Goal: Task Accomplishment & Management: Manage account settings

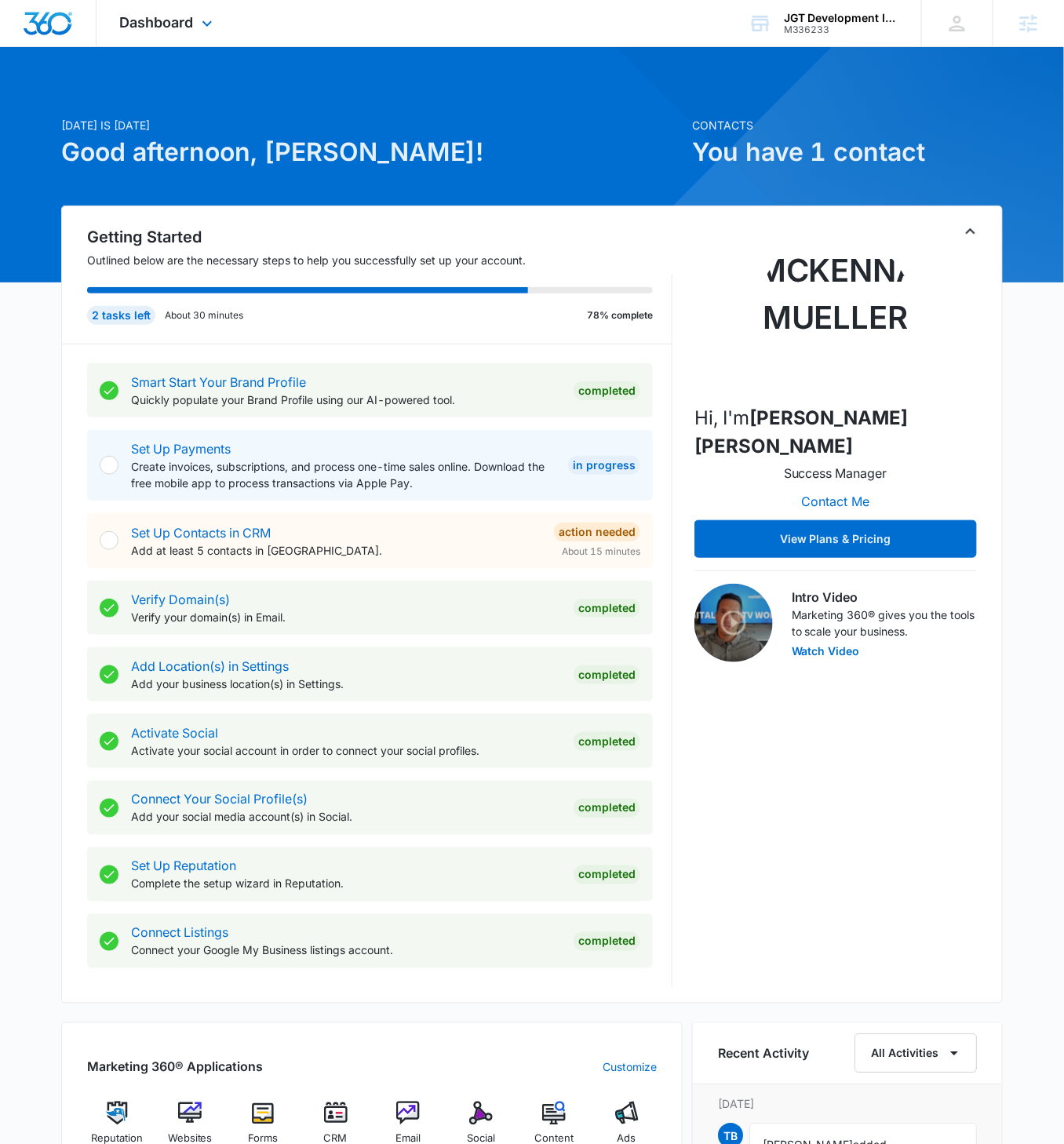
click at [196, 26] on div "Dashboard Apps Reputation Websites Forms CRM Email Social Content Ads Intellige…" at bounding box center [168, 23] width 144 height 46
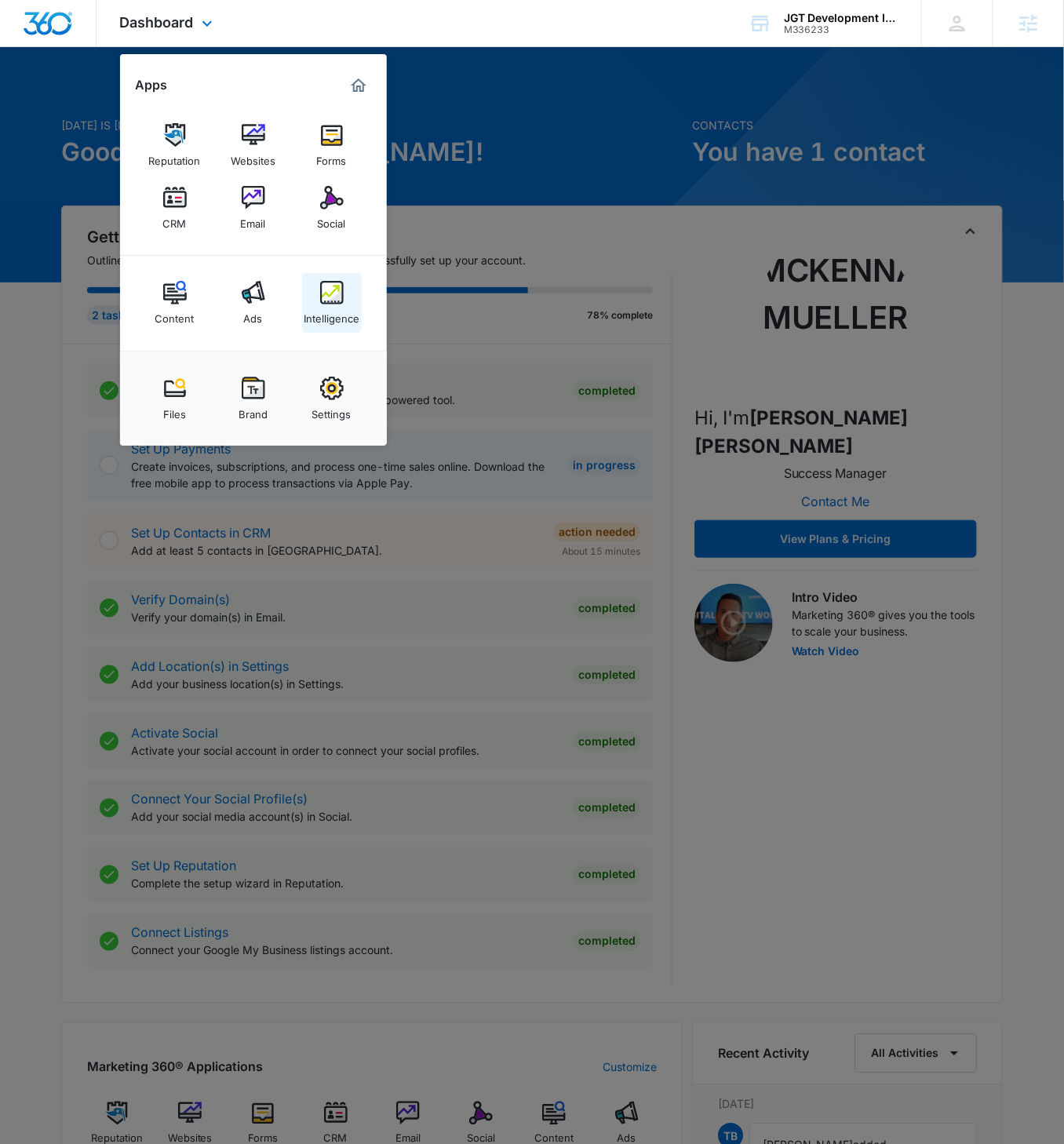
click at [333, 292] on img at bounding box center [331, 292] width 23 height 23
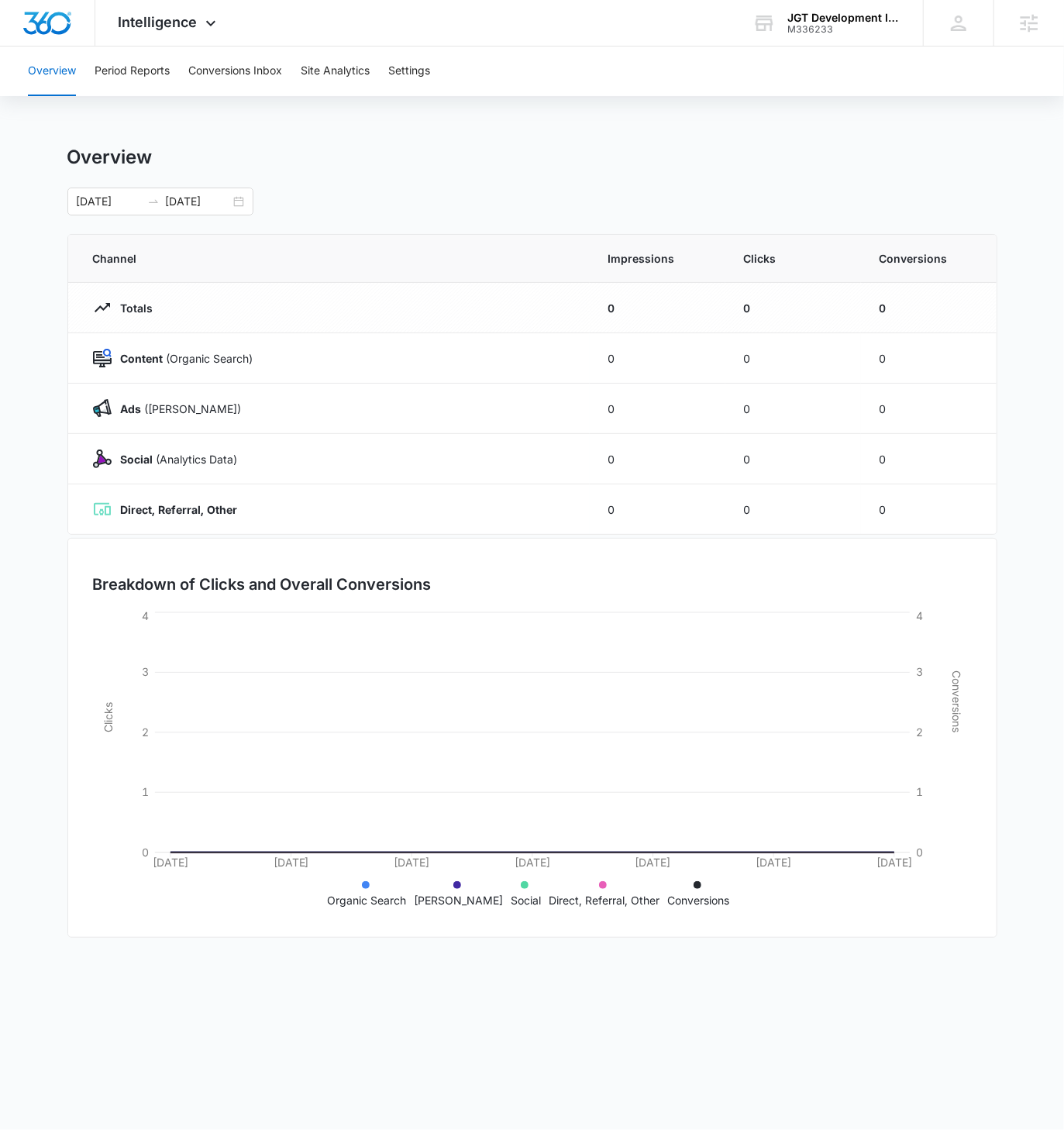
click at [429, 96] on div "Overview Period Reports Conversions Inbox Site Analytics Settings Overview 08/1…" at bounding box center [532, 503] width 1064 height 913
click at [416, 78] on button "Settings" at bounding box center [408, 71] width 42 height 49
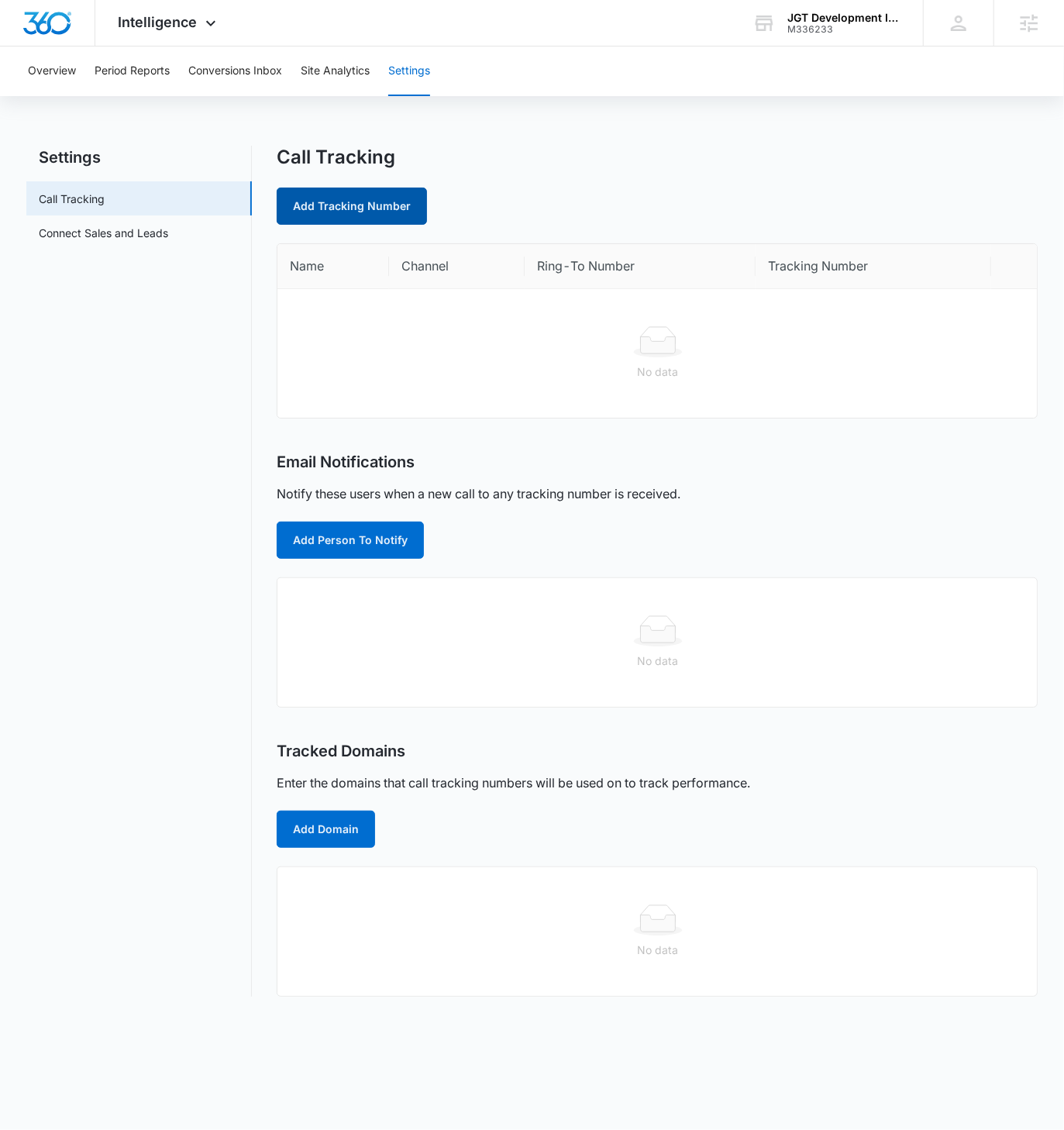
click at [358, 206] on link "Add Tracking Number" at bounding box center [352, 206] width 150 height 37
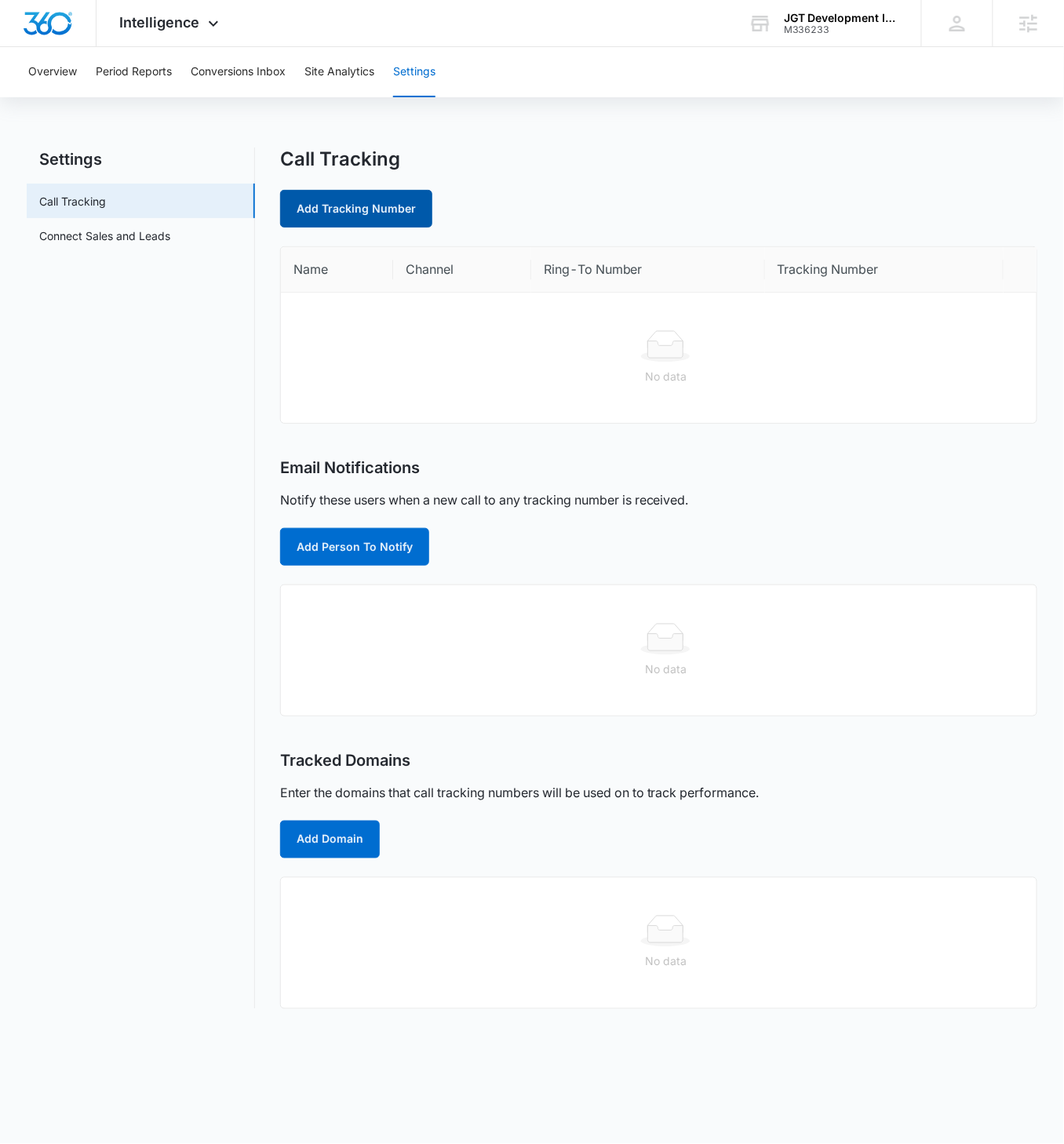
select select "by_area_code"
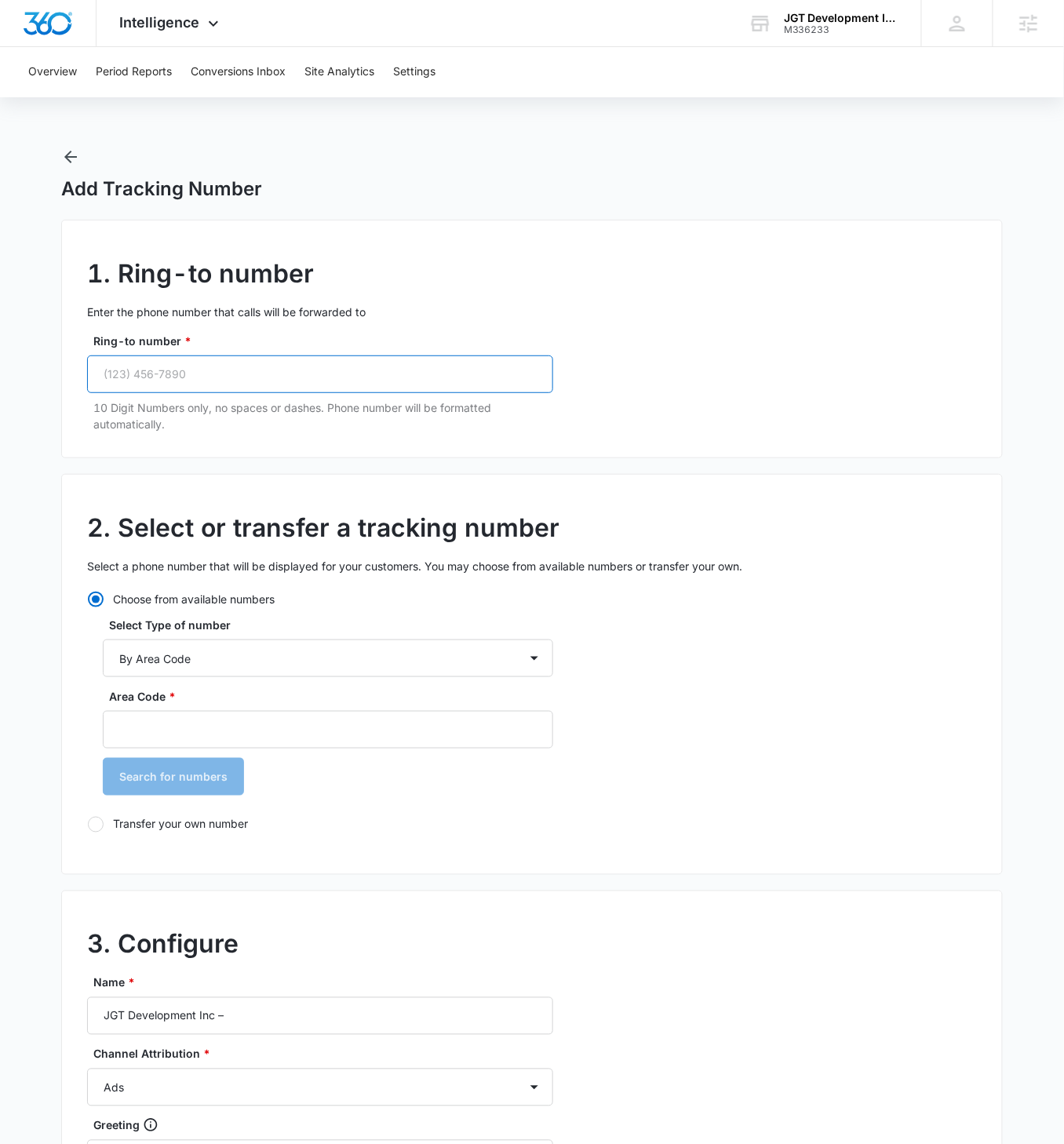
click at [286, 382] on input "Ring-to number *" at bounding box center [320, 374] width 466 height 38
paste input "(201) 707-3982"
type input "(201) 707-3982"
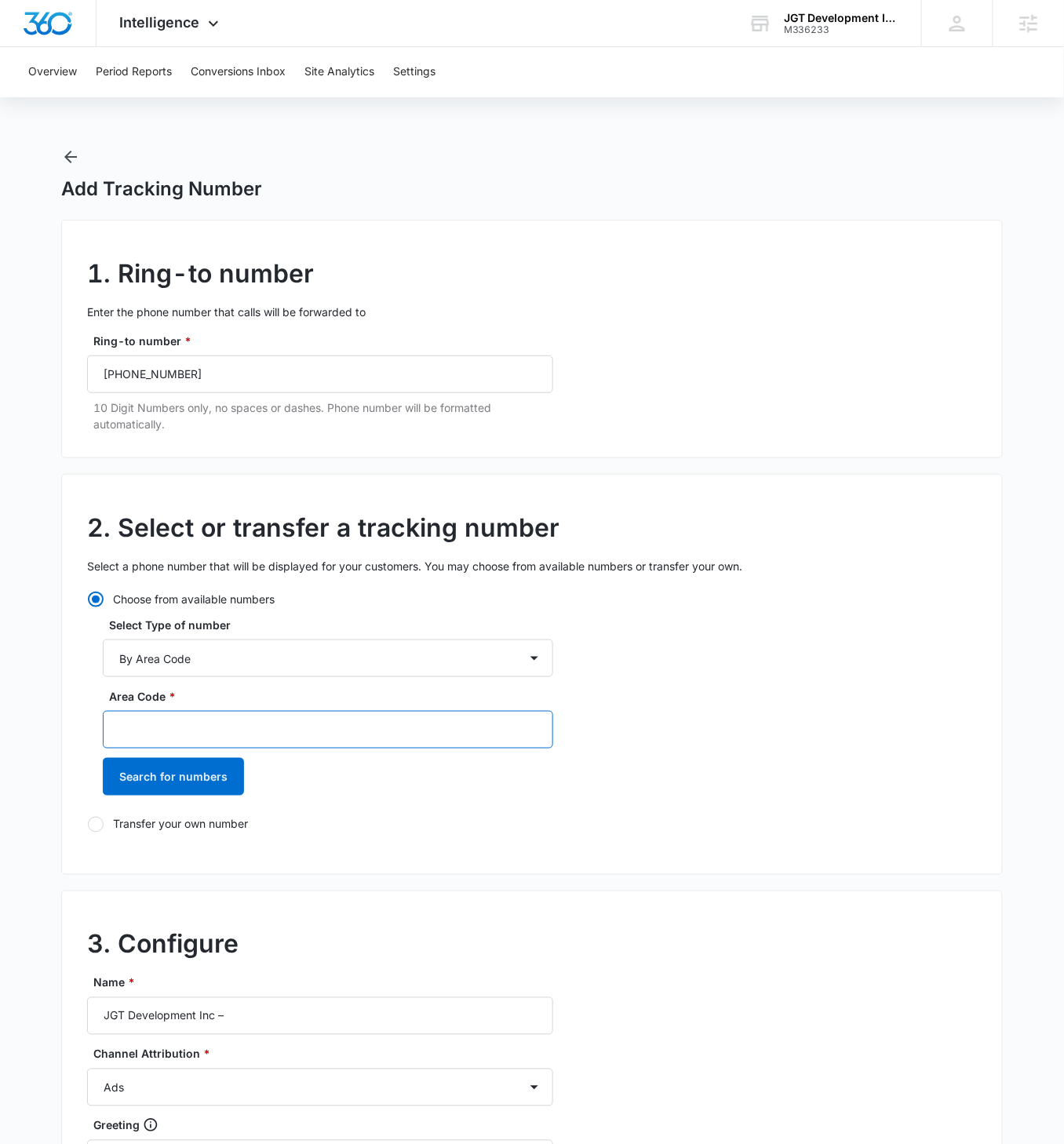
click at [183, 645] on input "Area Code *" at bounding box center [328, 730] width 450 height 38
type input "201"
click at [103, 645] on button "Search for numbers" at bounding box center [174, 777] width 141 height 38
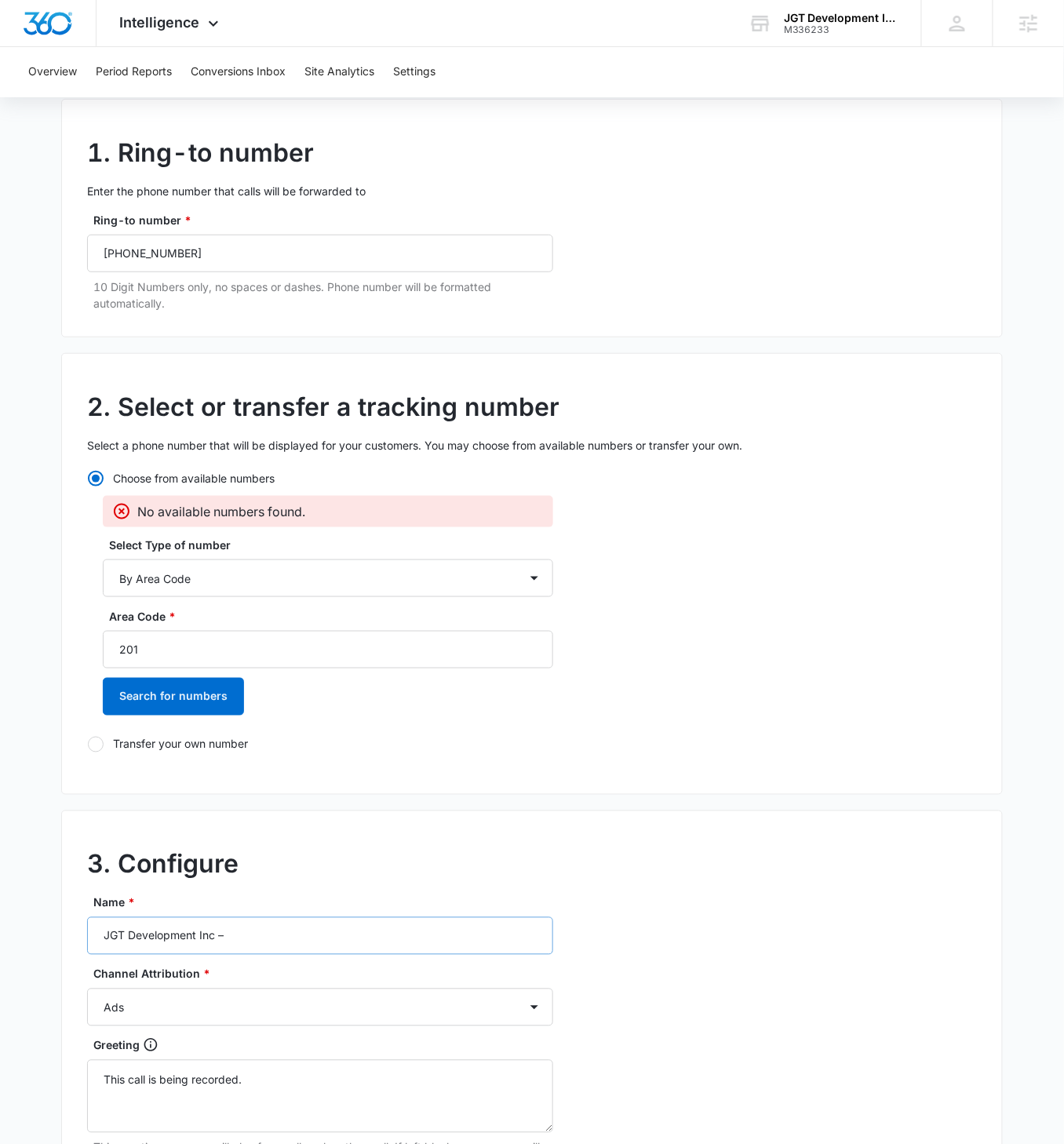
scroll to position [163, 0]
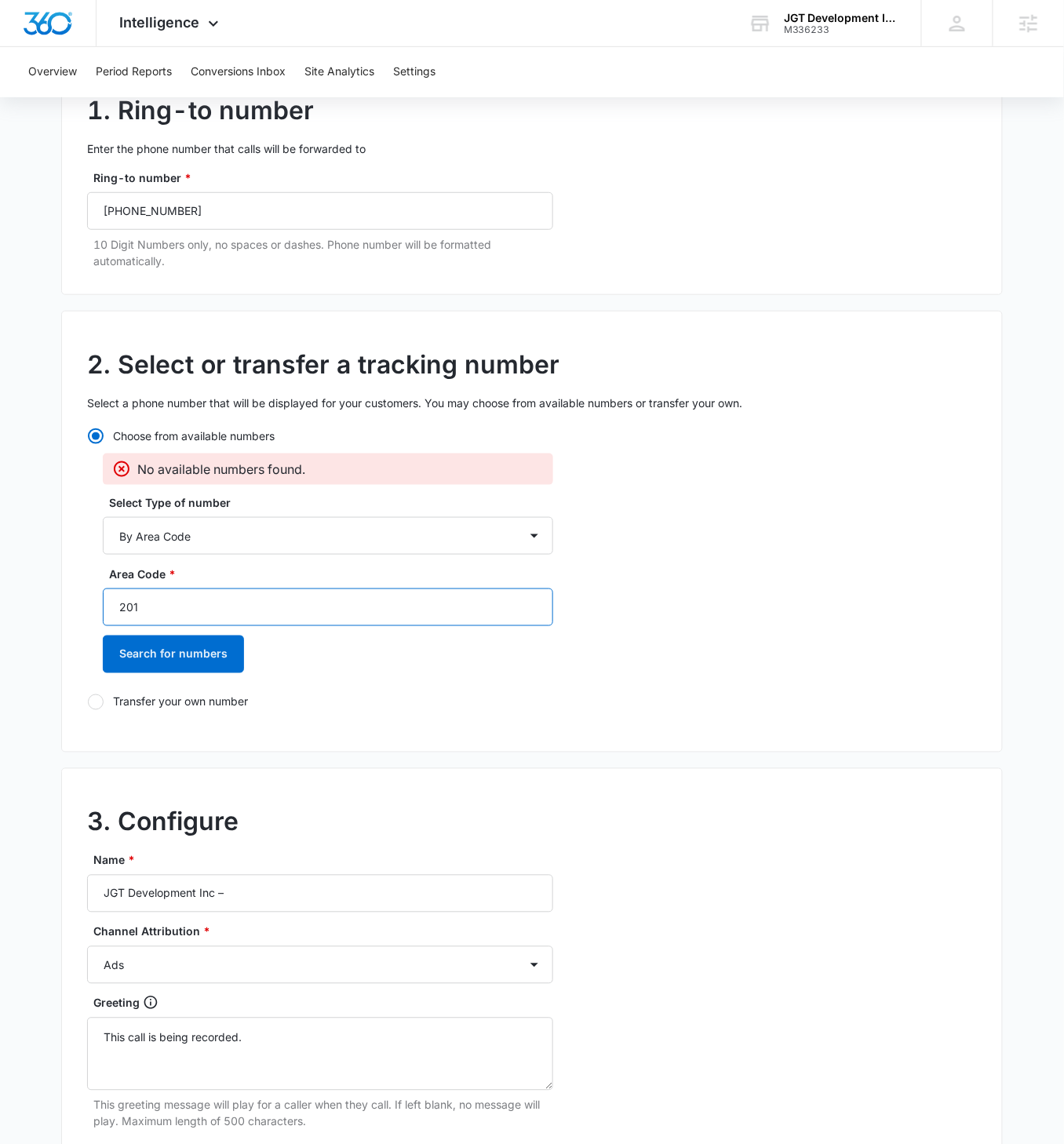
drag, startPoint x: 131, startPoint y: 604, endPoint x: 87, endPoint y: 603, distance: 44.0
click at [87, 603] on div "Choose from available numbers No available numbers found. Select Type of number…" at bounding box center [320, 568] width 466 height 283
type input "551"
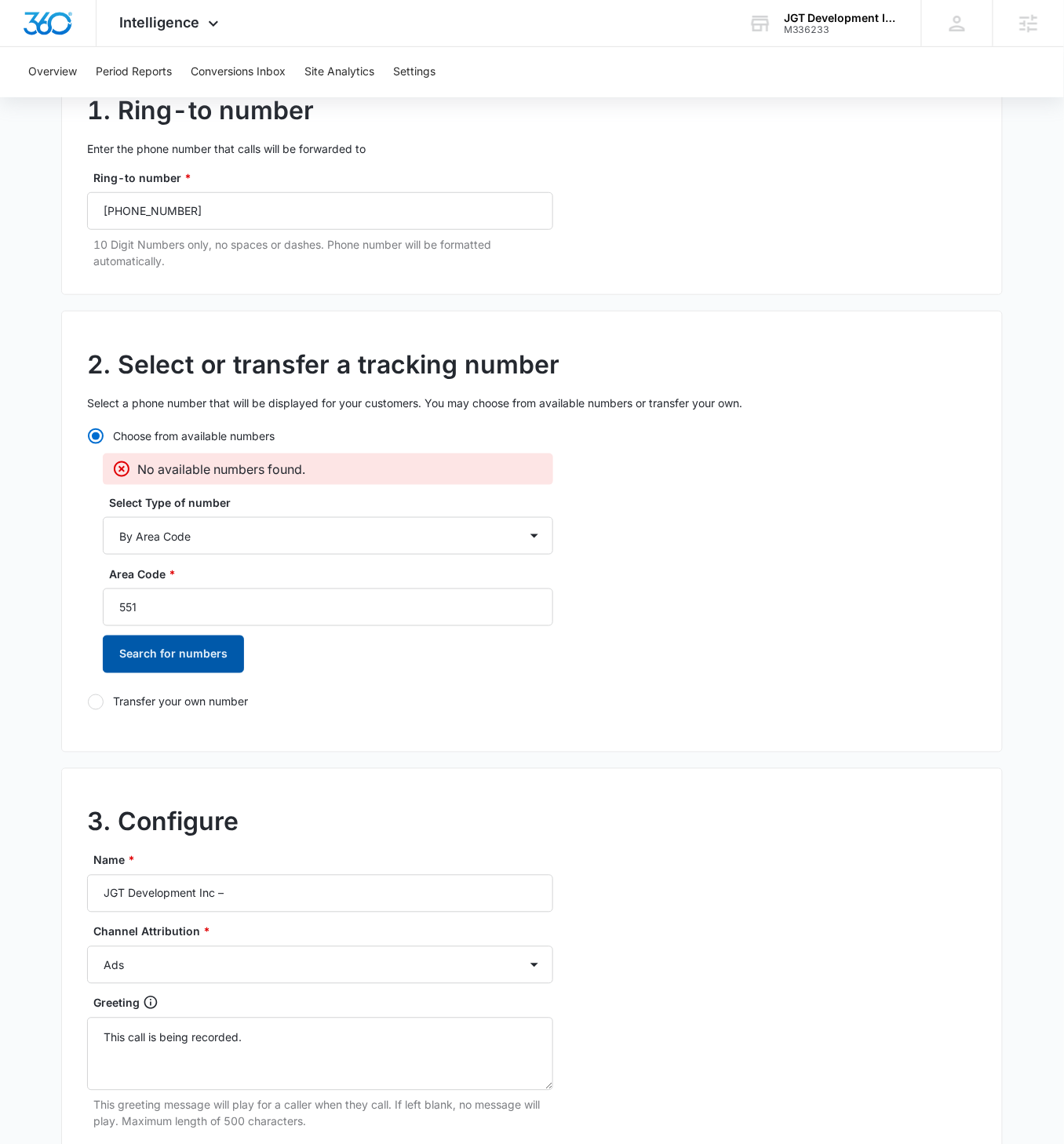
click at [103, 635] on button "Search for numbers" at bounding box center [174, 654] width 141 height 38
click at [184, 645] on div "No available numbers found. Select Type of number By City & State By State Only…" at bounding box center [328, 569] width 450 height 230
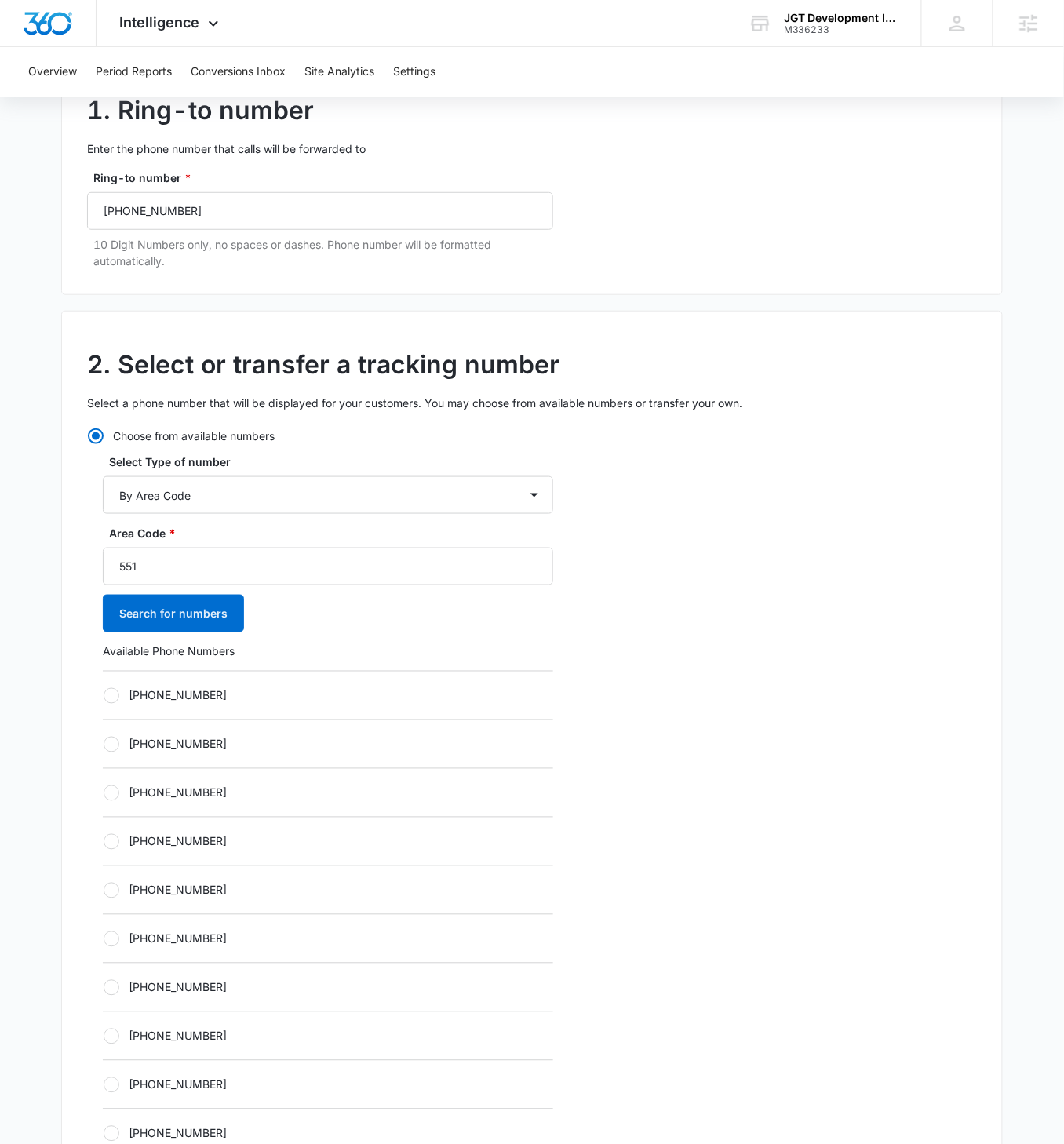
click at [121, 645] on label "+15512022869" at bounding box center [328, 695] width 450 height 16
click at [103, 645] on input "+15512022869" at bounding box center [103, 695] width 1 height 1
radio input "true"
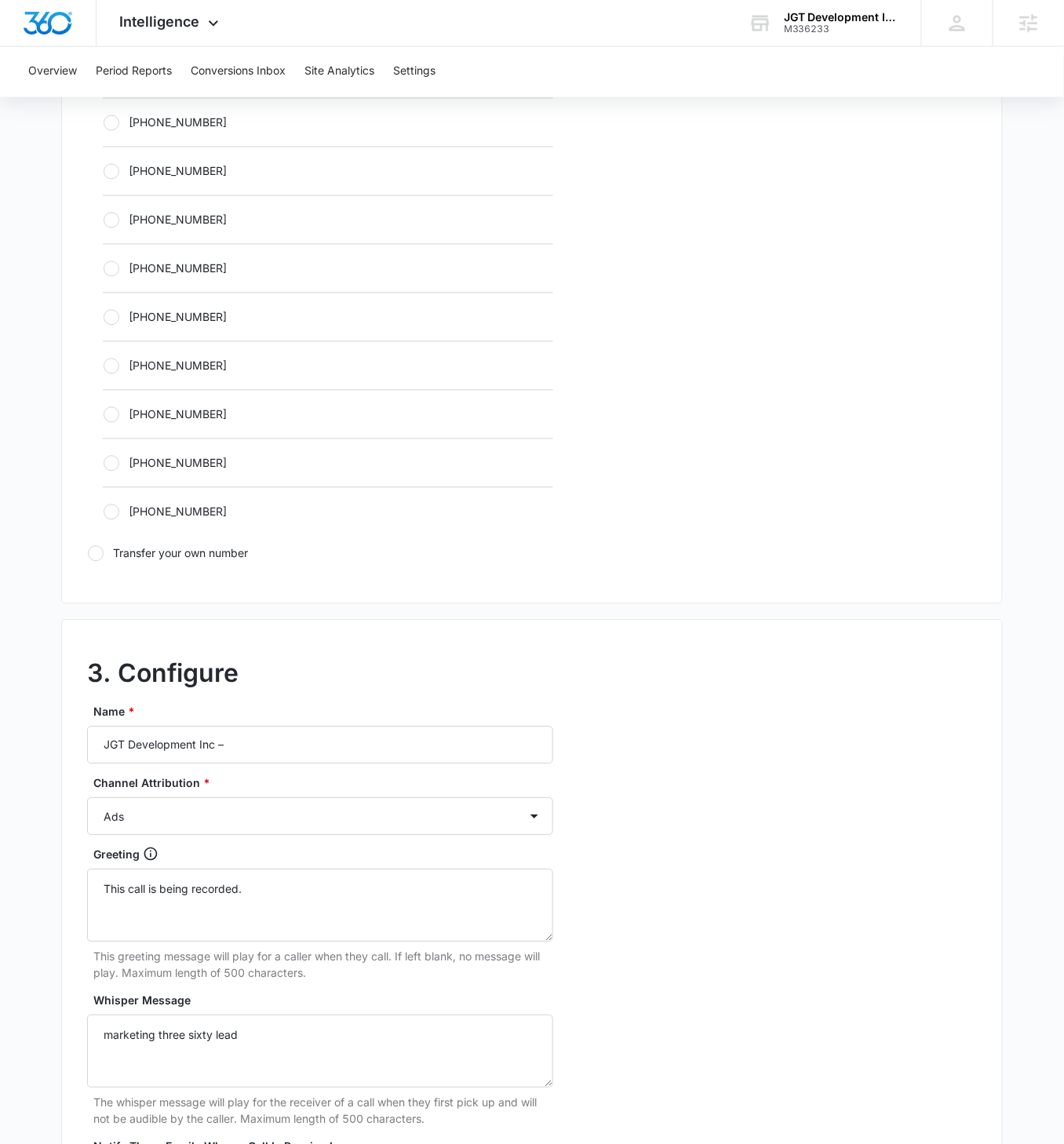
scroll to position [781, 0]
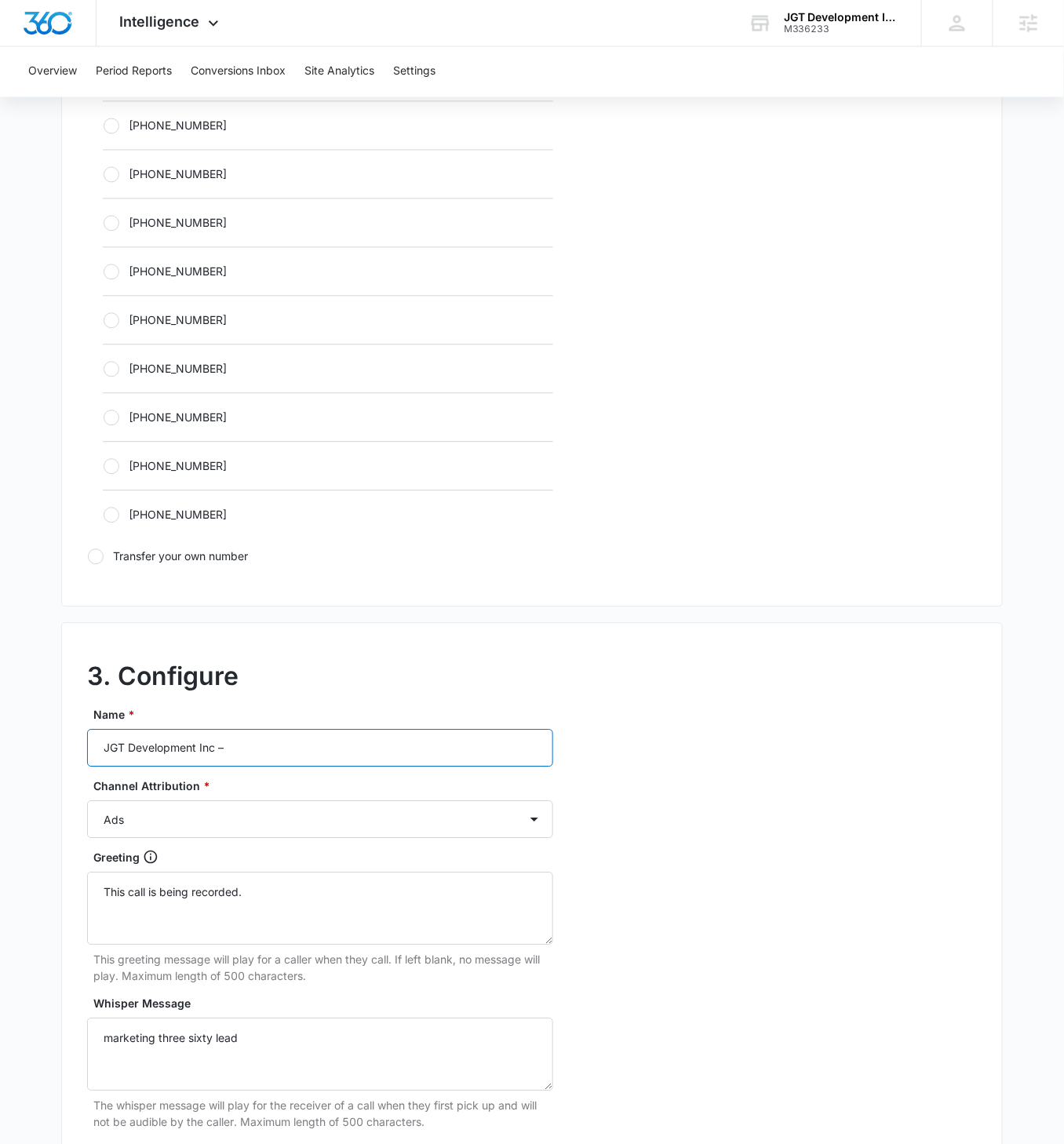
click at [270, 645] on input "JGT Development Inc –" at bounding box center [320, 749] width 466 height 38
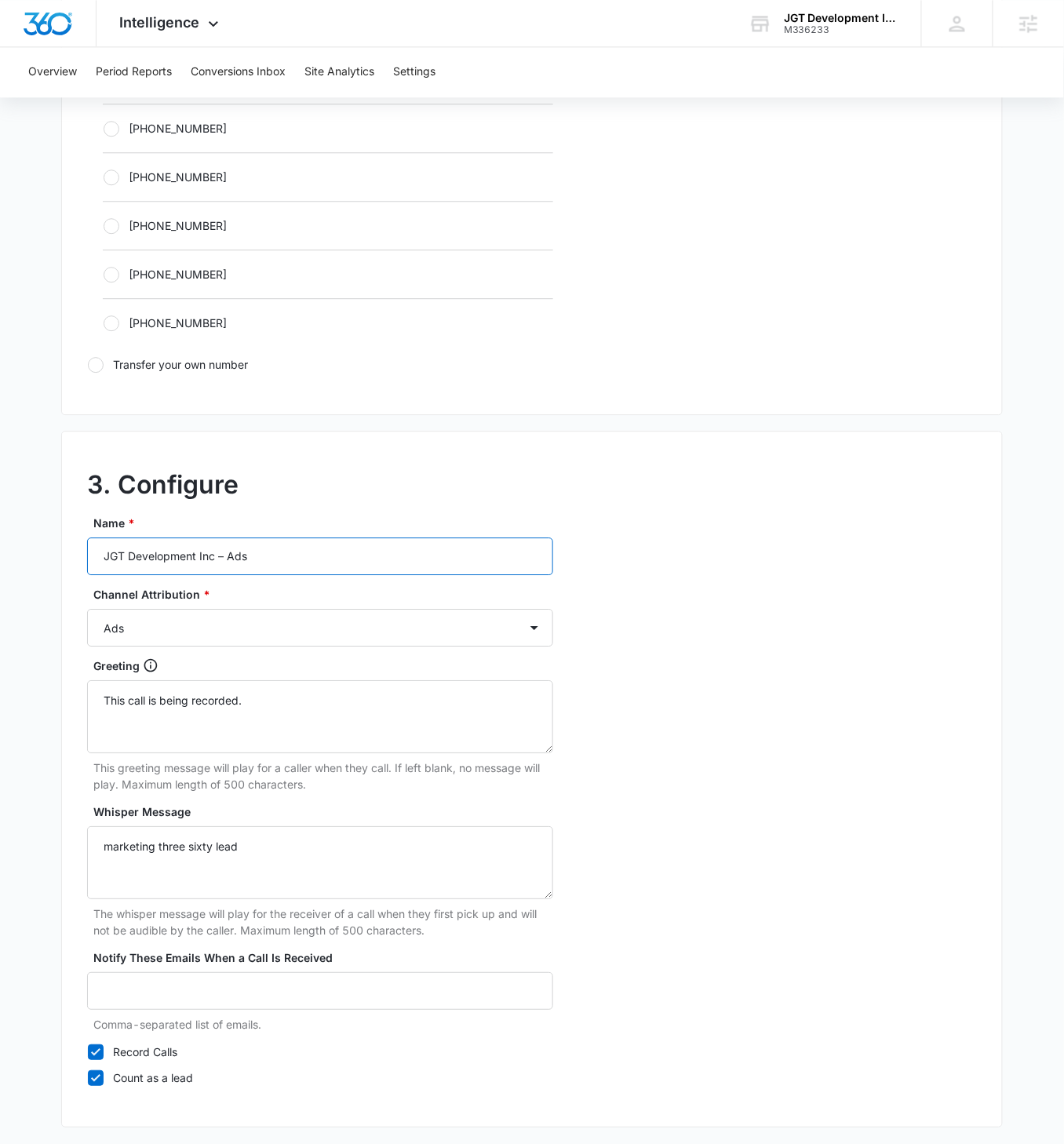
scroll to position [1032, 0]
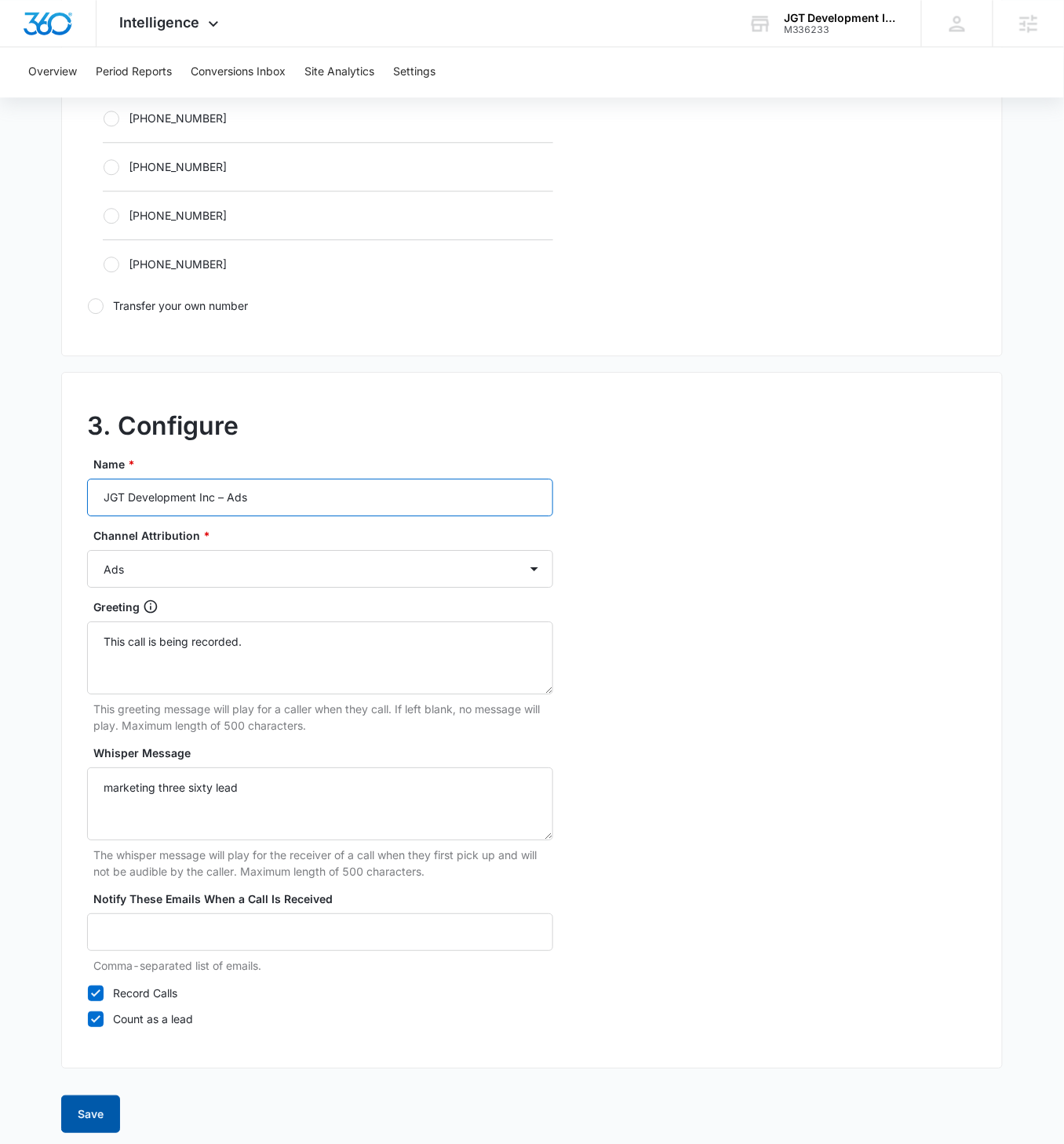
type input "JGT Development Inc – Ads"
click at [102, 645] on button "Save" at bounding box center [90, 1114] width 58 height 38
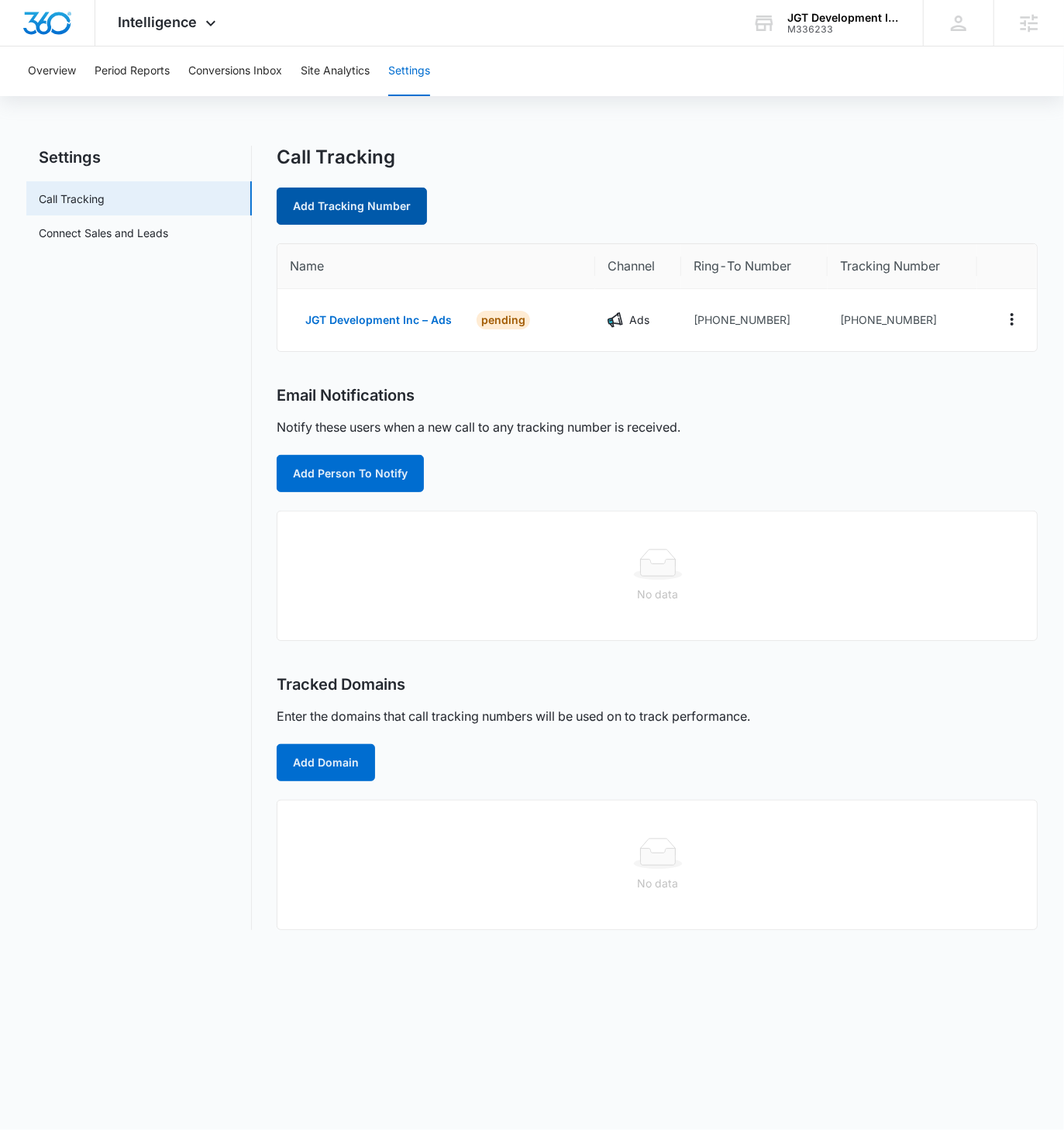
click at [372, 217] on link "Add Tracking Number" at bounding box center [352, 206] width 150 height 37
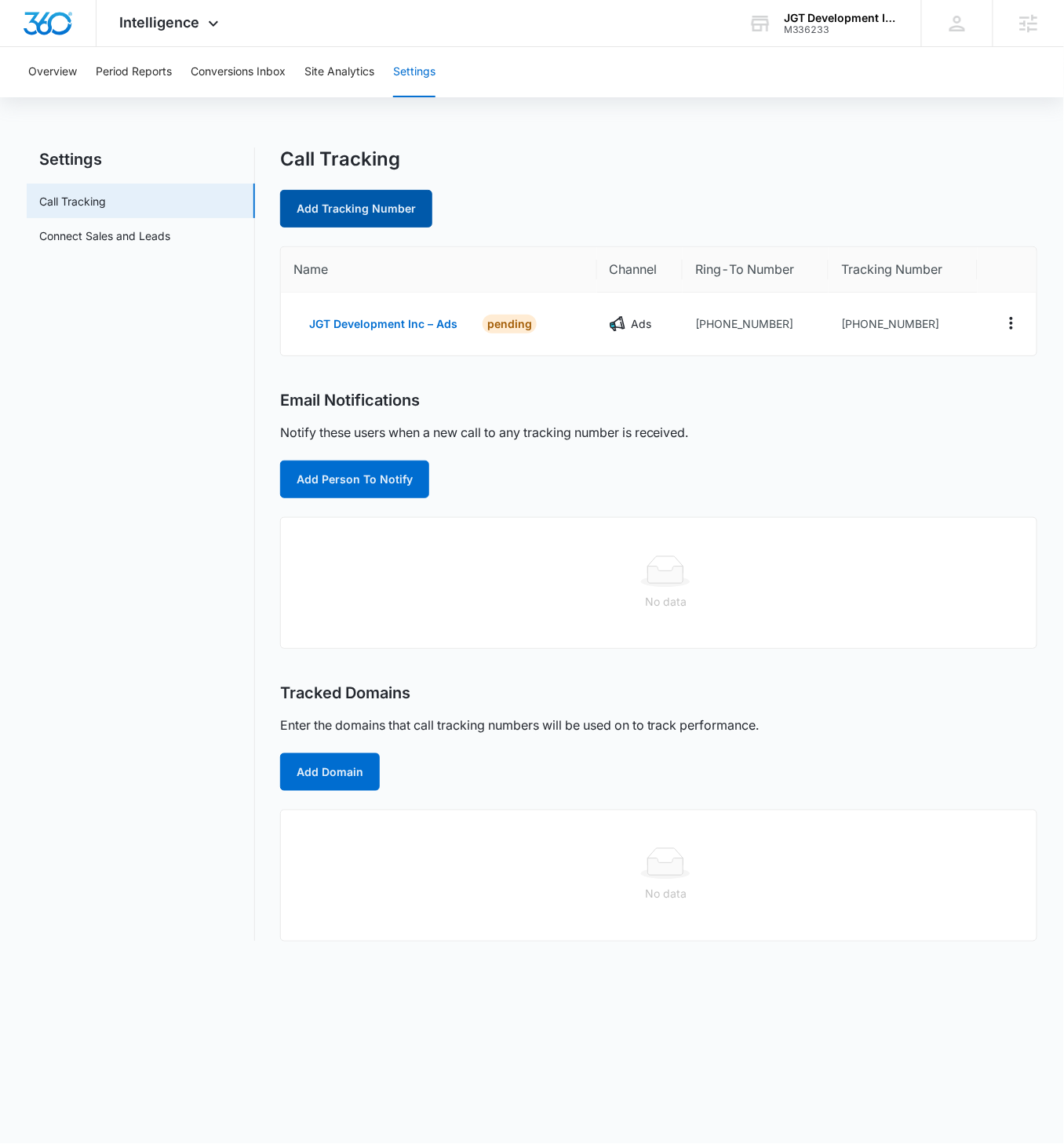
select select "by_area_code"
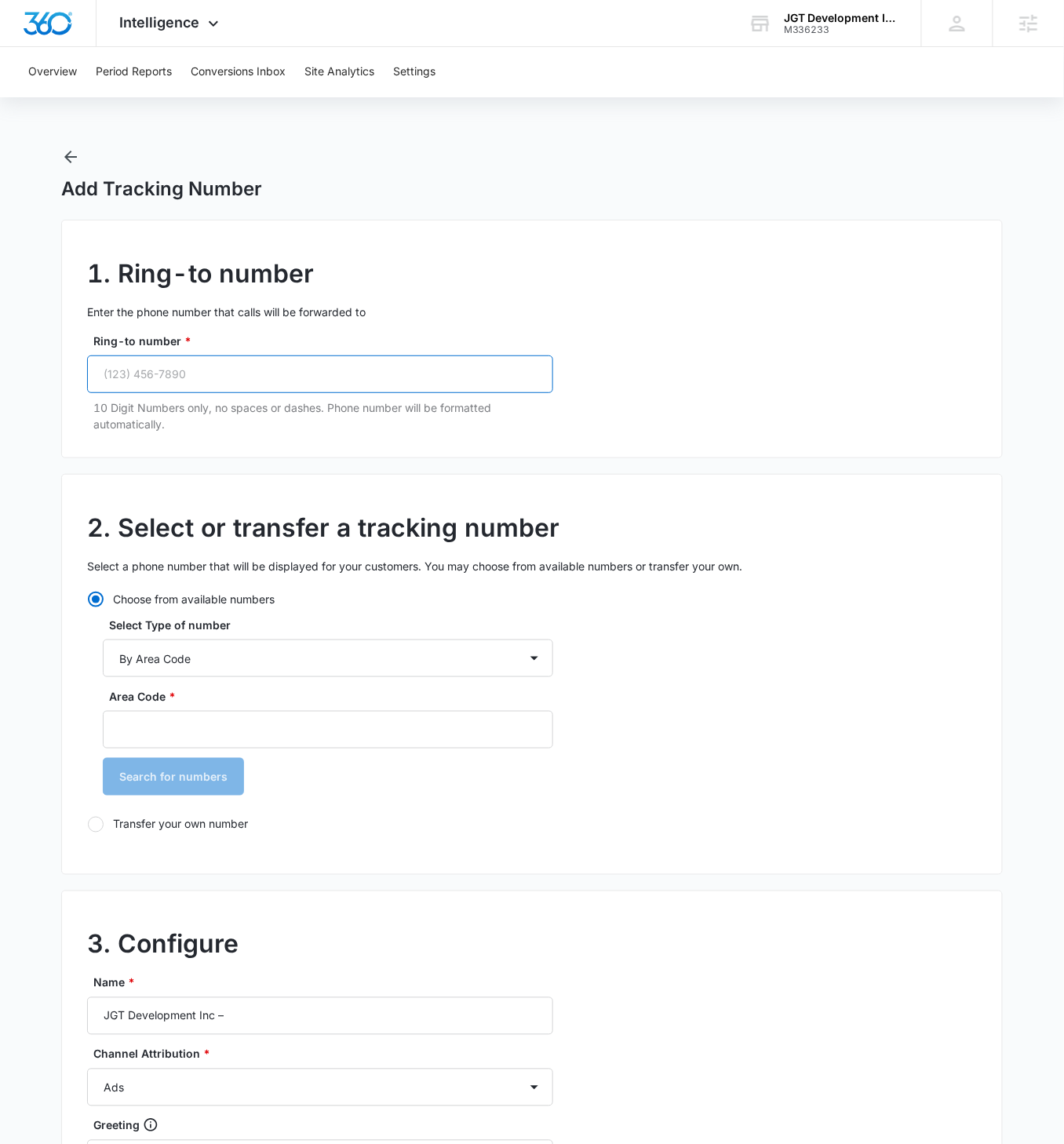
click at [187, 364] on input "Ring-to number *" at bounding box center [320, 374] width 466 height 38
paste input "(201) 707-3982"
type input "(201) 707-3982"
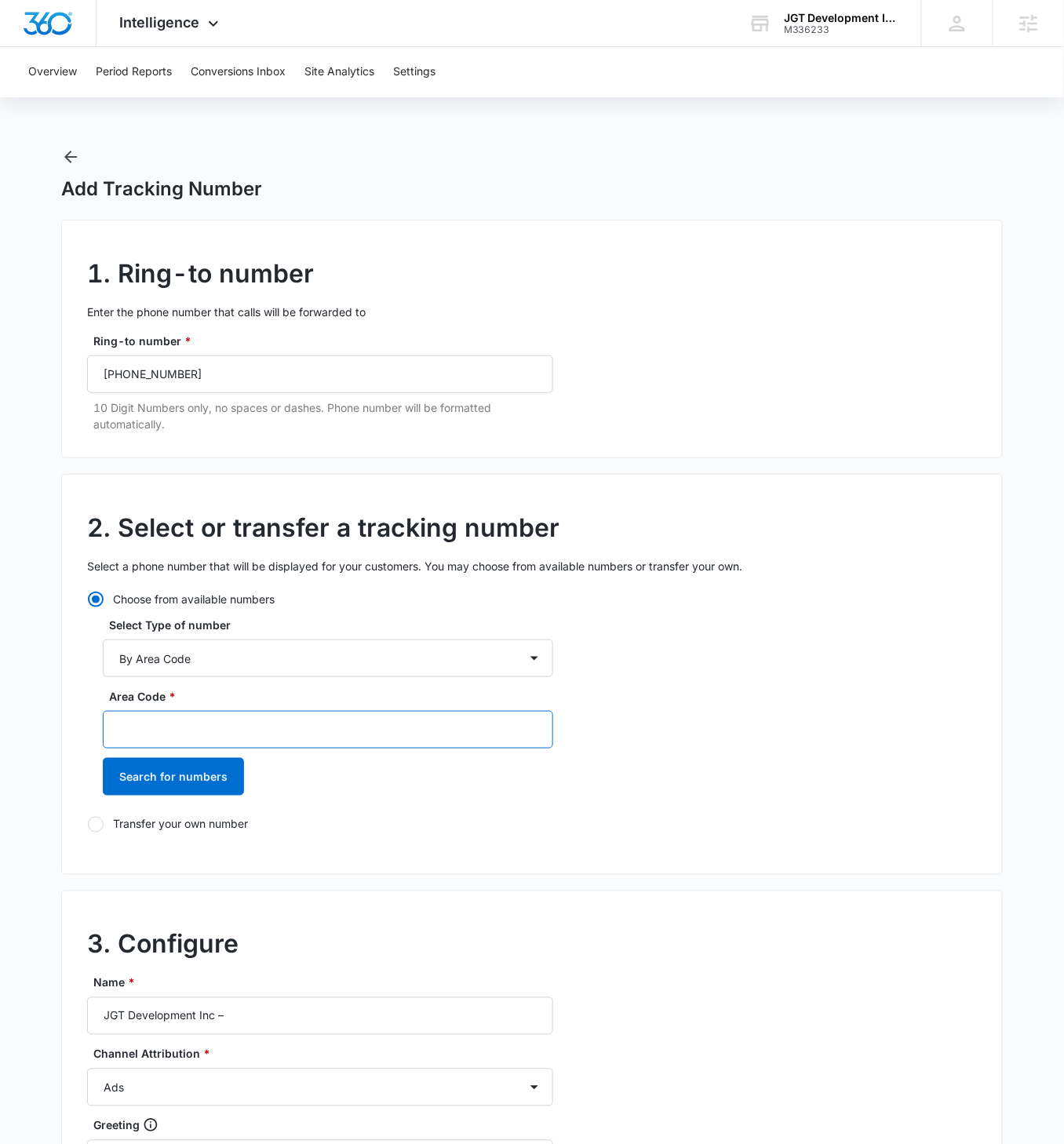
click at [210, 645] on input "Area Code *" at bounding box center [328, 730] width 450 height 38
type input "551"
click at [103, 645] on button "Search for numbers" at bounding box center [174, 777] width 141 height 38
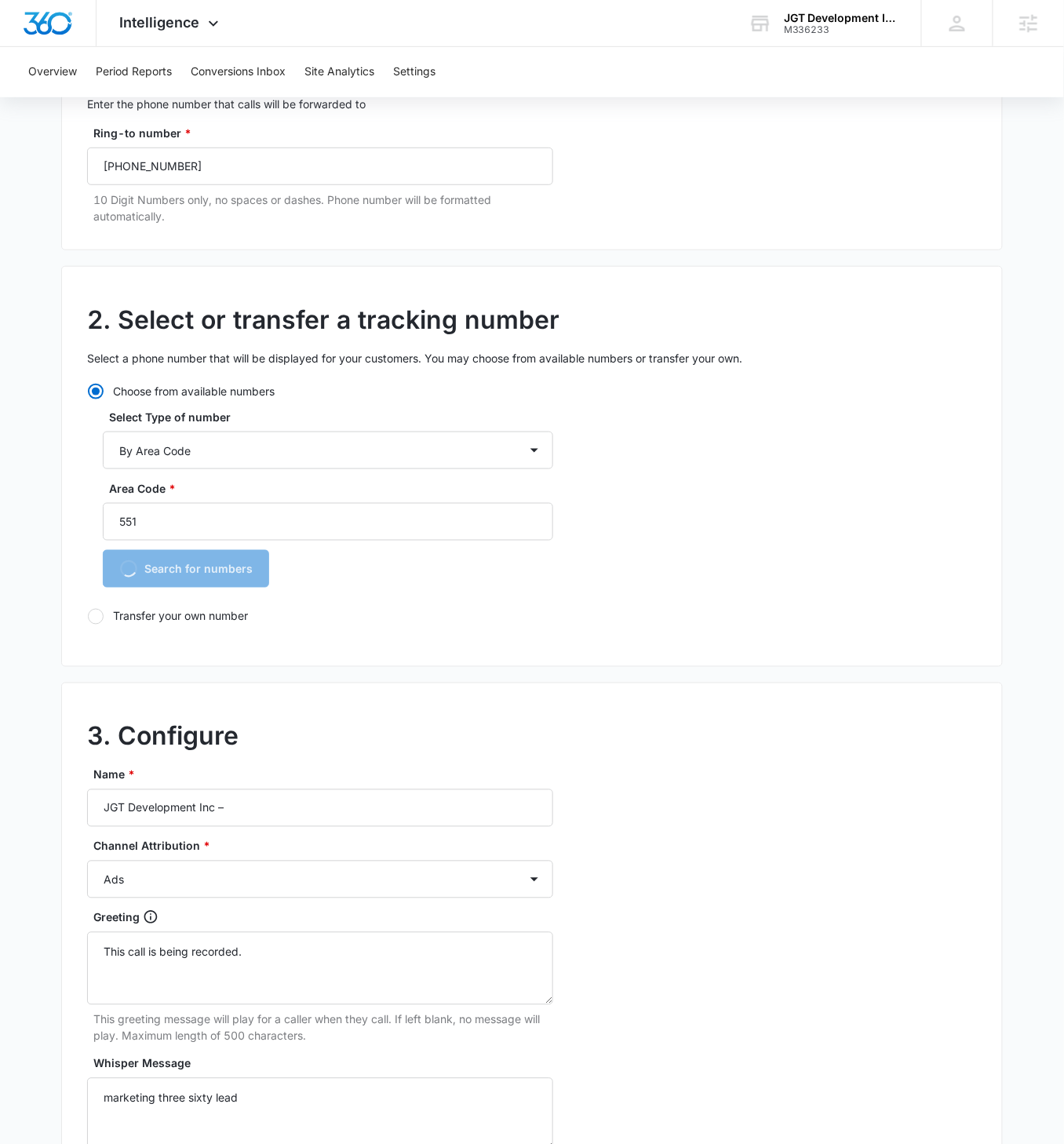
scroll to position [209, 0]
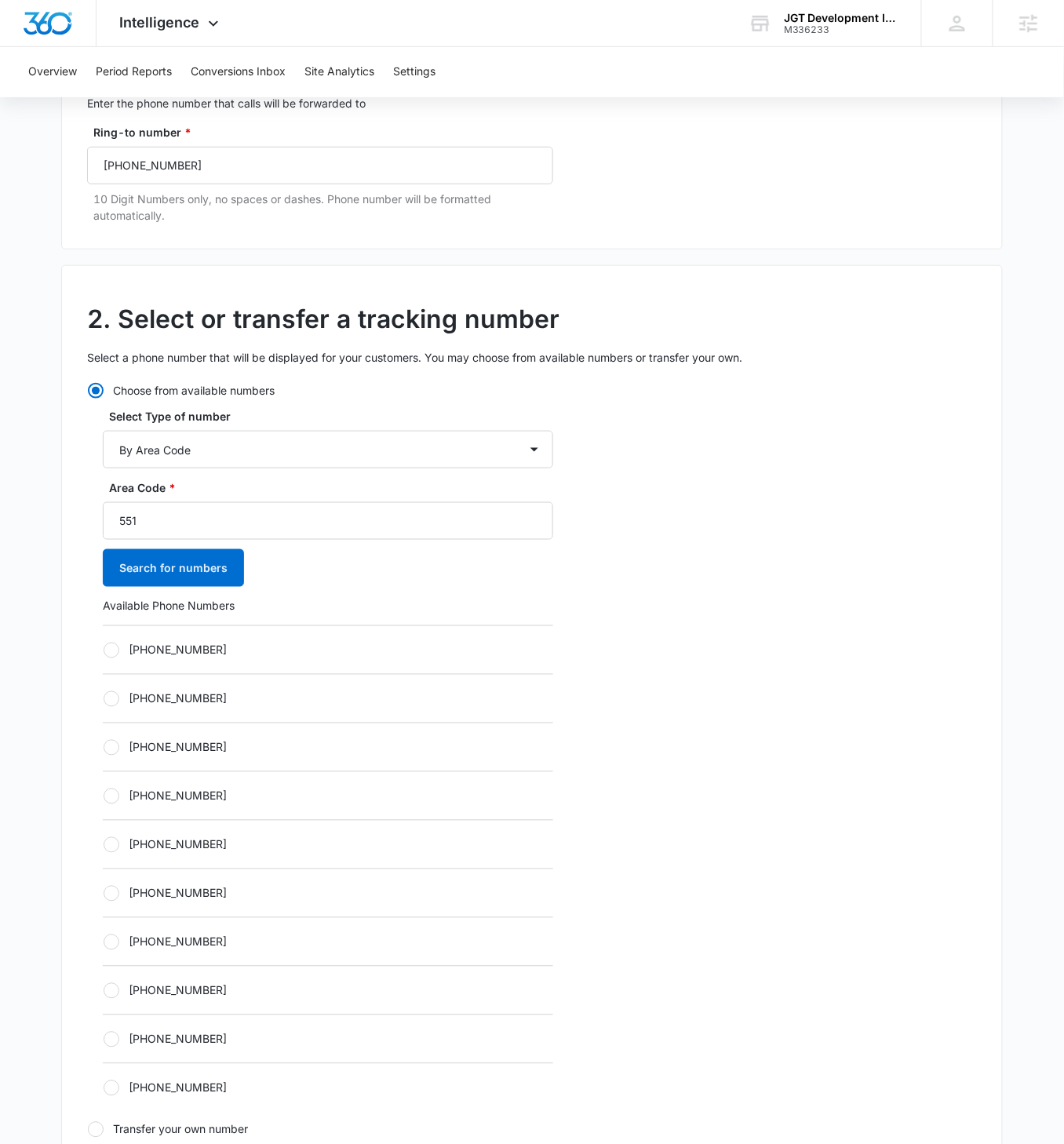
click at [125, 645] on label "+15512130846" at bounding box center [328, 650] width 450 height 16
click at [103, 645] on input "+15512130846" at bounding box center [103, 650] width 1 height 1
radio input "true"
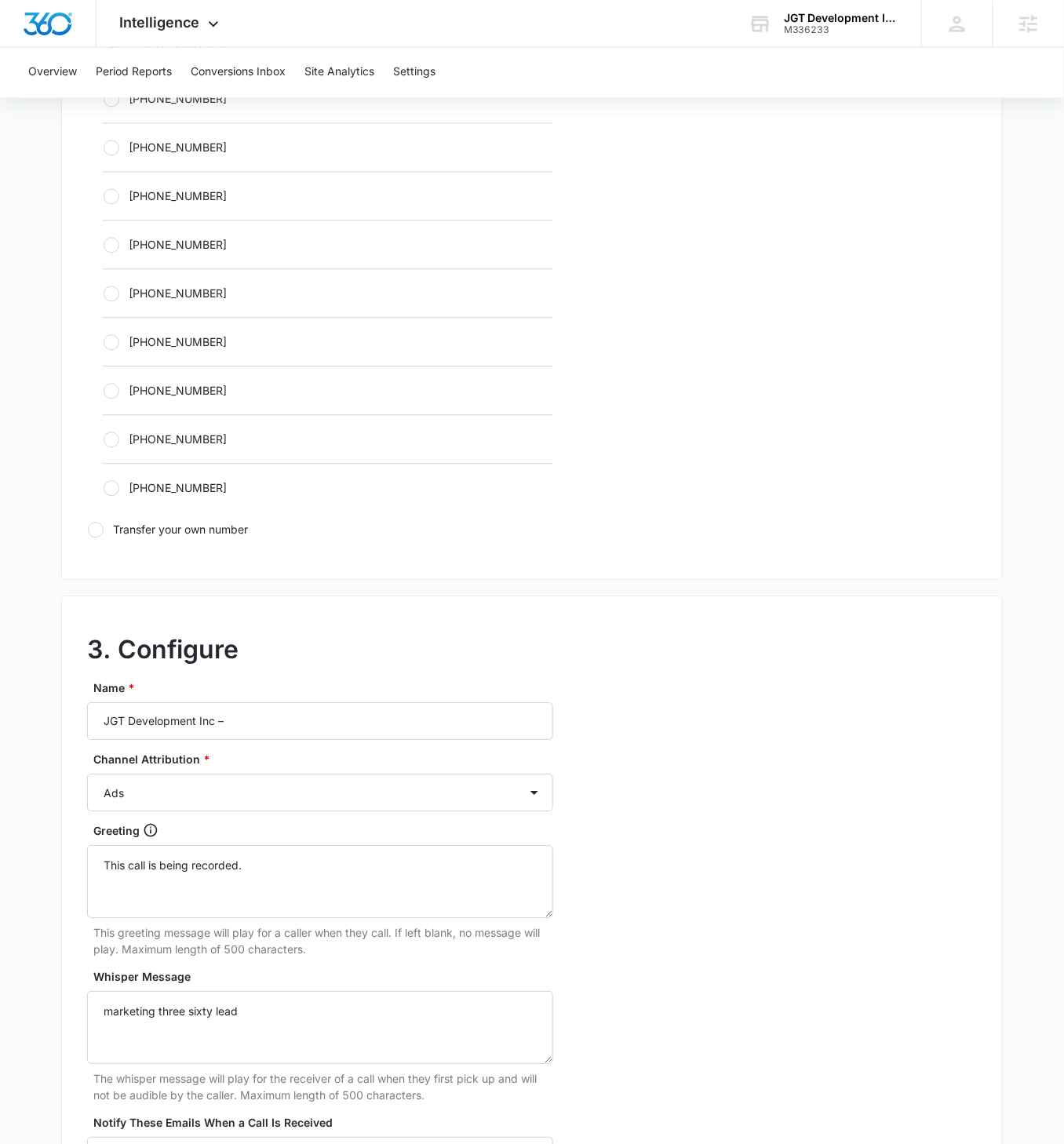
scroll to position [811, 0]
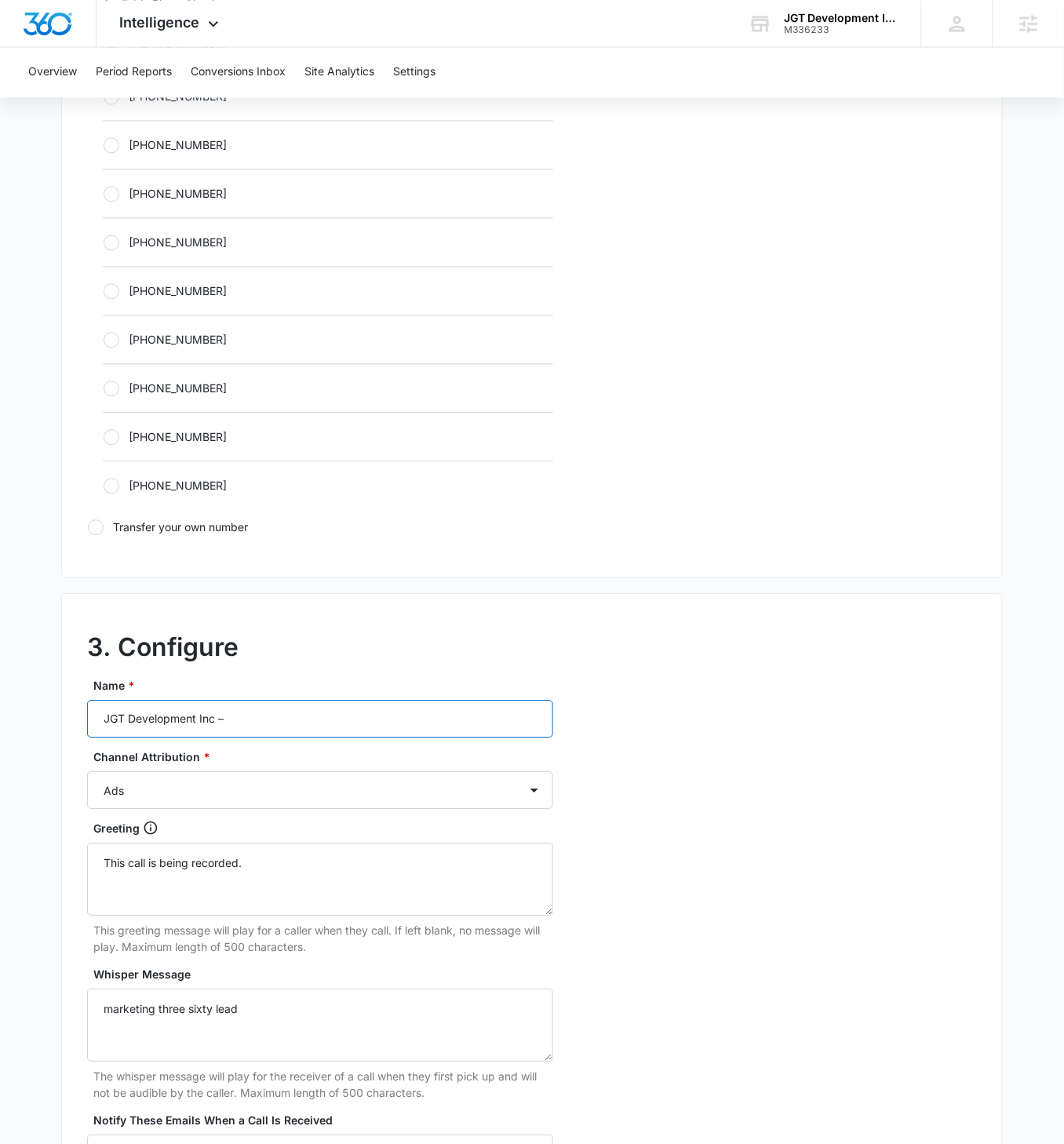
click at [266, 645] on input "JGT Development Inc –" at bounding box center [320, 719] width 466 height 38
type input "JGT Development Inc – Content"
click at [324, 645] on select "Ads Local Service Ads Content Social Other" at bounding box center [320, 790] width 466 height 38
select select "CONTENT"
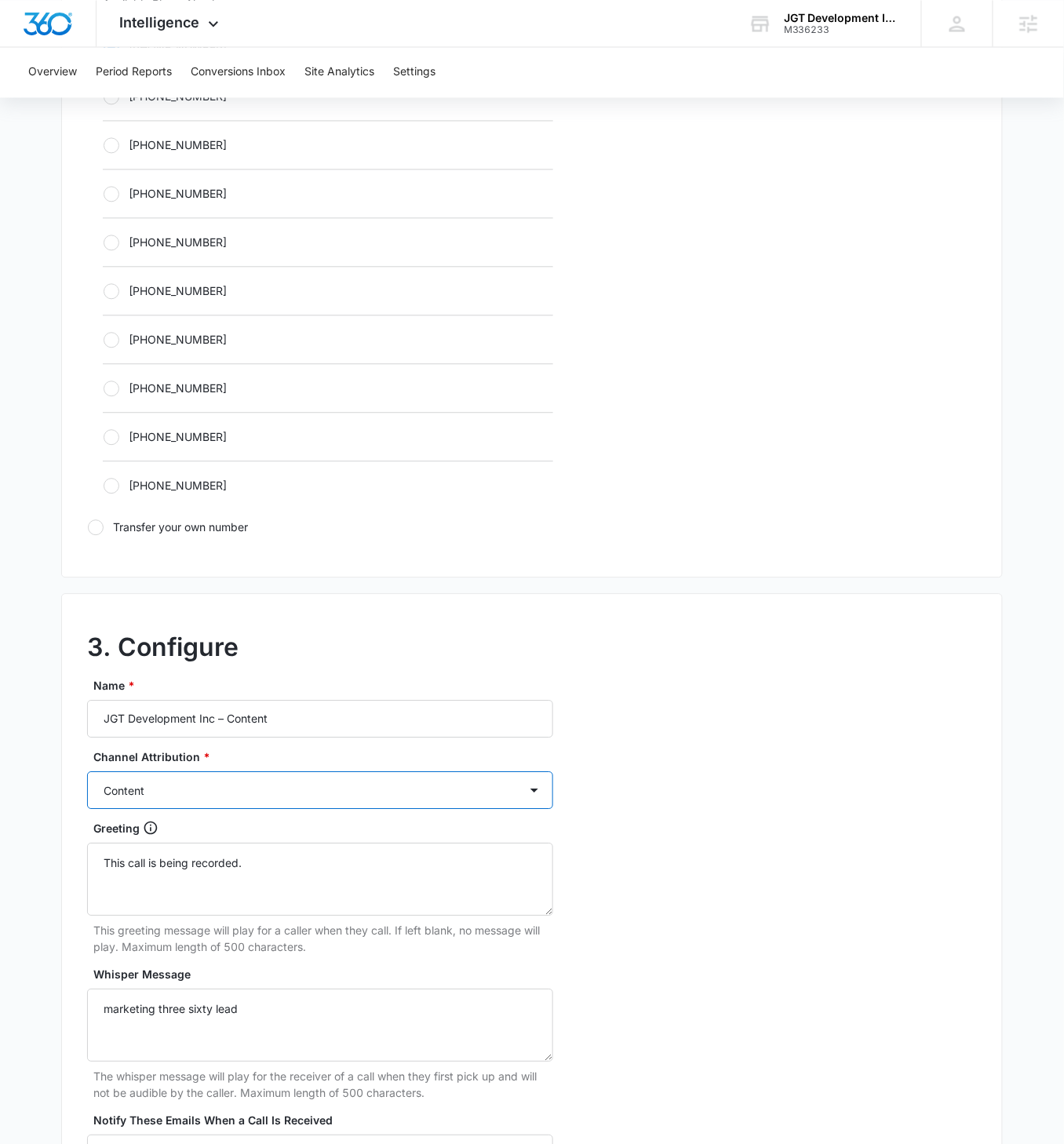
click at [87, 645] on select "Ads Local Service Ads Content Social Other" at bounding box center [320, 790] width 466 height 38
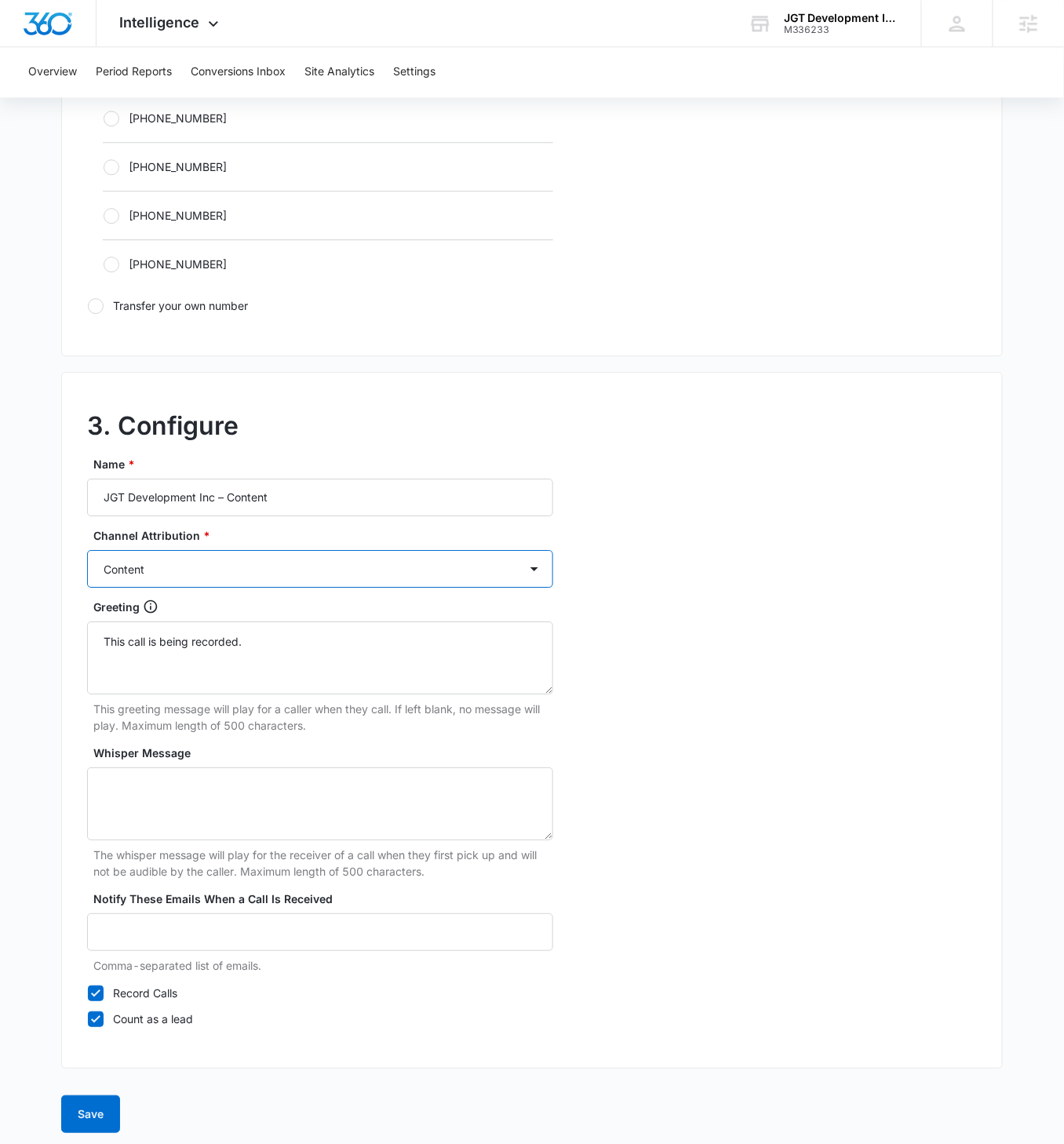
scroll to position [1030, 0]
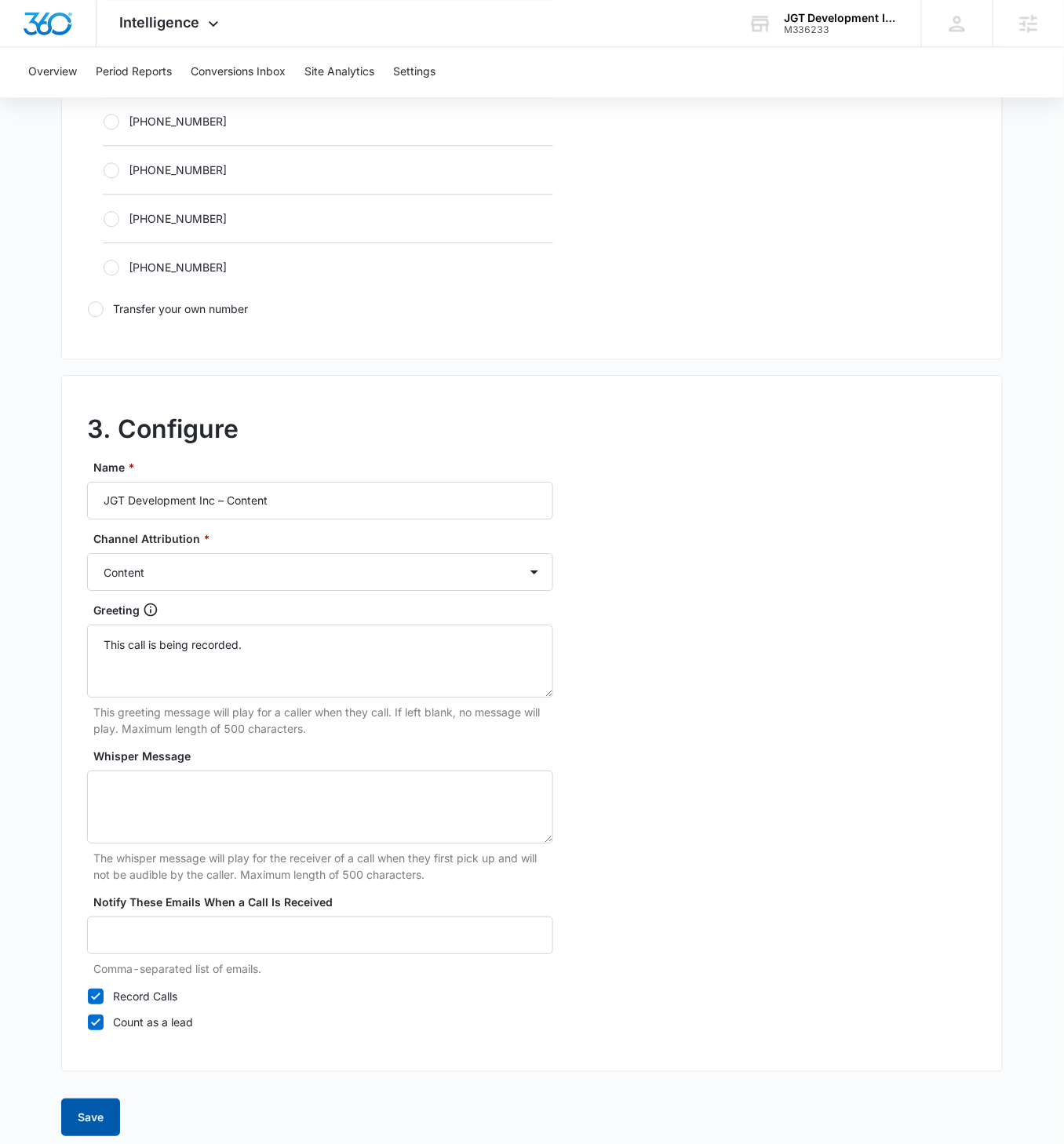
drag, startPoint x: 77, startPoint y: 1104, endPoint x: 169, endPoint y: 1061, distance: 101.6
click at [78, 645] on button "Save" at bounding box center [90, 1117] width 58 height 38
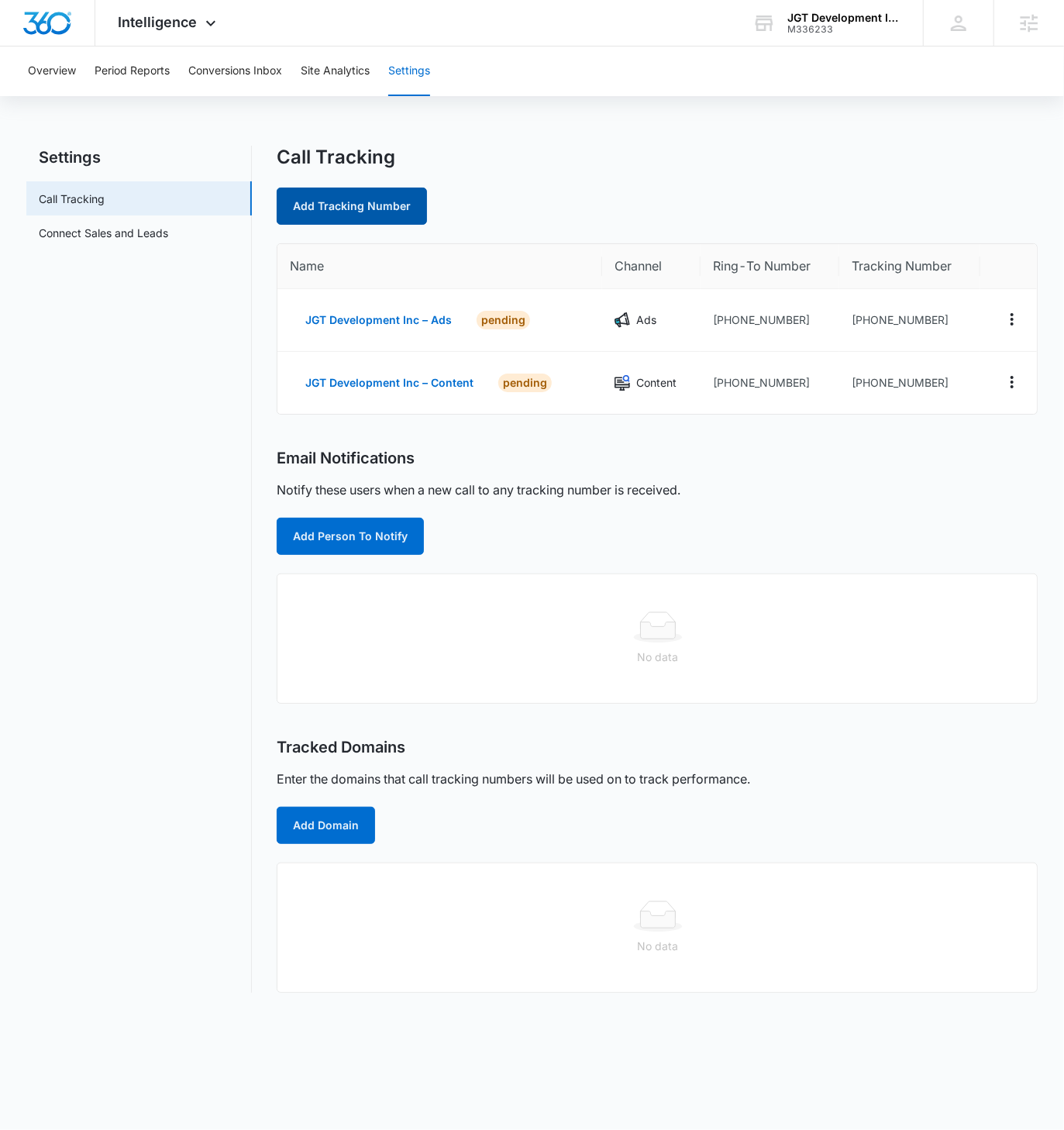
click at [374, 203] on link "Add Tracking Number" at bounding box center [352, 206] width 150 height 37
select select "by_area_code"
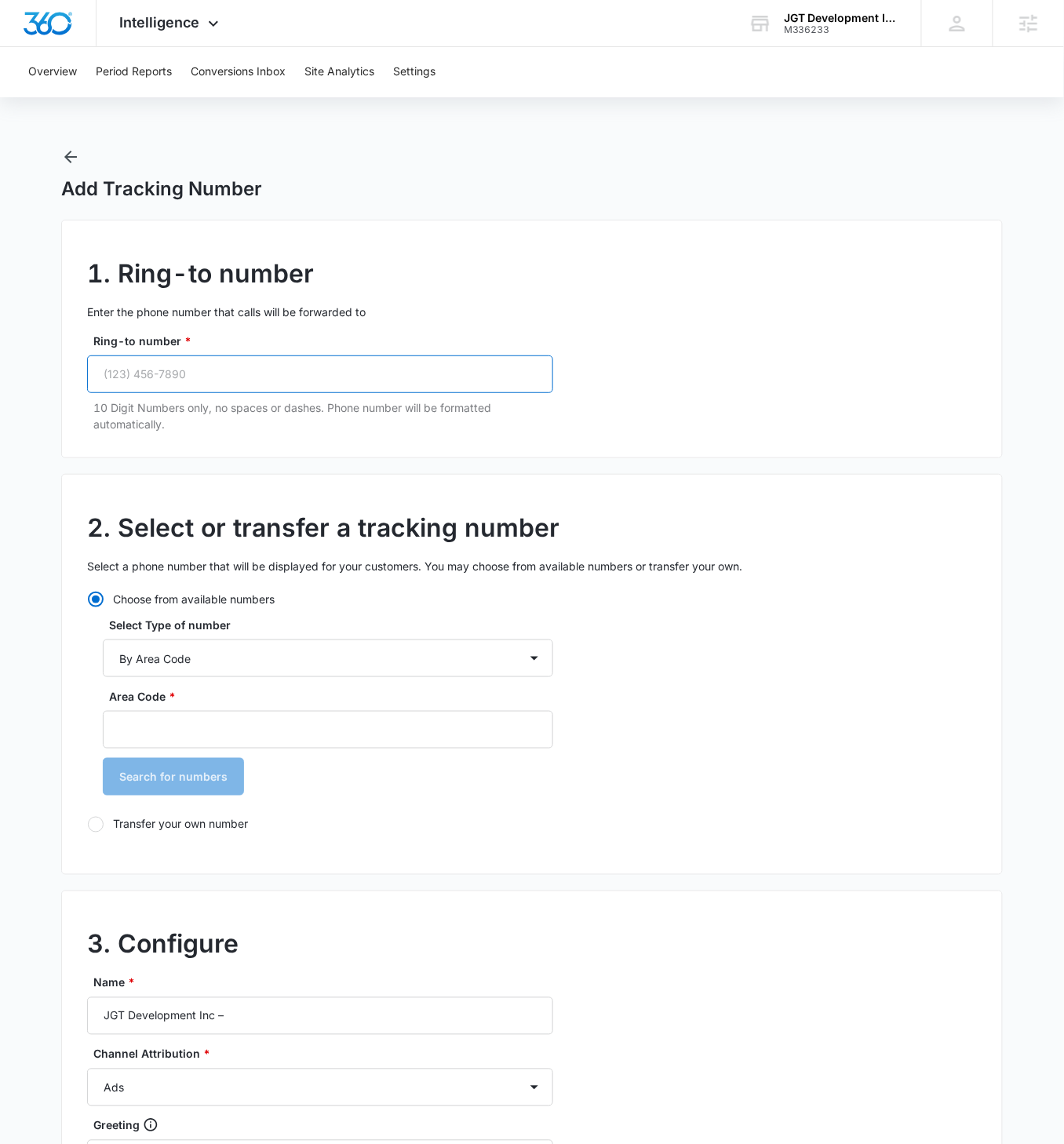
click at [252, 385] on input "Ring-to number *" at bounding box center [320, 374] width 466 height 38
paste input "(201) 707-3982"
type input "(201) 707-3982"
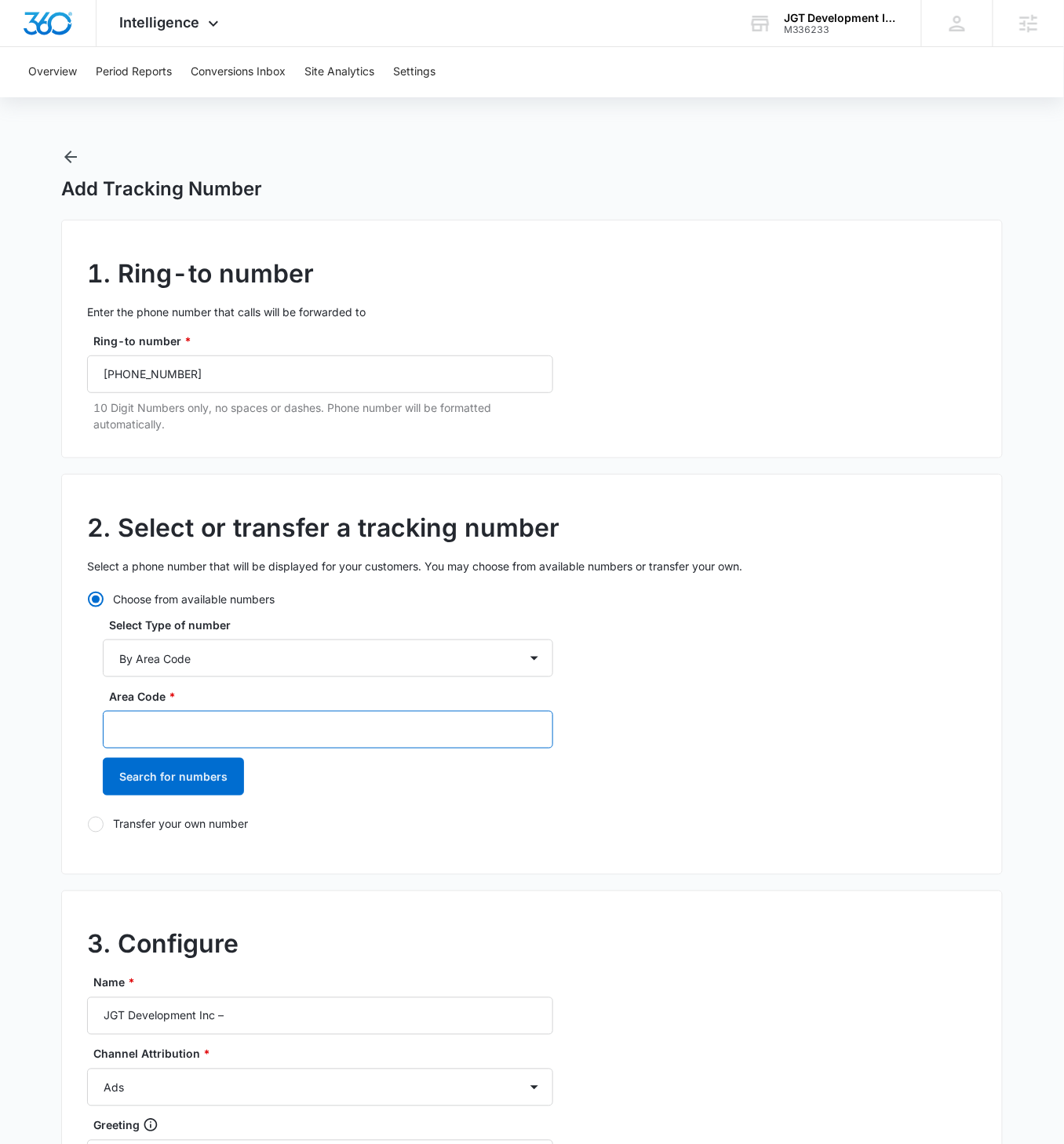
click at [190, 645] on input "Area Code *" at bounding box center [328, 730] width 450 height 38
type input "551"
click at [103, 645] on button "Search for numbers" at bounding box center [174, 777] width 141 height 38
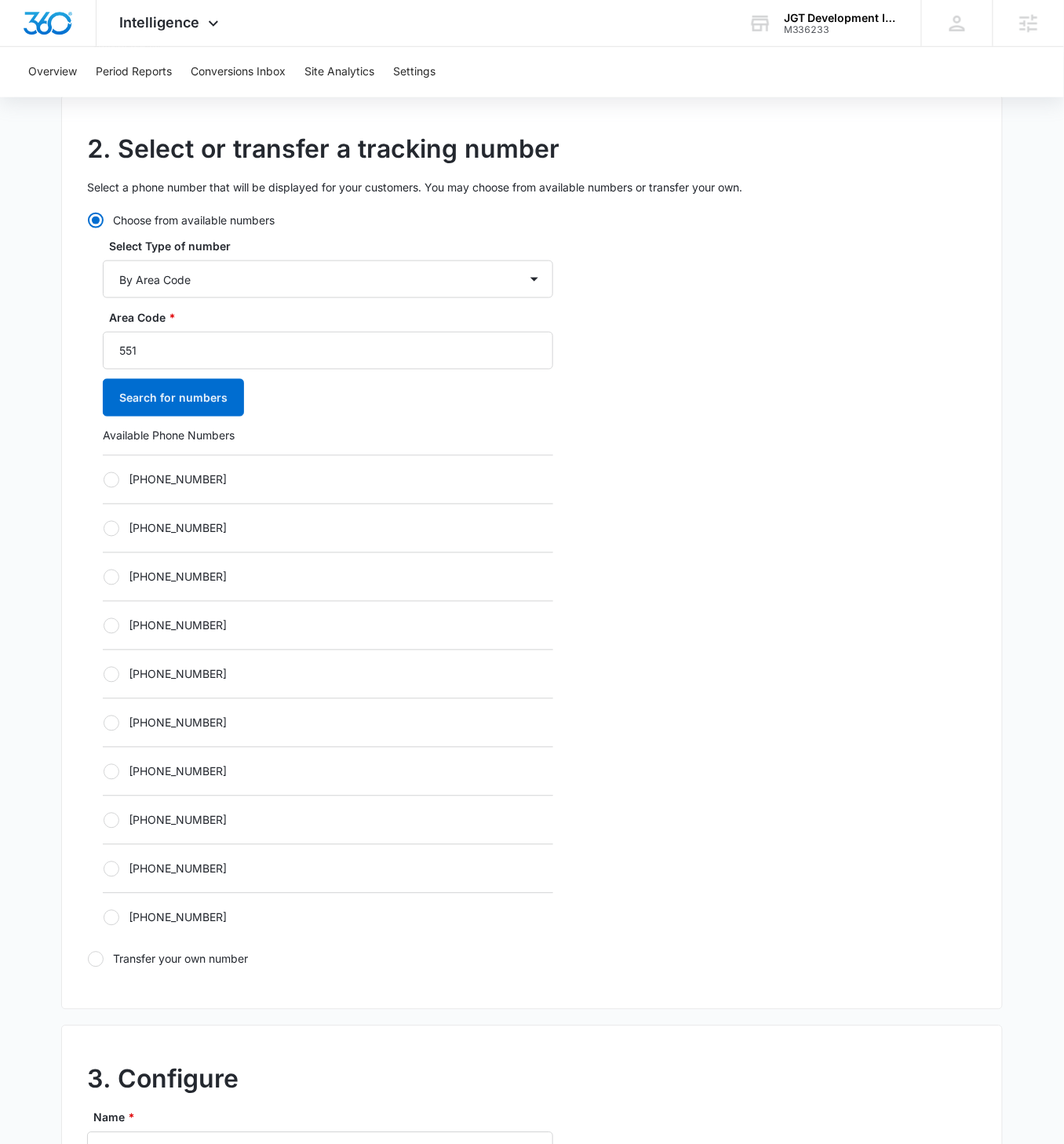
click at [113, 480] on div at bounding box center [111, 480] width 15 height 15
click at [103, 480] on input "+15512230158" at bounding box center [103, 480] width 1 height 1
radio input "true"
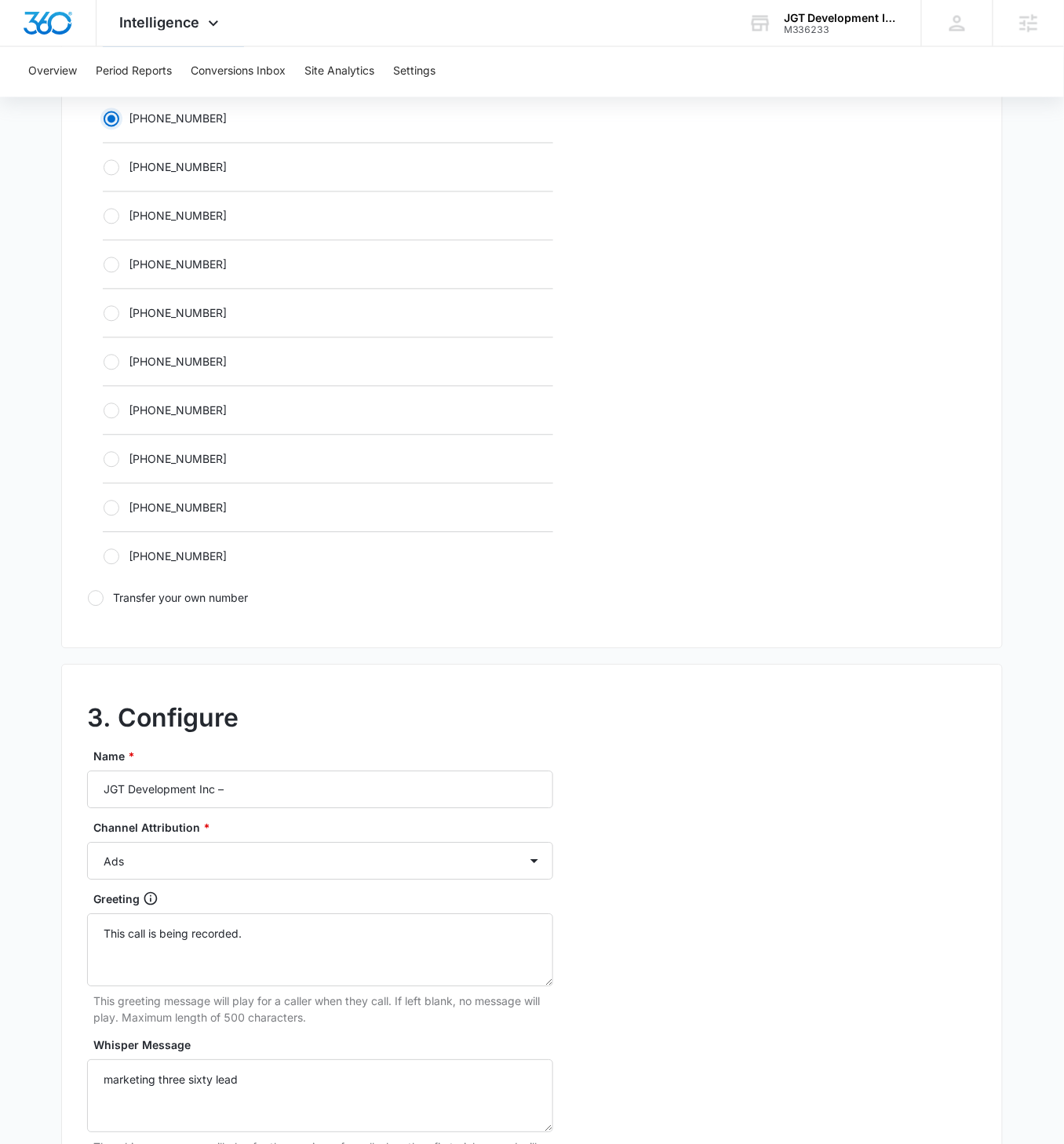
scroll to position [849, 0]
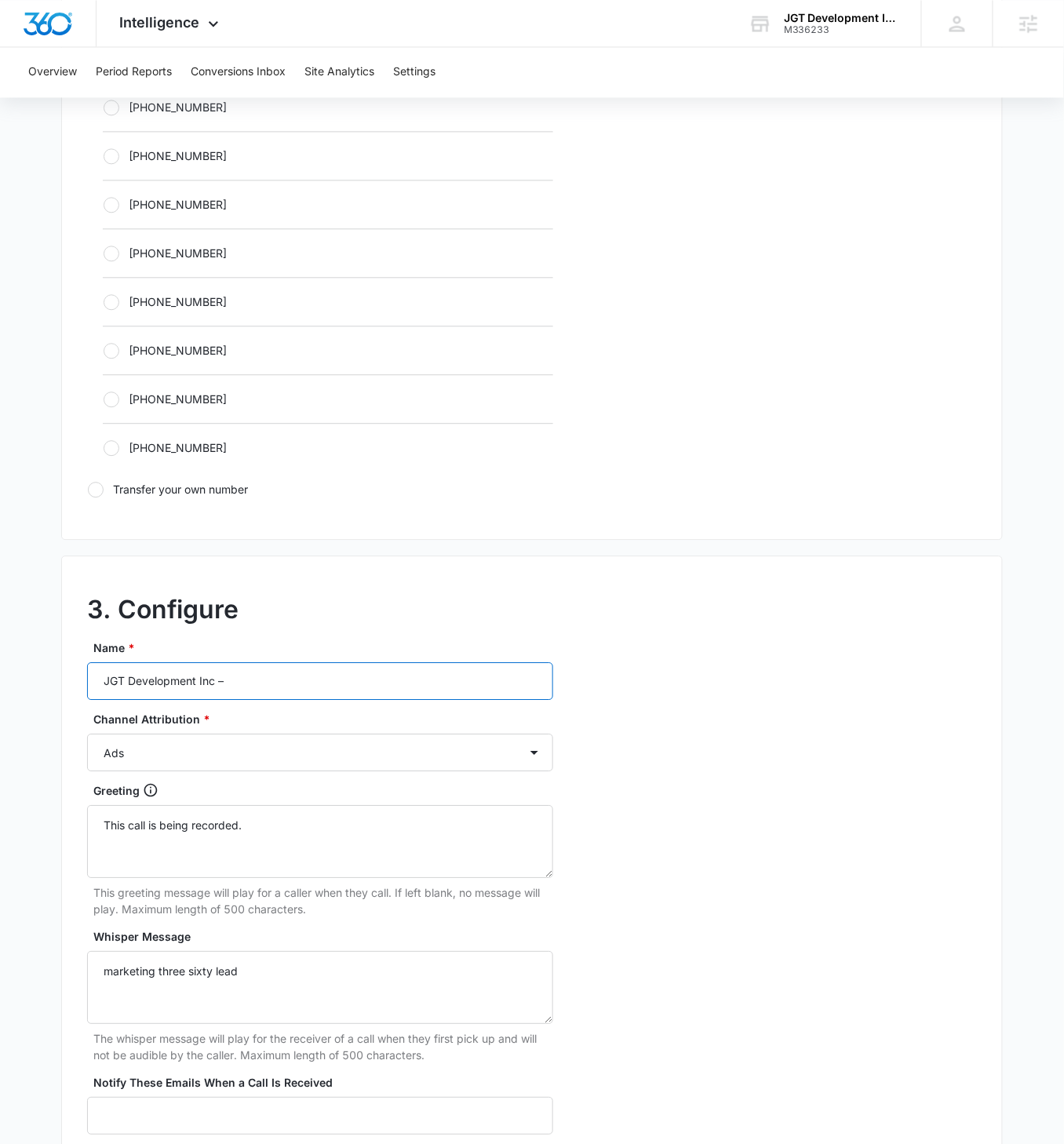
click at [289, 645] on input "JGT Development Inc –" at bounding box center [320, 681] width 466 height 38
type input "JGT Development Inc – Social"
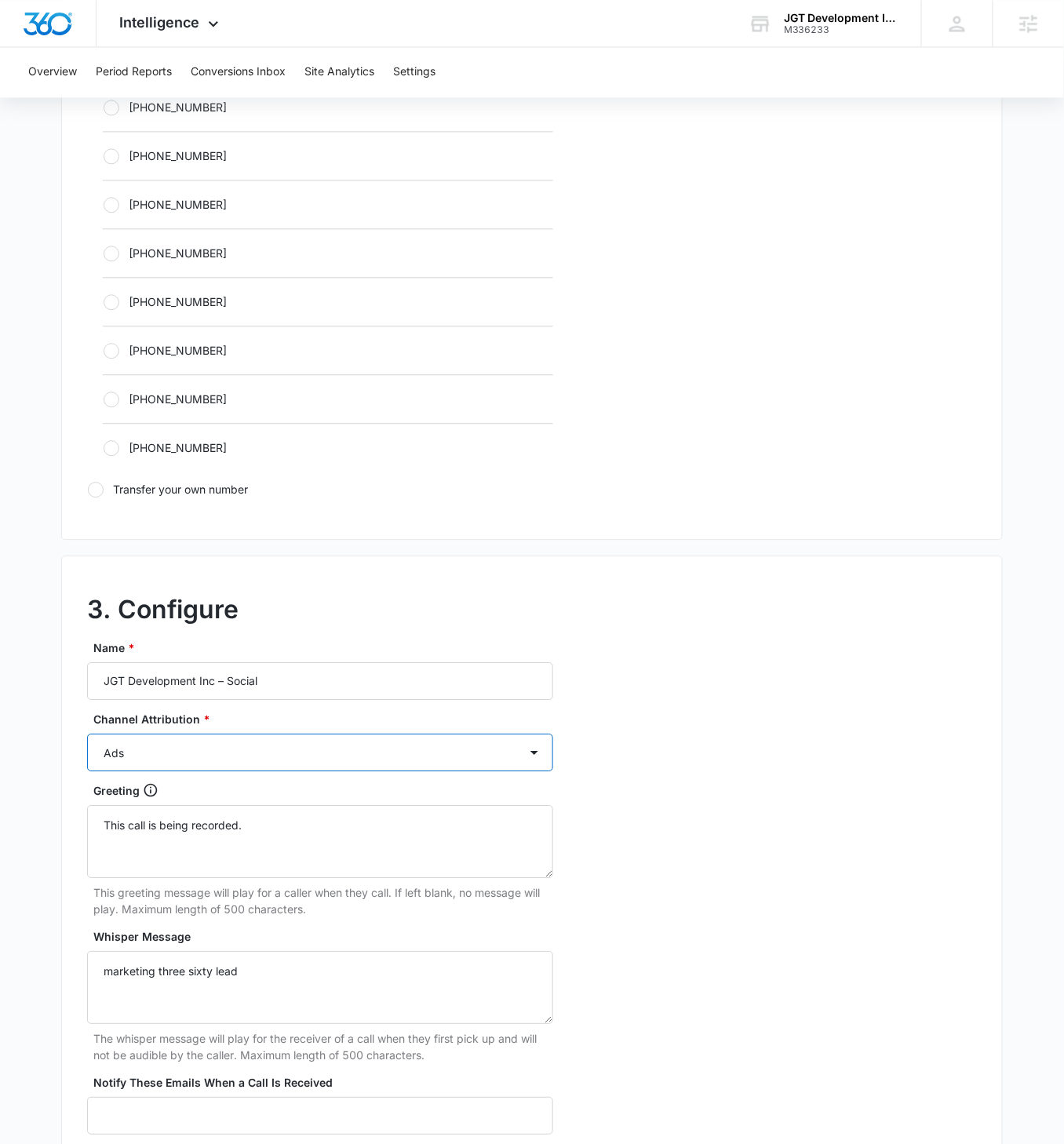
click at [340, 645] on select "Ads Local Service Ads Content Social Other" at bounding box center [320, 752] width 466 height 38
select select "SOCIAL"
click at [87, 645] on select "Ads Local Service Ads Content Social Other" at bounding box center [320, 752] width 466 height 38
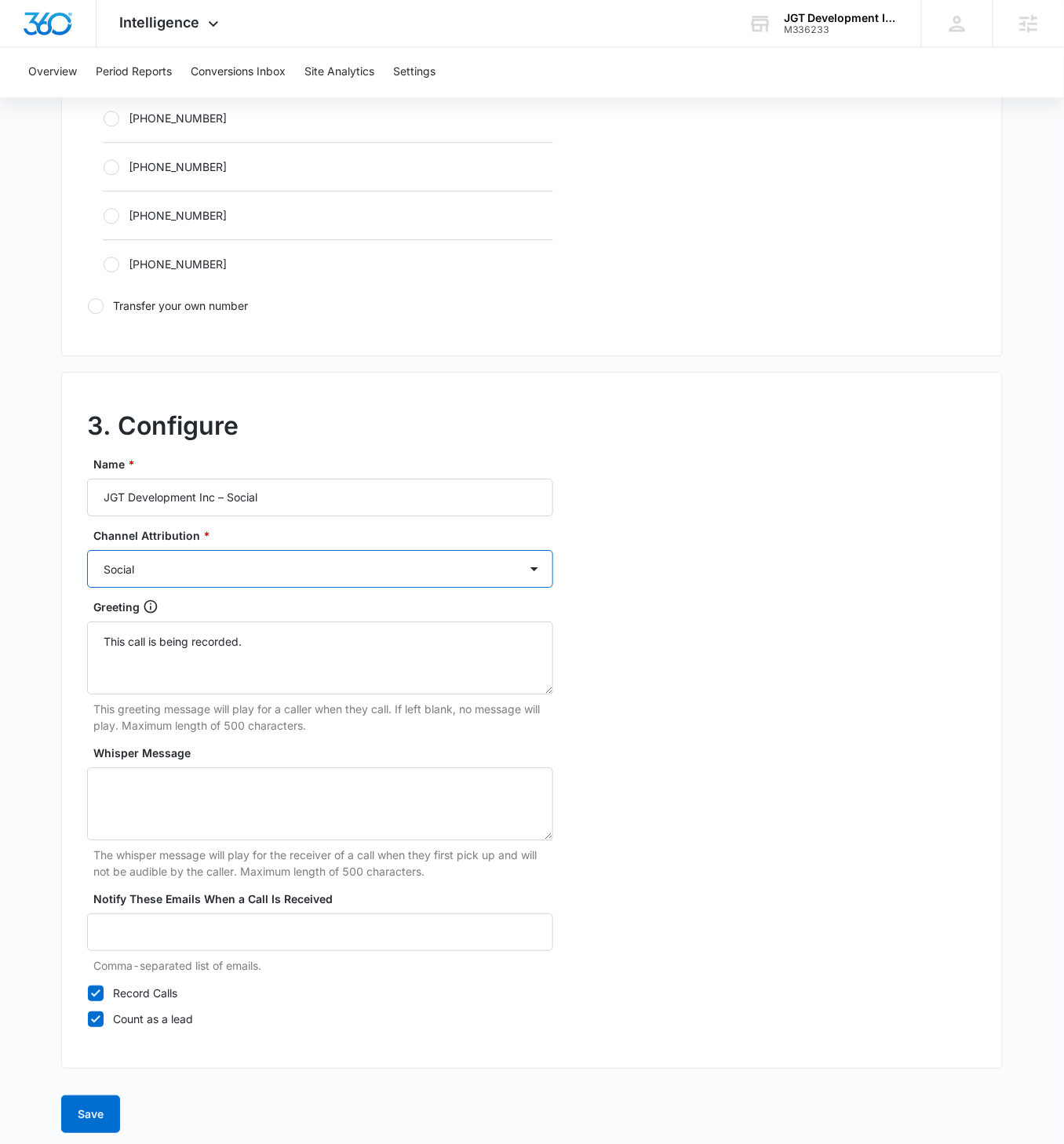
scroll to position [1028, 0]
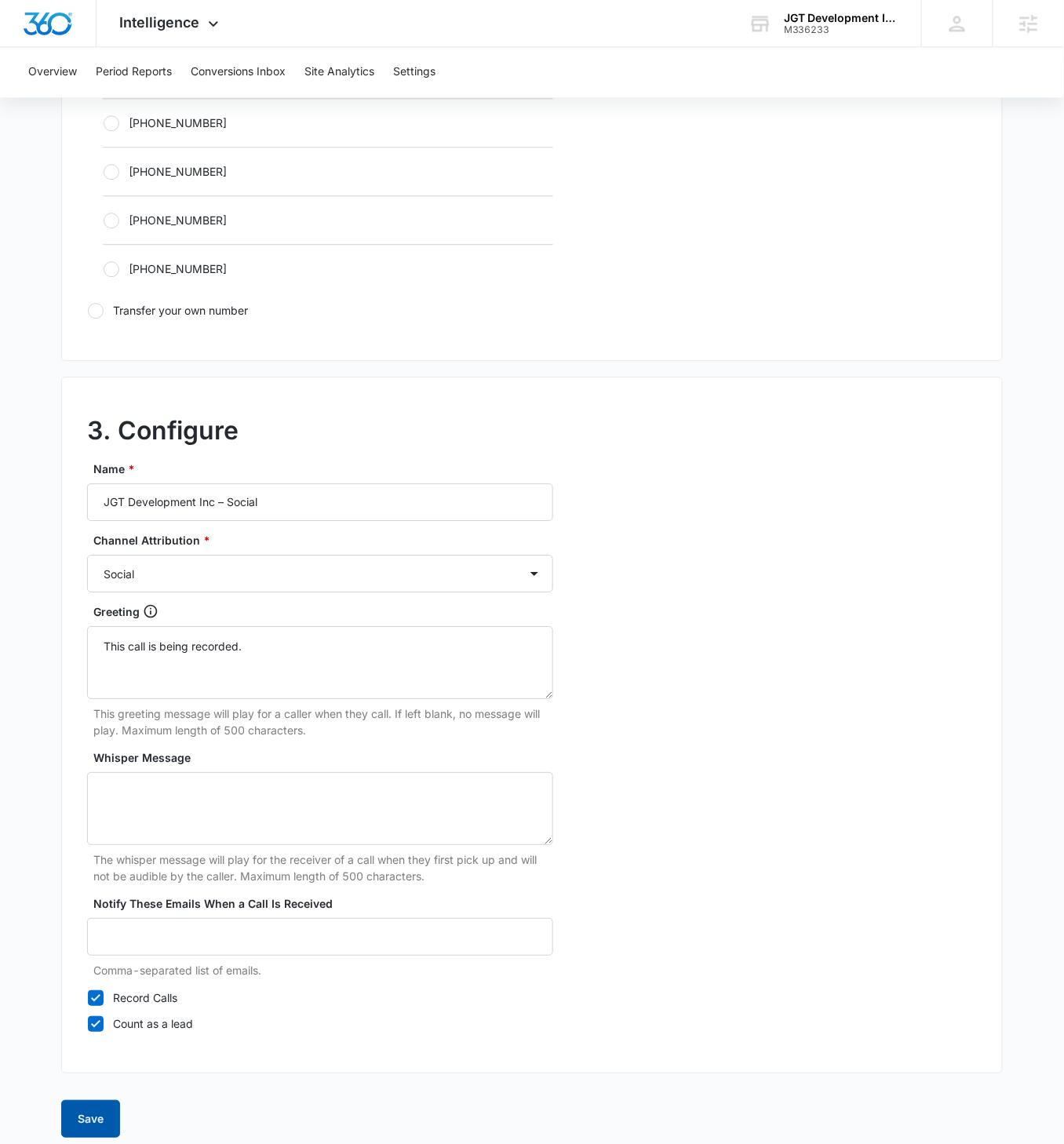
click at [96, 645] on button "Save" at bounding box center [90, 1119] width 58 height 38
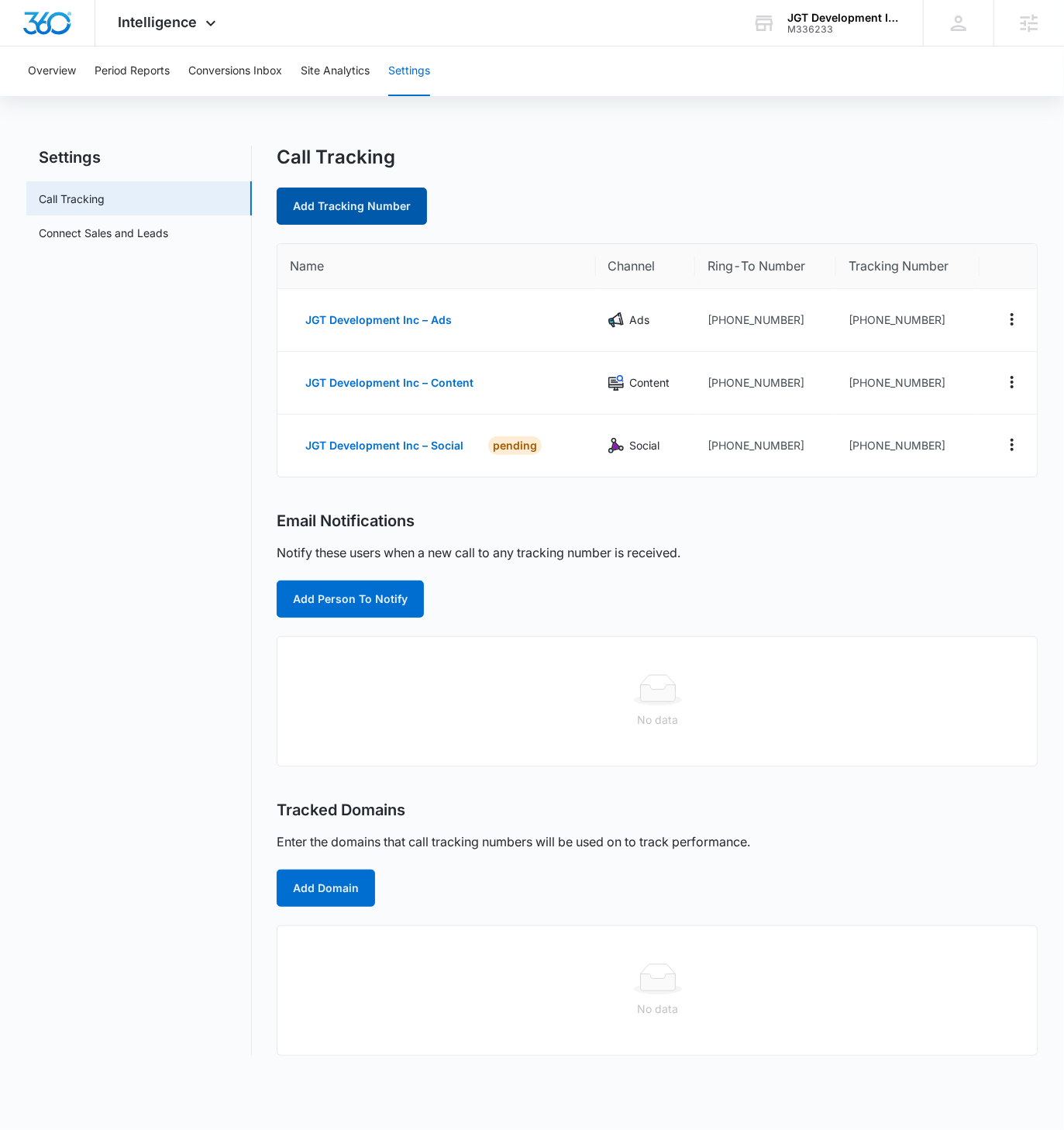
click at [393, 205] on link "Add Tracking Number" at bounding box center [352, 206] width 150 height 37
select select "by_area_code"
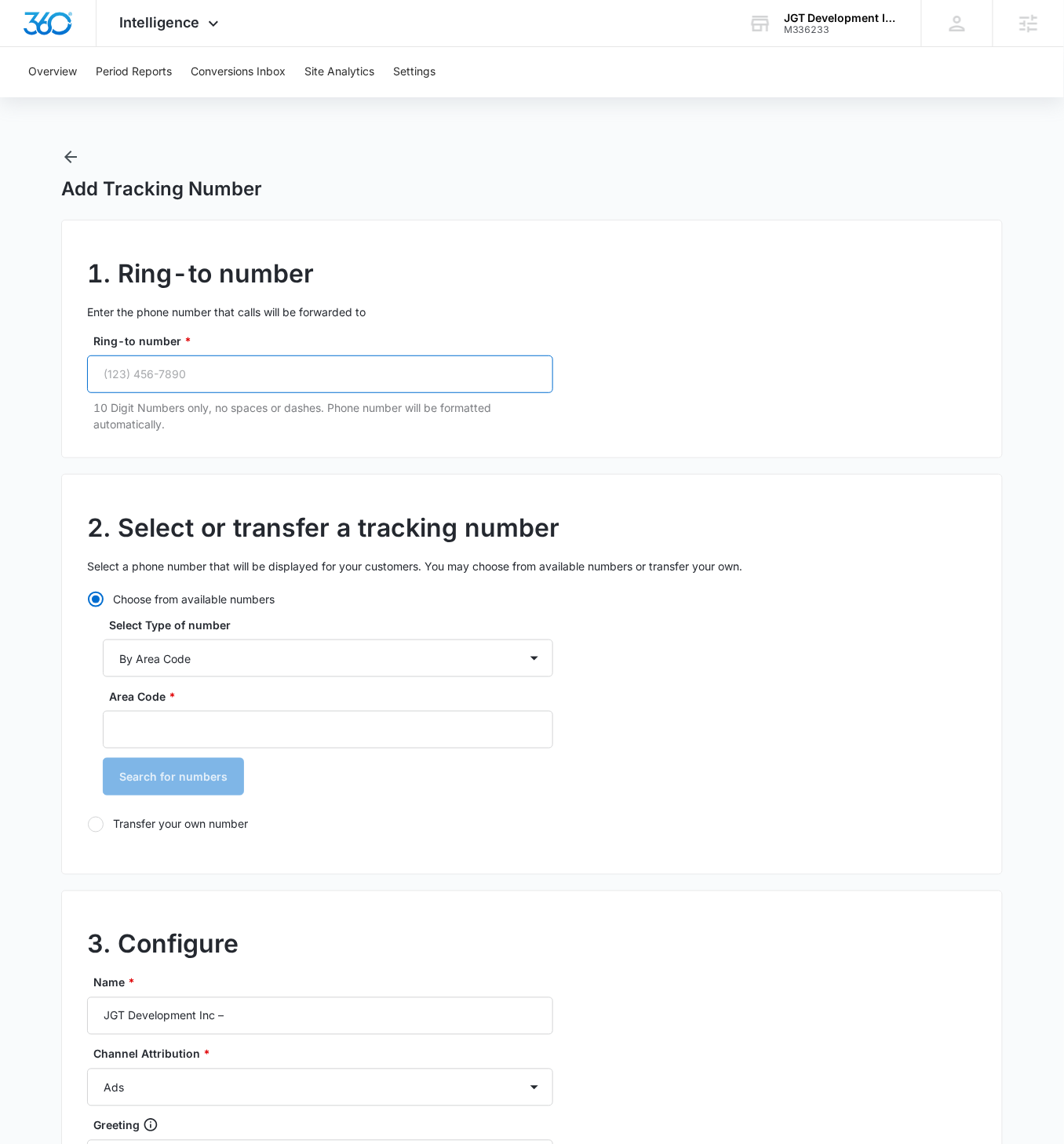
click at [256, 373] on input "Ring-to number *" at bounding box center [320, 374] width 466 height 38
paste input "(201) 707-3982"
type input "(201) 707-3982"
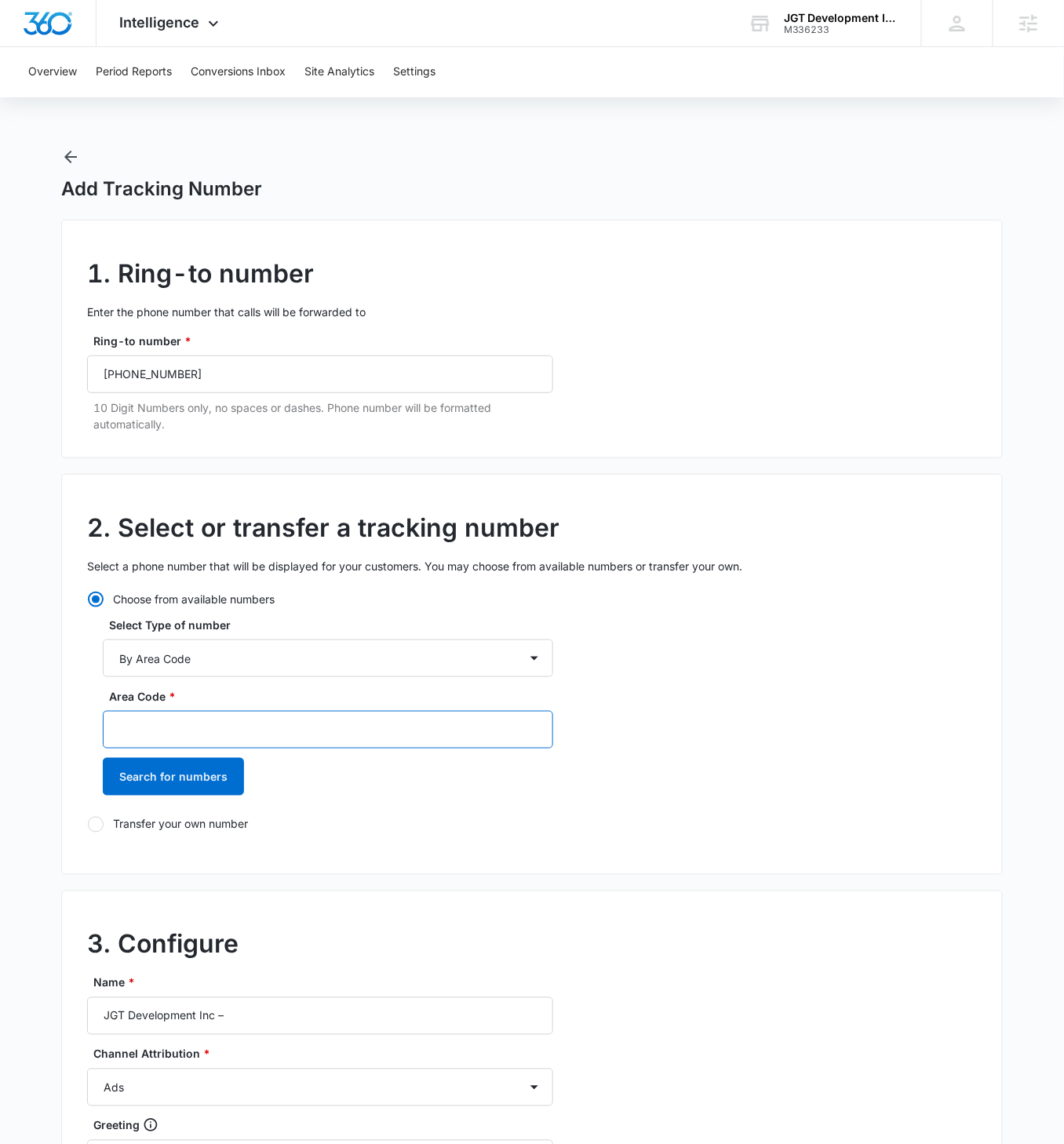
click at [183, 645] on input "Area Code *" at bounding box center [328, 730] width 450 height 38
type input "551"
click at [103, 645] on button "Search for numbers" at bounding box center [174, 777] width 141 height 38
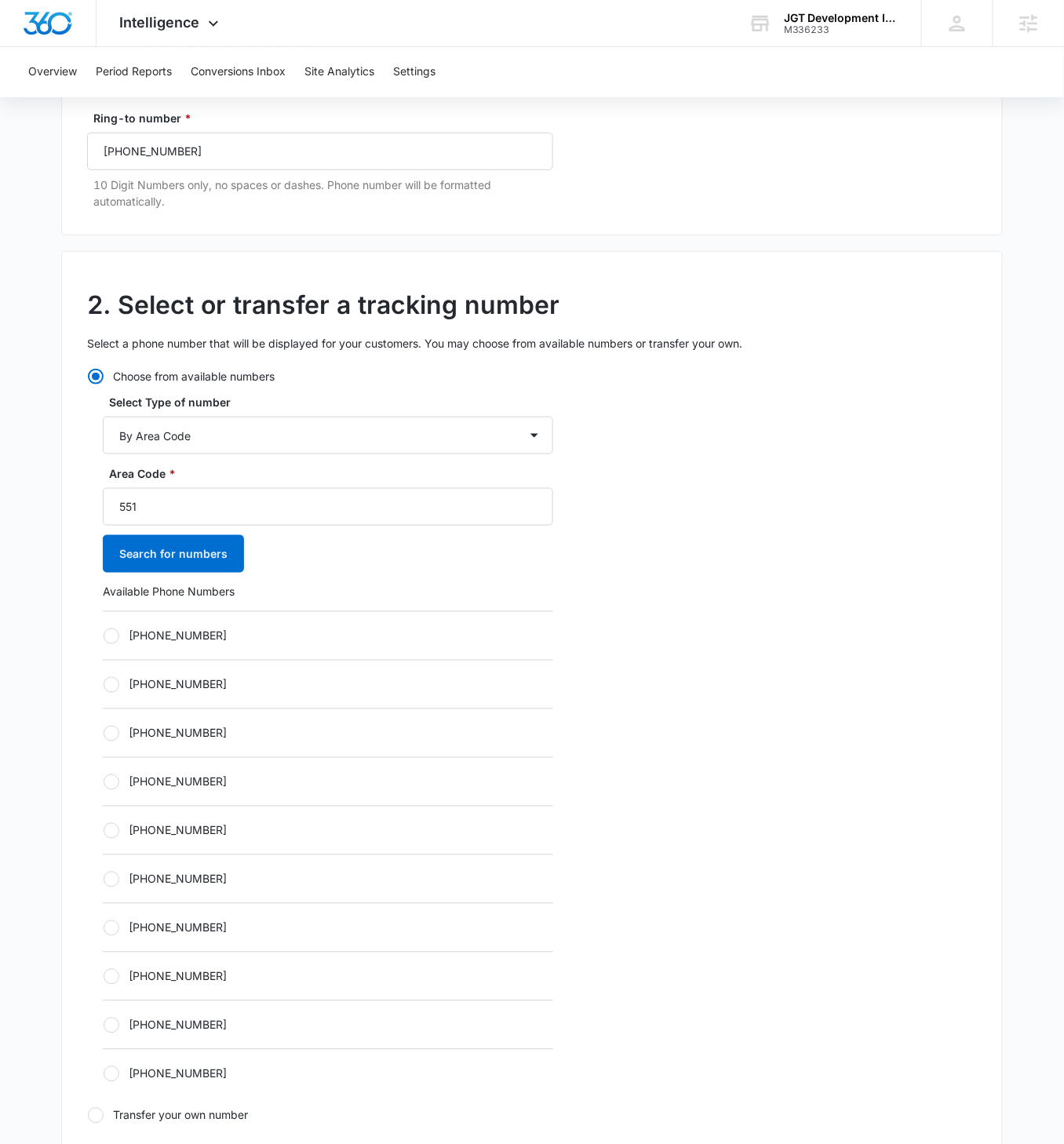
scroll to position [247, 0]
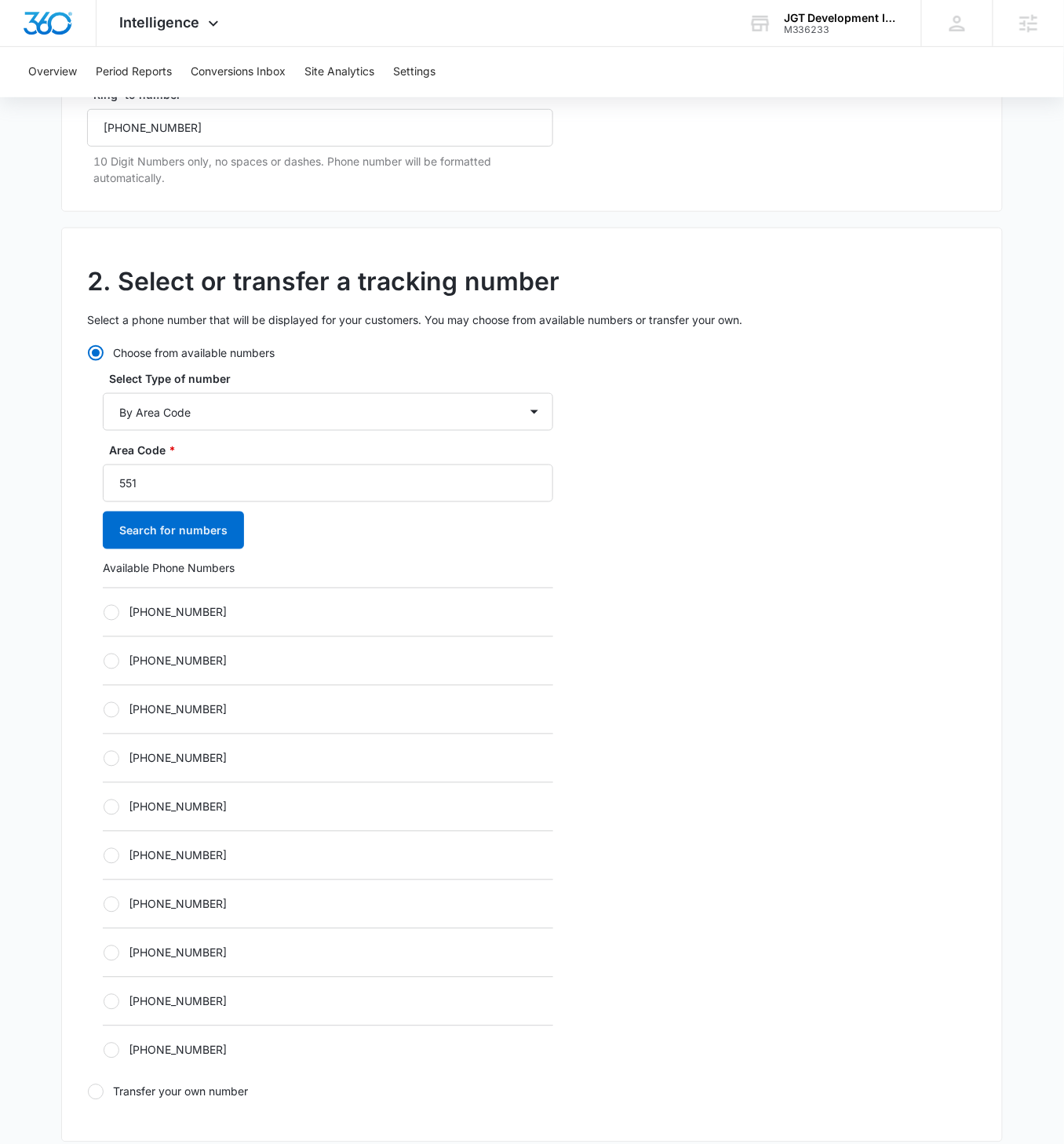
click at [113, 608] on div at bounding box center [111, 613] width 15 height 15
click at [103, 612] on input "+15512230162" at bounding box center [103, 612] width 1 height 1
radio input "true"
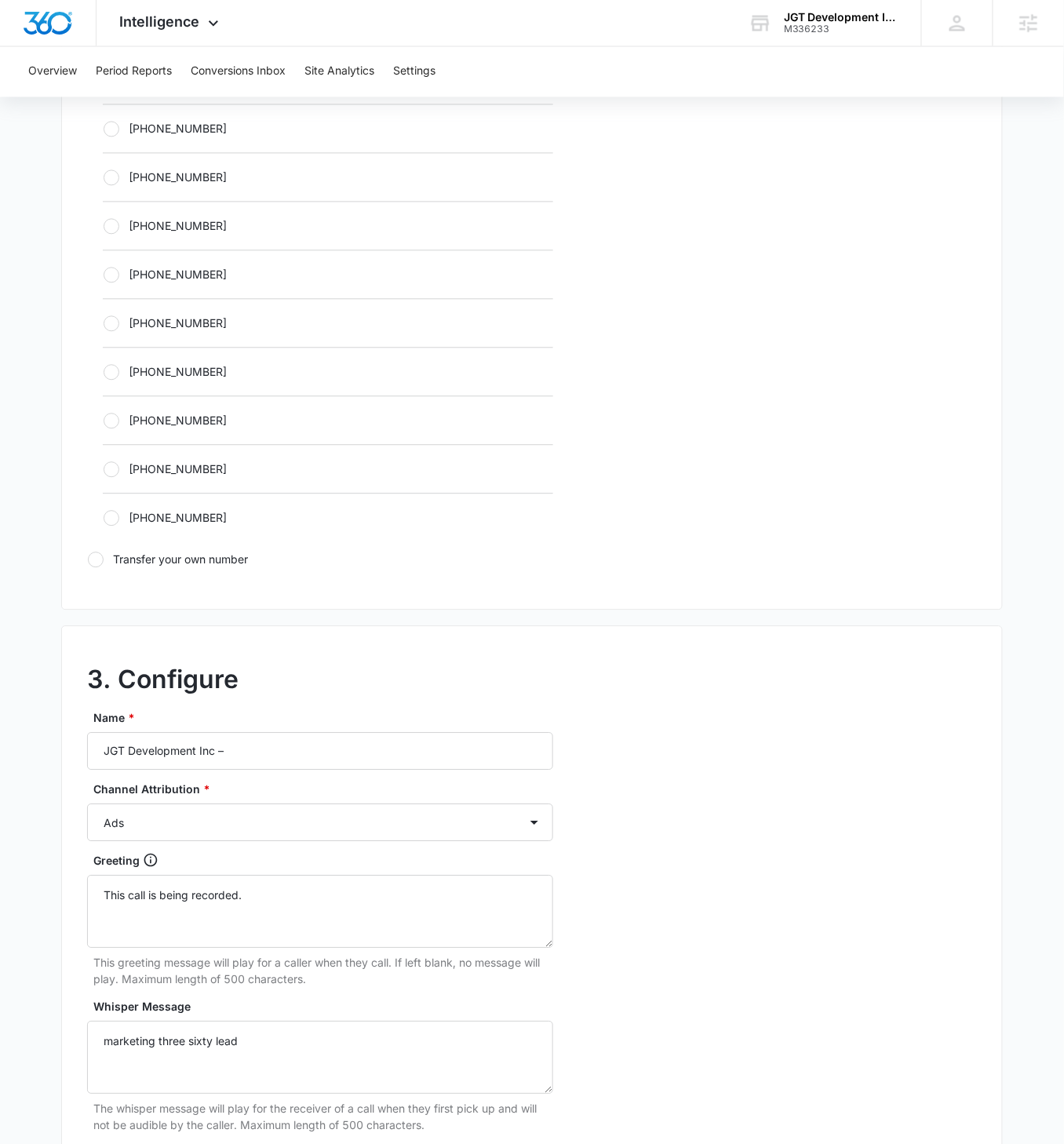
scroll to position [763, 0]
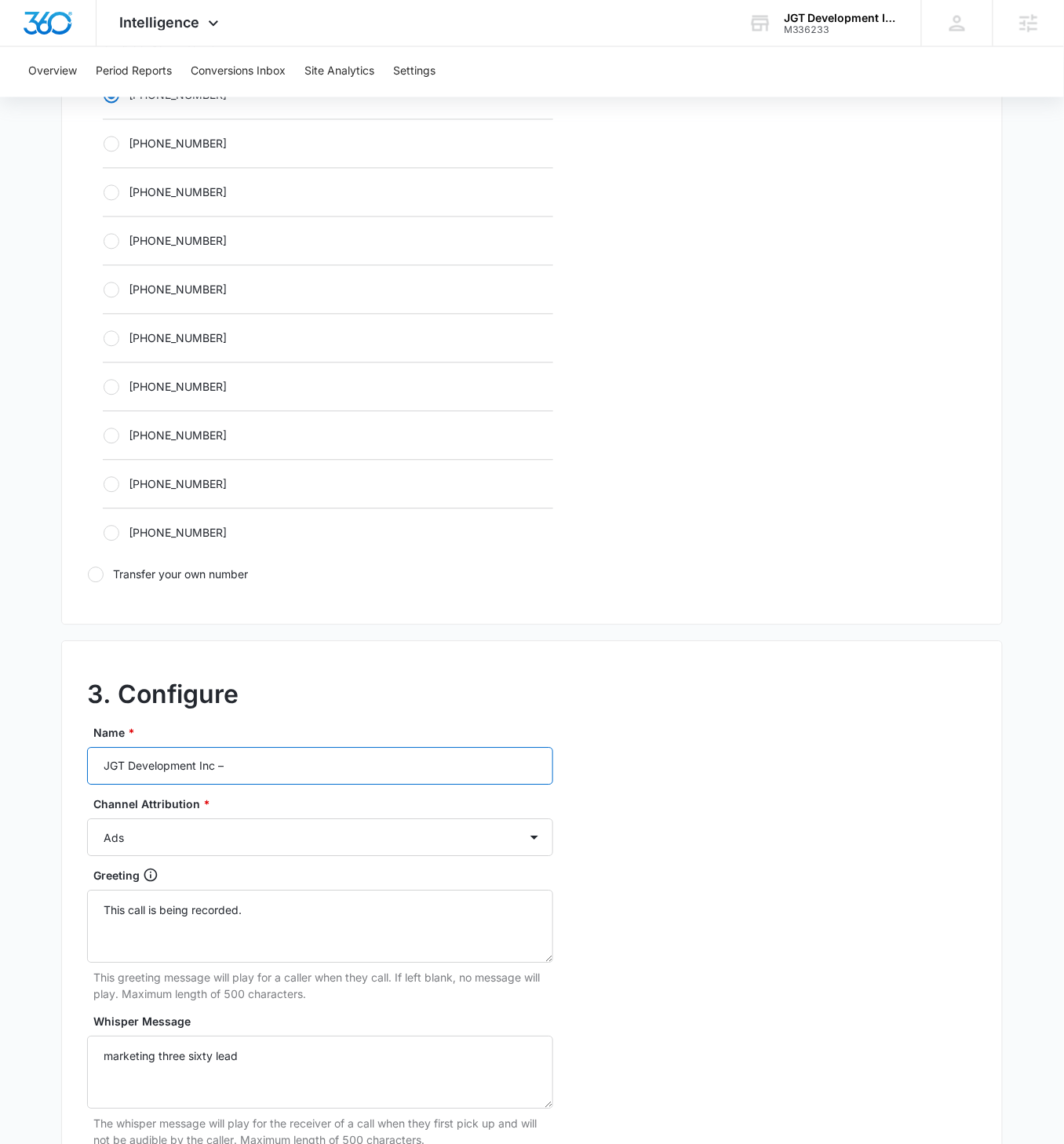
click at [273, 645] on input "JGT Development Inc –" at bounding box center [320, 767] width 466 height 38
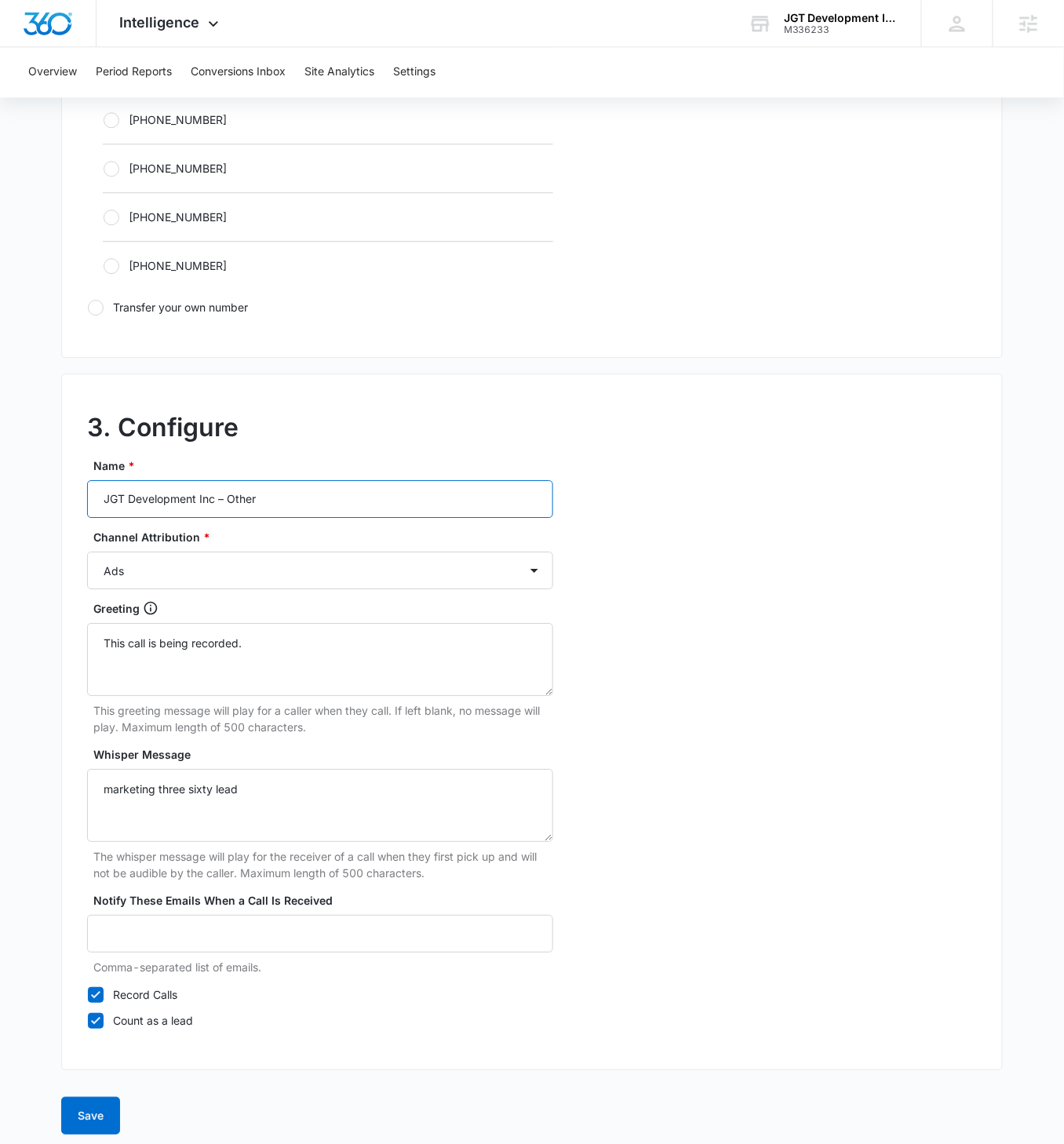
scroll to position [1032, 0]
type input "JGT Development Inc – Other"
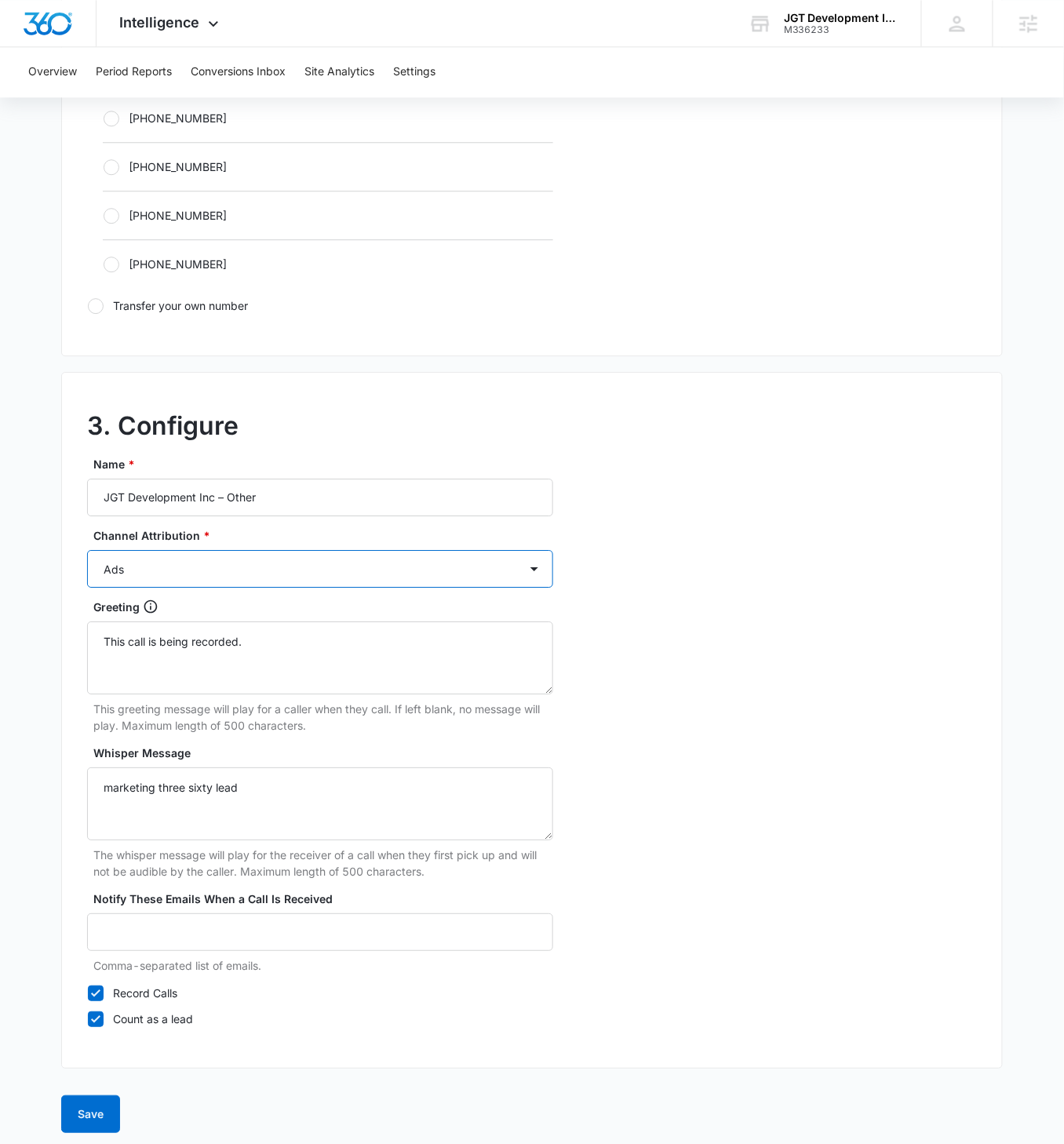
click at [236, 562] on select "Ads Local Service Ads Content Social Other" at bounding box center [320, 569] width 466 height 38
select select "OTHER"
click at [87, 550] on select "Ads Local Service Ads Content Social Other" at bounding box center [320, 569] width 466 height 38
click at [89, 645] on button "Save" at bounding box center [90, 1114] width 58 height 38
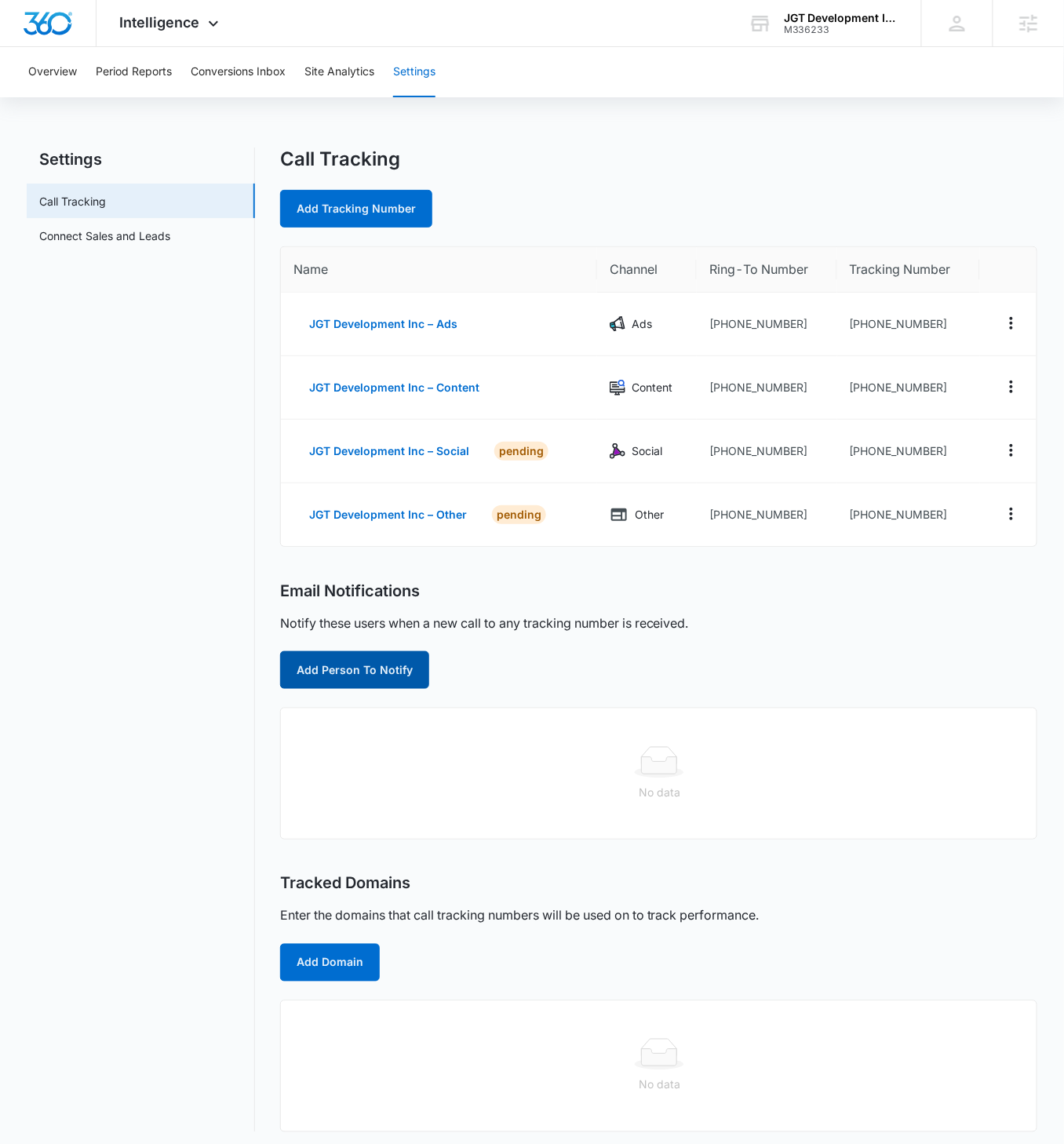
click at [385, 645] on button "Add Person To Notify" at bounding box center [354, 670] width 149 height 38
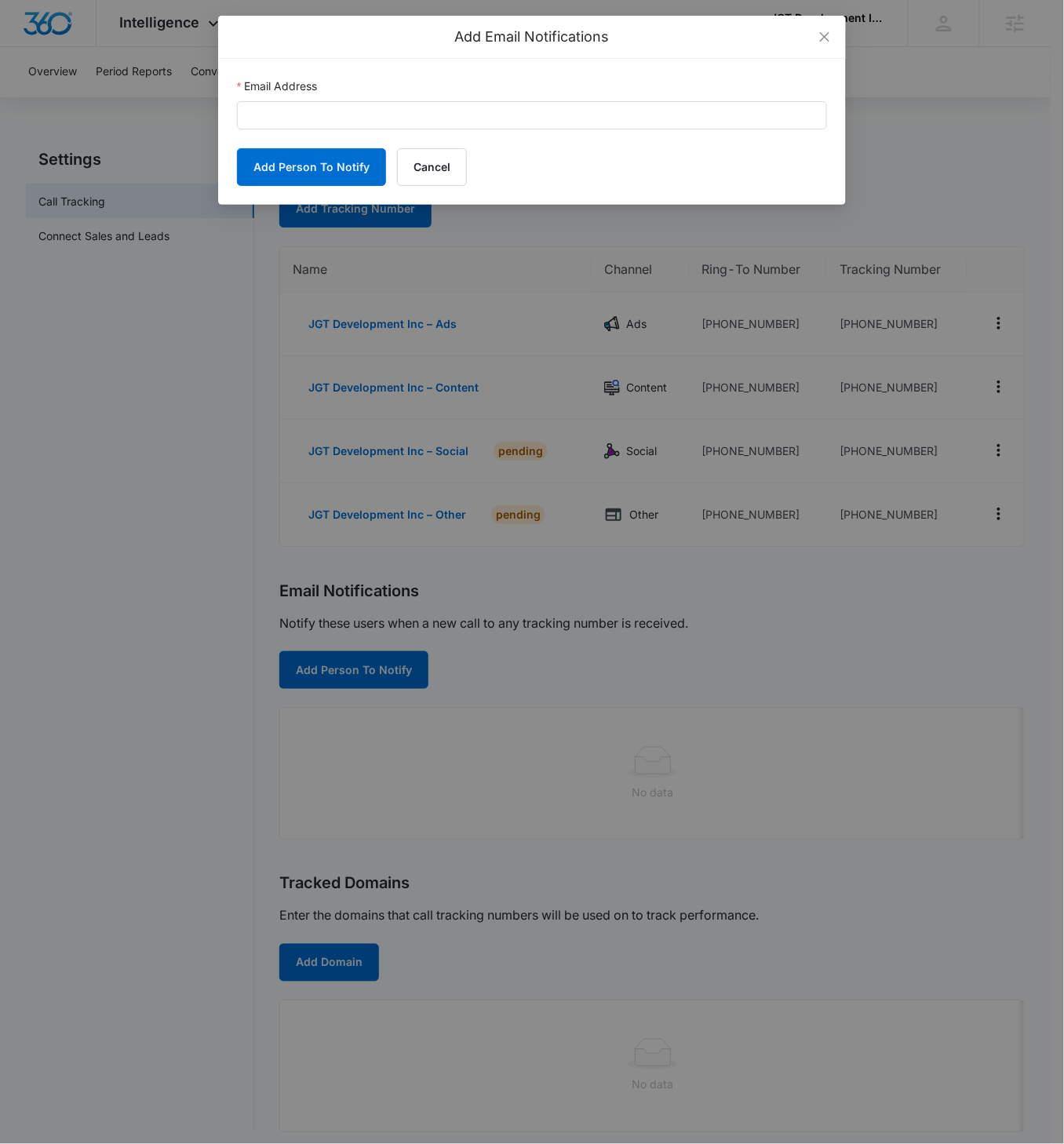
scroll to position [2, 0]
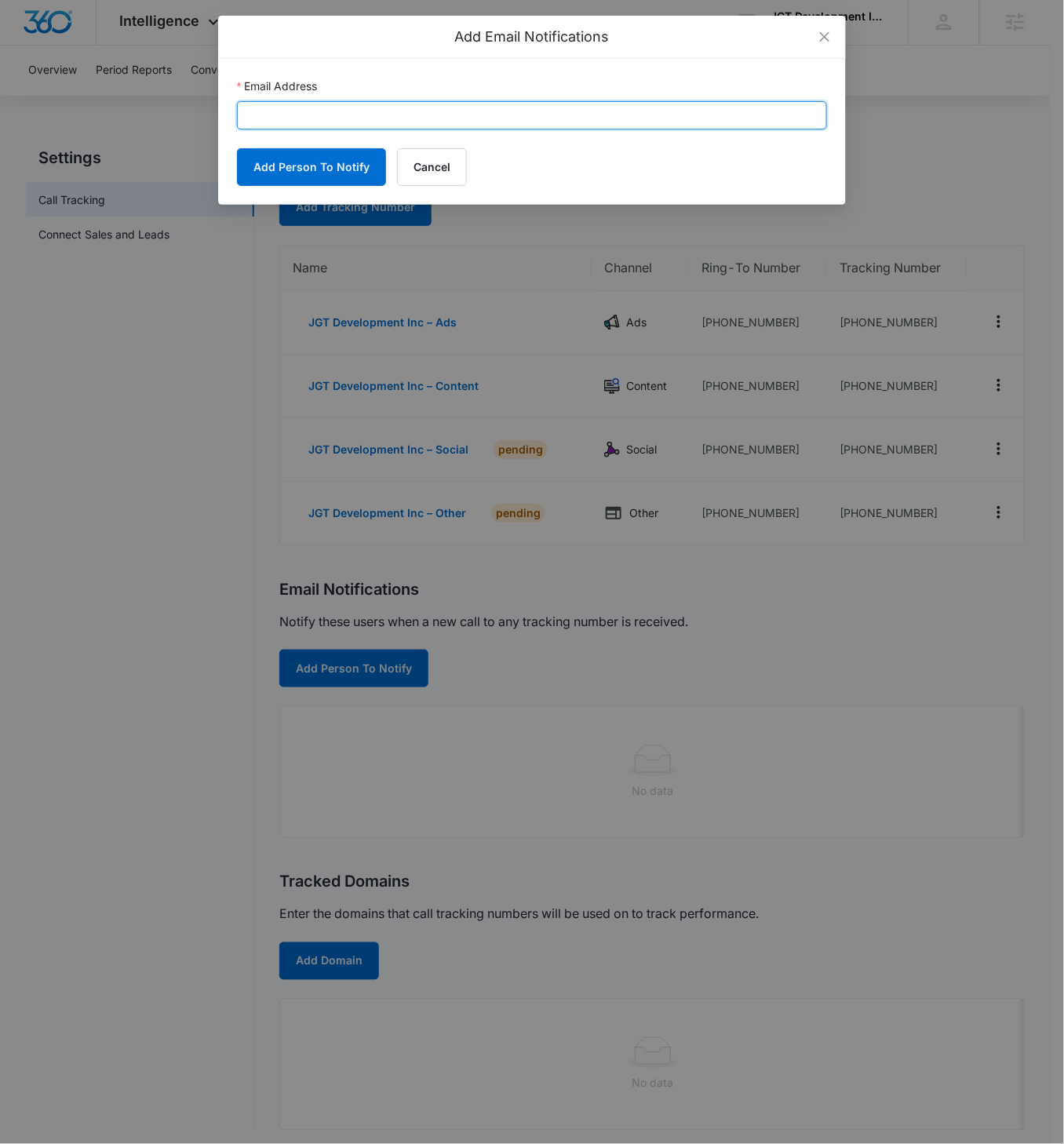
click at [315, 108] on input "Email Address" at bounding box center [532, 115] width 590 height 28
paste input "marytomaras@gmail.com"
type input "marytomaras@gmail.com"
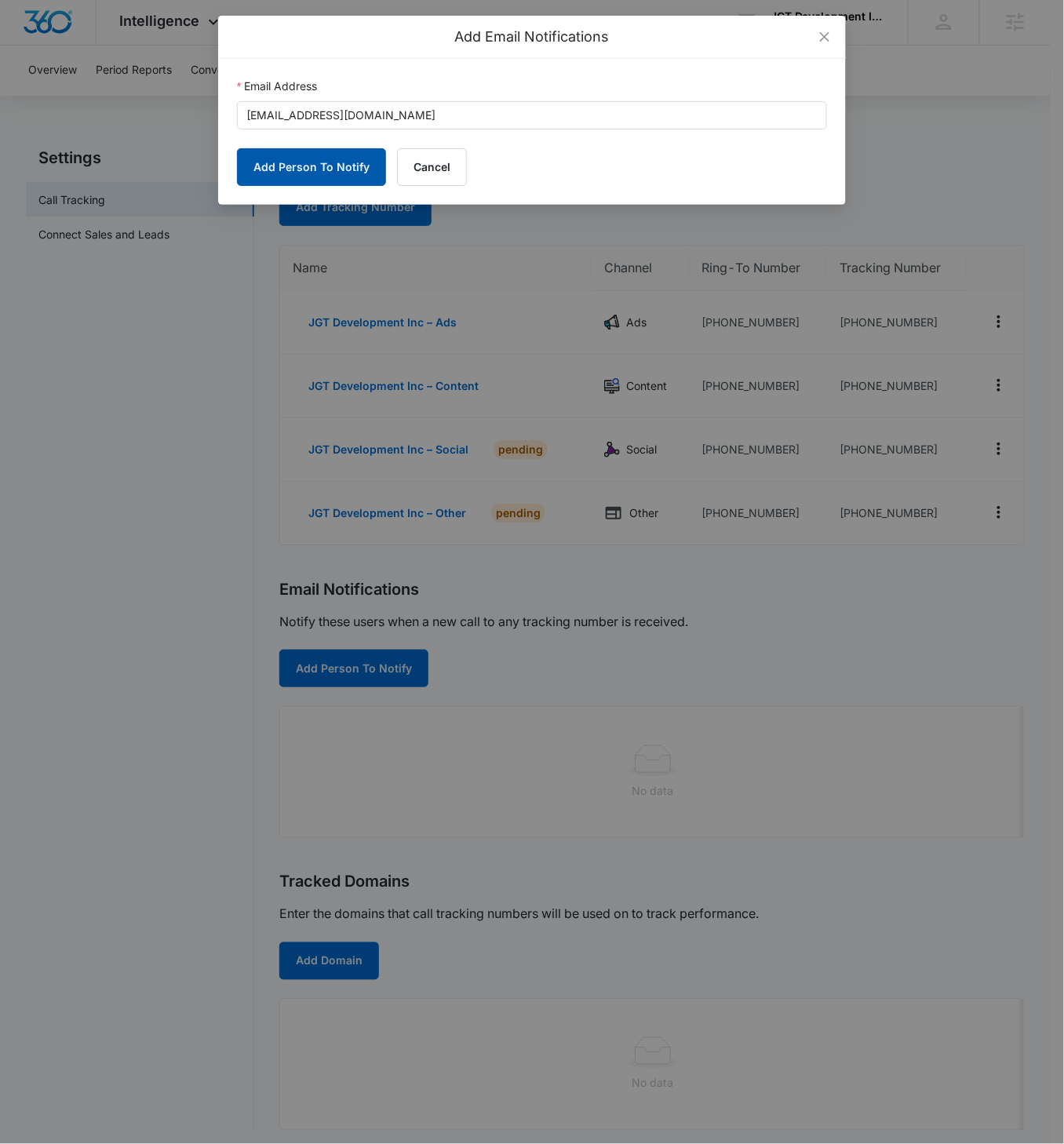
click at [278, 171] on button "Add Person To Notify" at bounding box center [311, 168] width 149 height 38
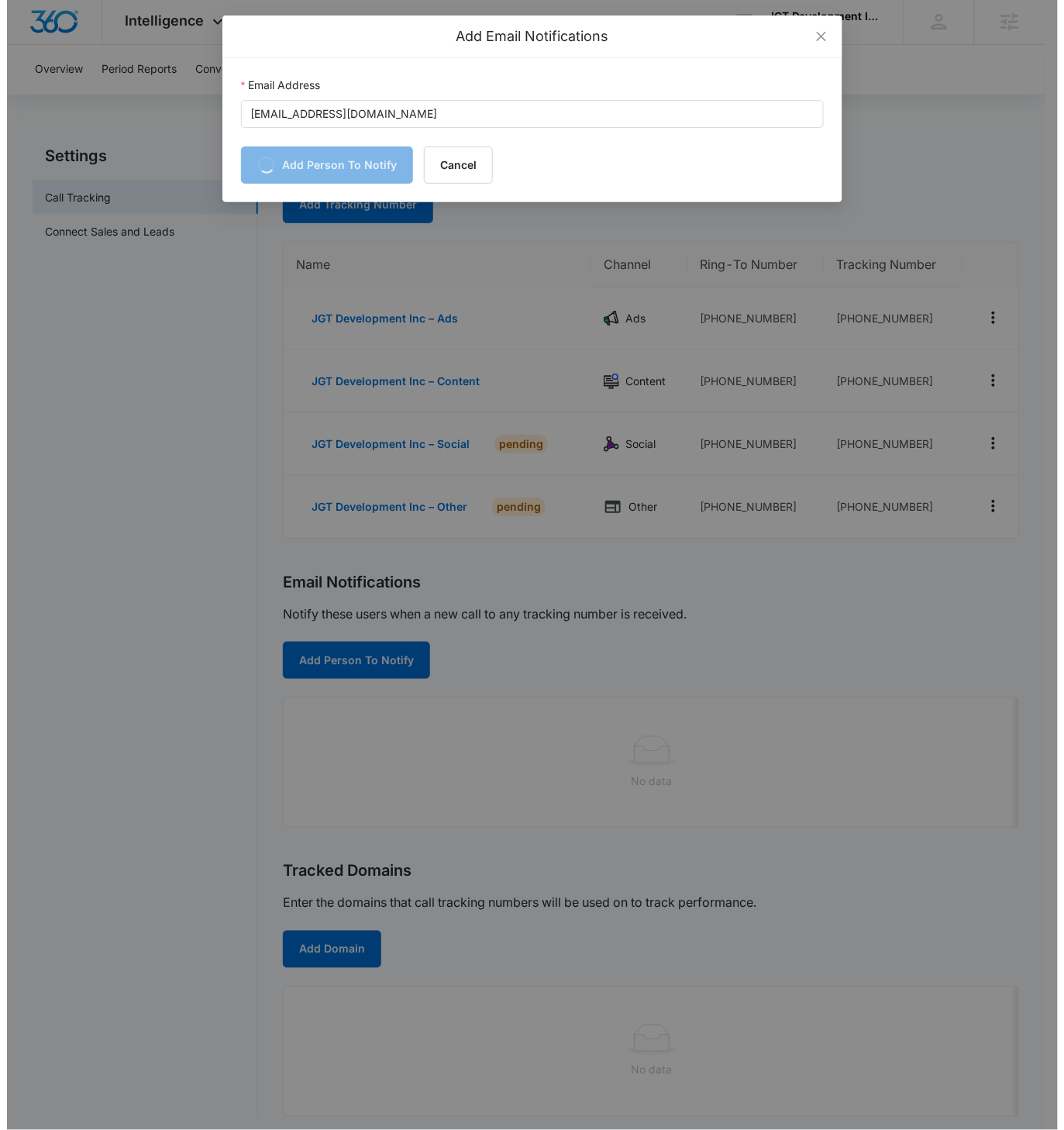
scroll to position [0, 0]
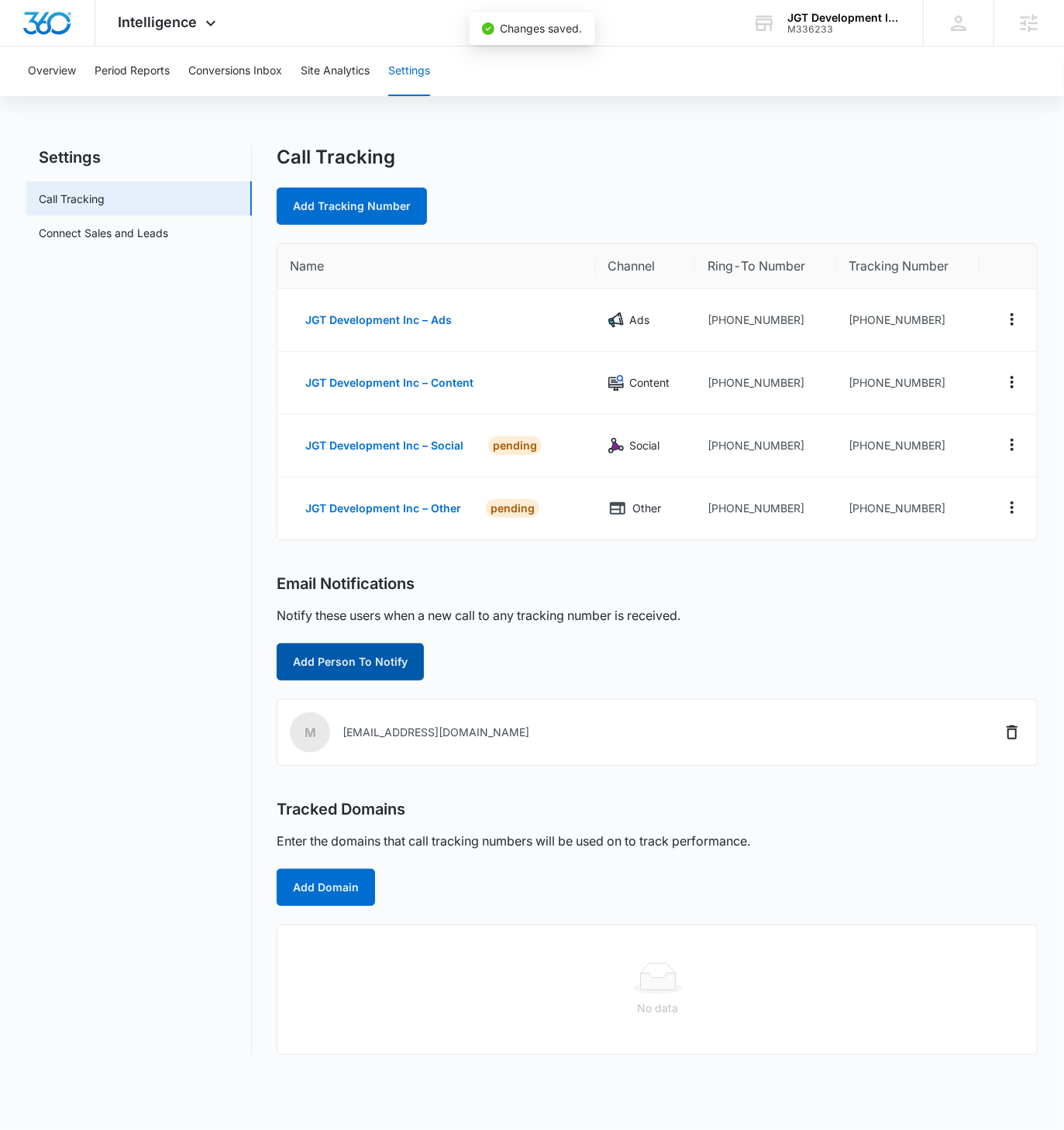
click at [352, 637] on button "Add Person To Notify" at bounding box center [350, 662] width 147 height 37
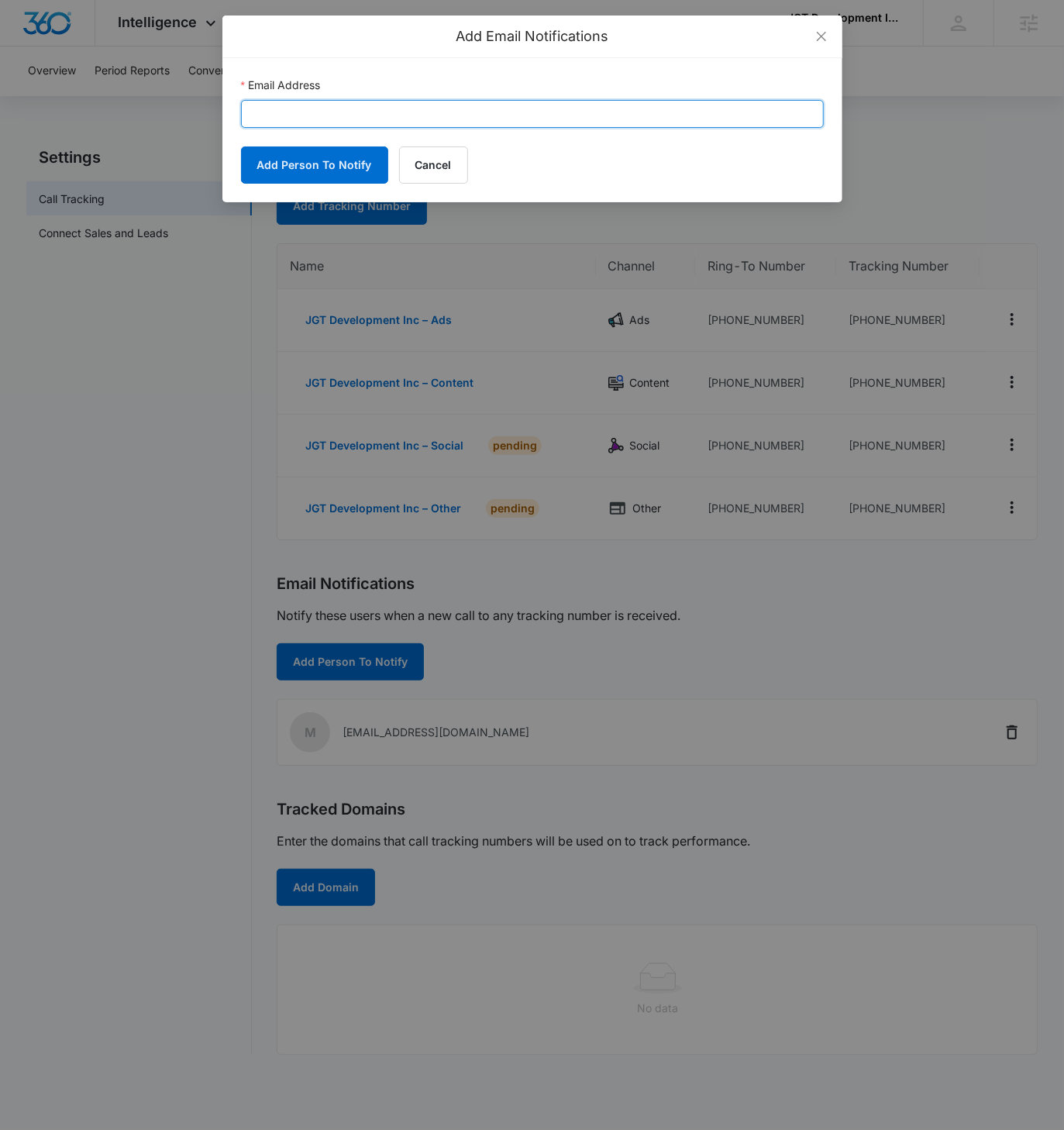
click at [345, 104] on input "Email Address" at bounding box center [532, 114] width 583 height 28
paste input "jgtdevelopmentinc@gmail.com"
type input "jgtdevelopmentinc@gmail.com"
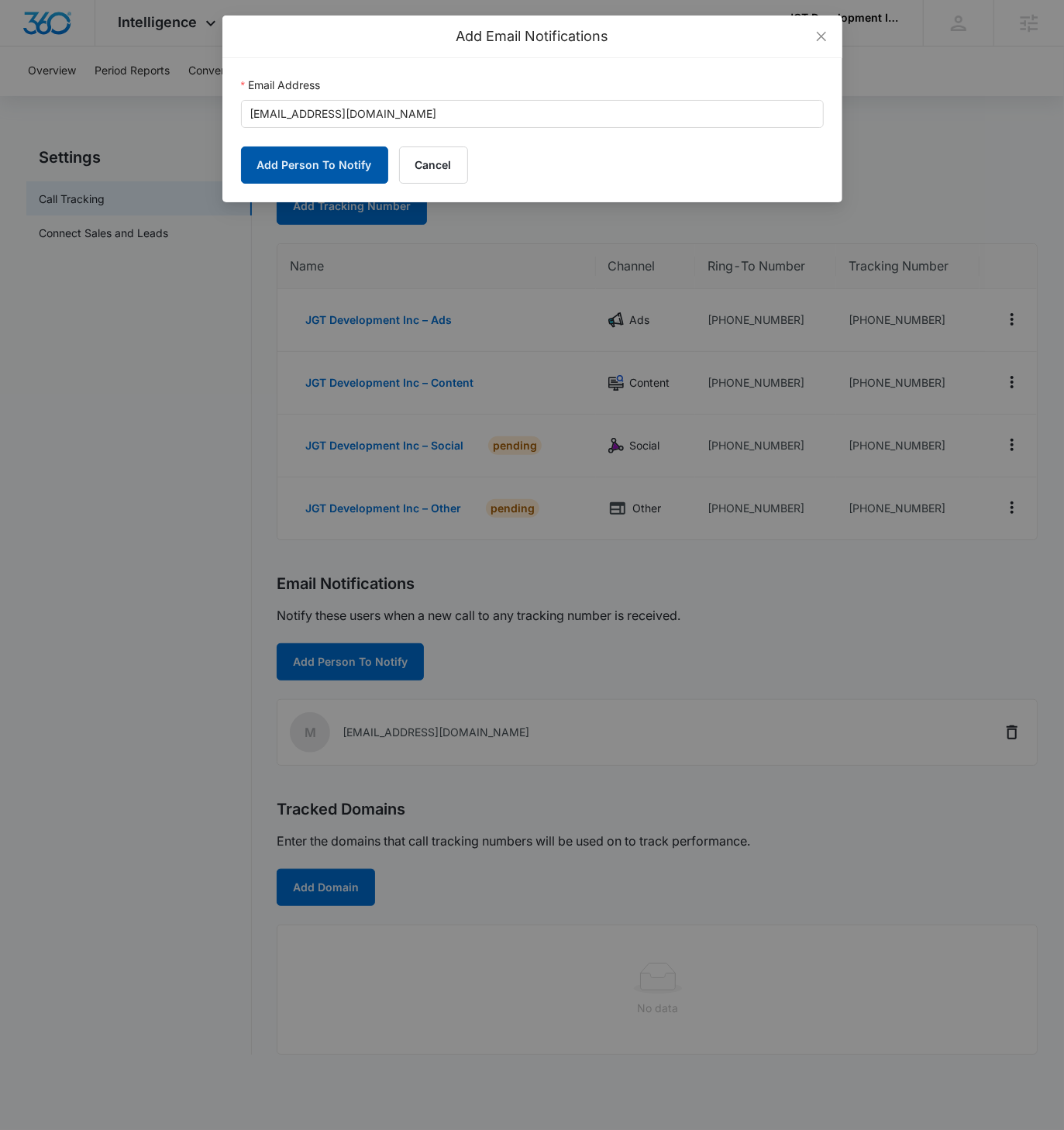
click at [306, 173] on button "Add Person To Notify" at bounding box center [314, 166] width 147 height 37
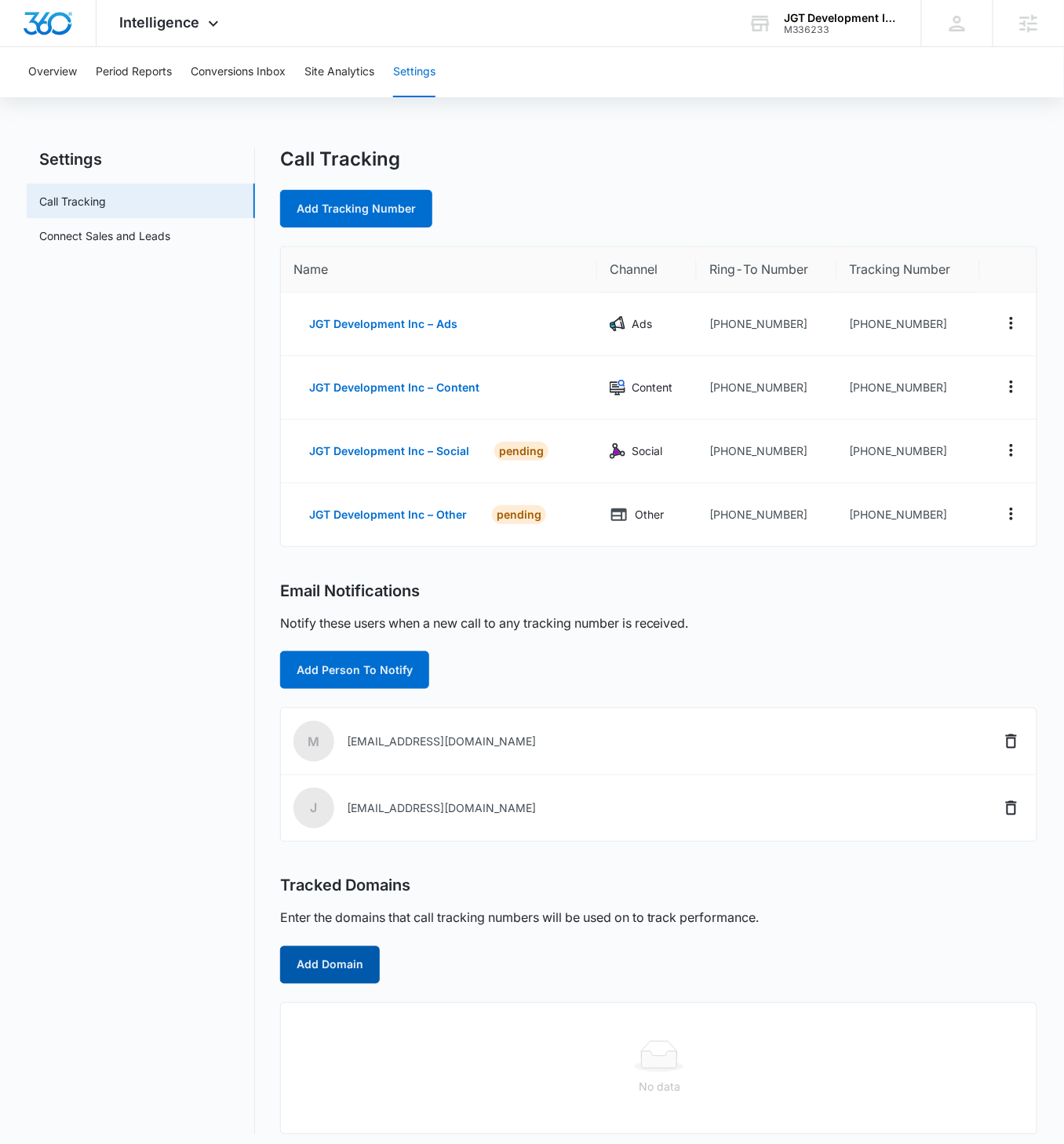
click at [343, 645] on button "Add Domain" at bounding box center [330, 965] width 100 height 38
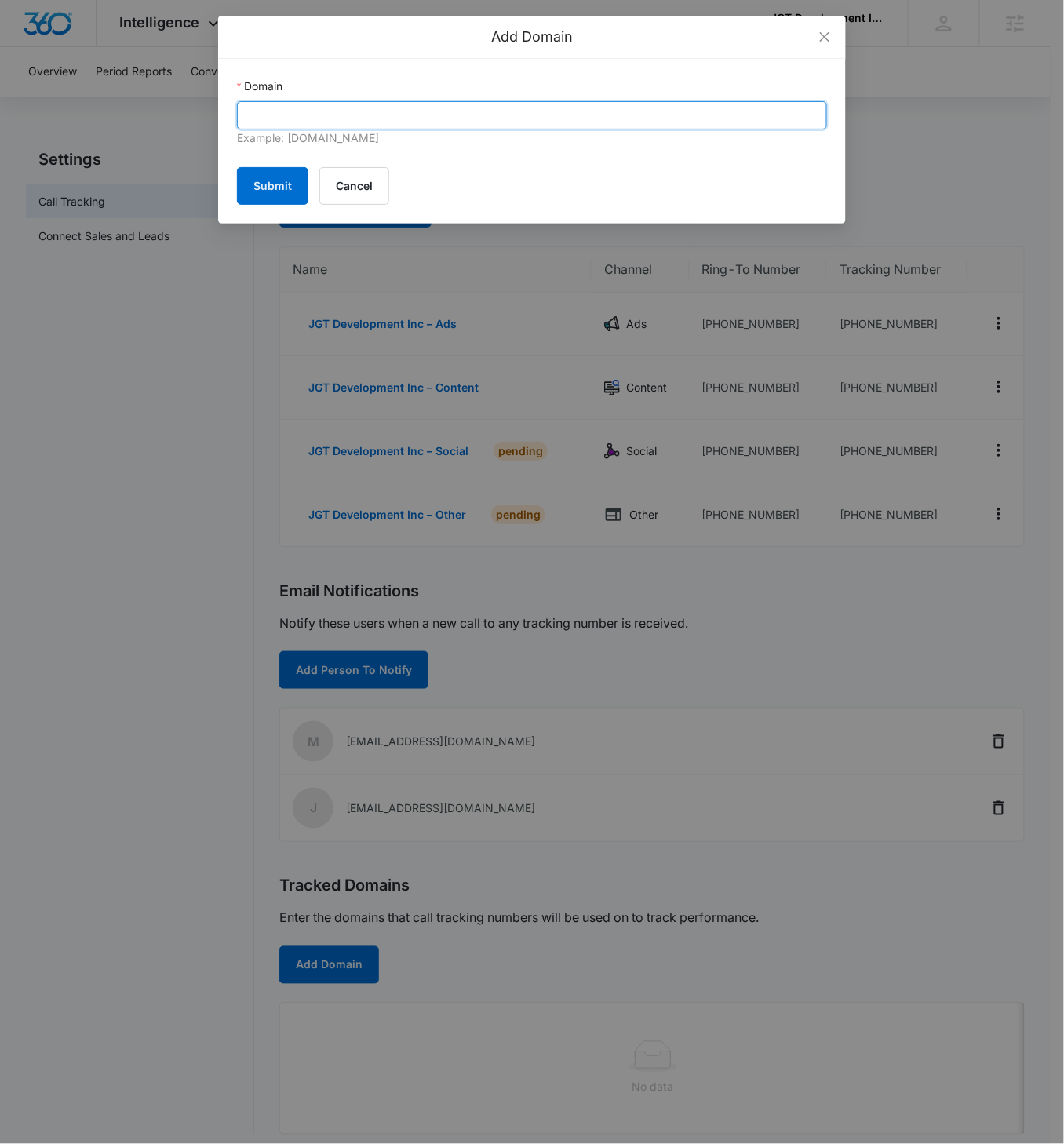
click at [389, 120] on input "Domain" at bounding box center [532, 115] width 590 height 28
paste input "jgtdevelopmentinc.com"
type input "jgtdevelopmentinc.com"
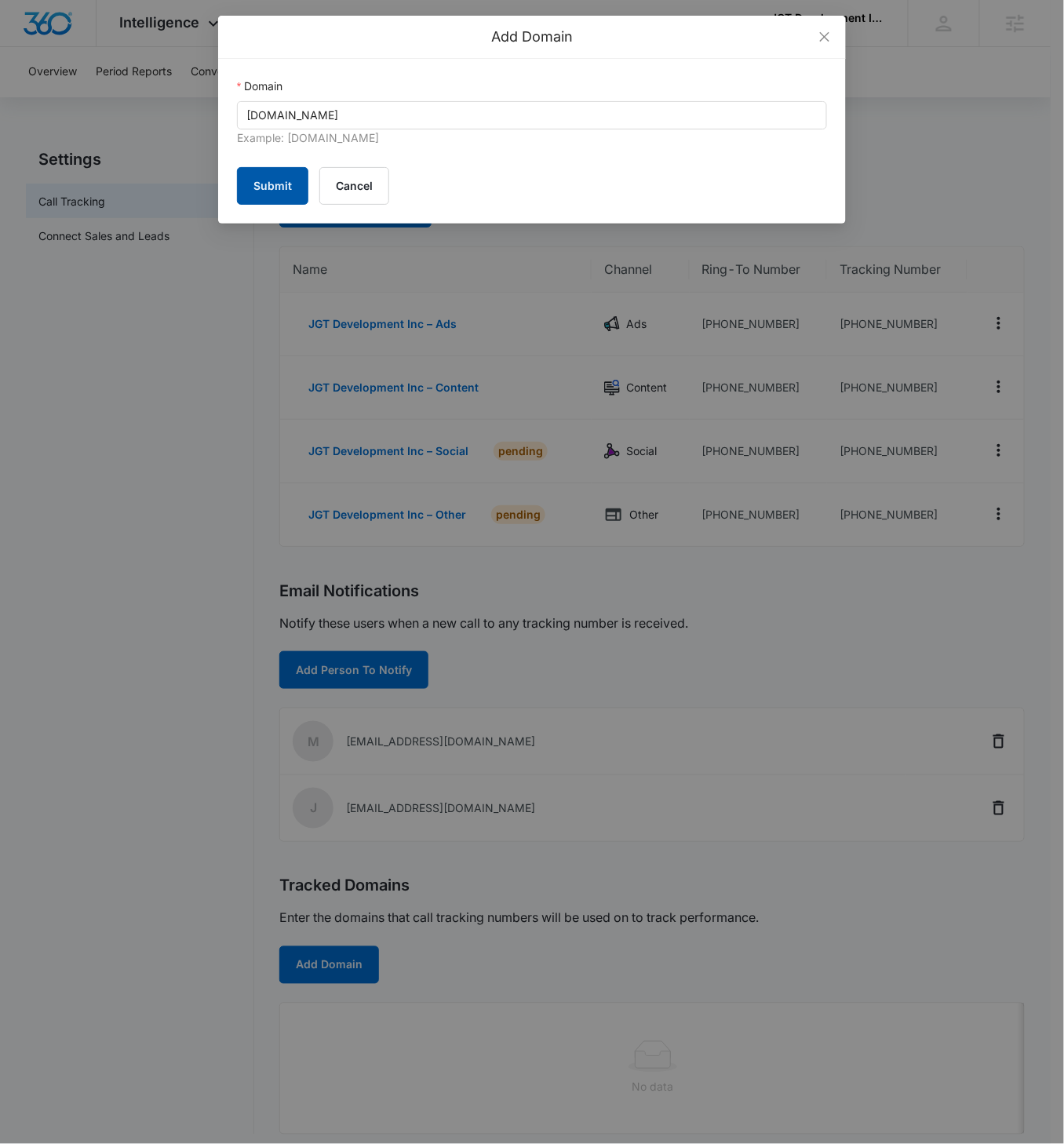
click at [267, 196] on button "Submit" at bounding box center [272, 186] width 71 height 38
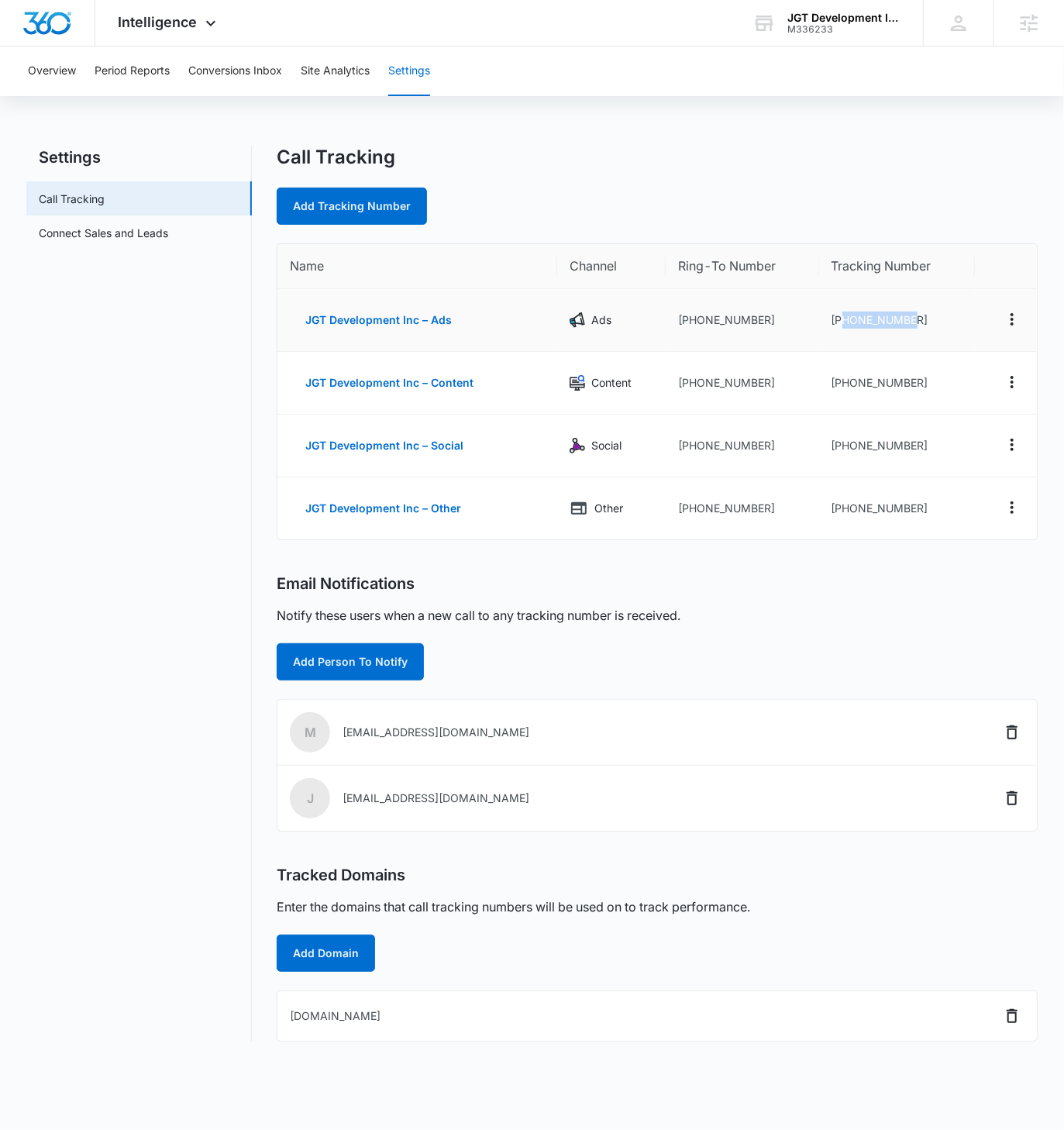
drag, startPoint x: 915, startPoint y: 320, endPoint x: 843, endPoint y: 324, distance: 72.1
click at [843, 324] on td "+15512022869" at bounding box center [897, 320] width 155 height 63
copy td "5512022869"
drag, startPoint x: 926, startPoint y: 384, endPoint x: 844, endPoint y: 384, distance: 82.0
click at [843, 384] on td "+15512130846" at bounding box center [897, 383] width 155 height 63
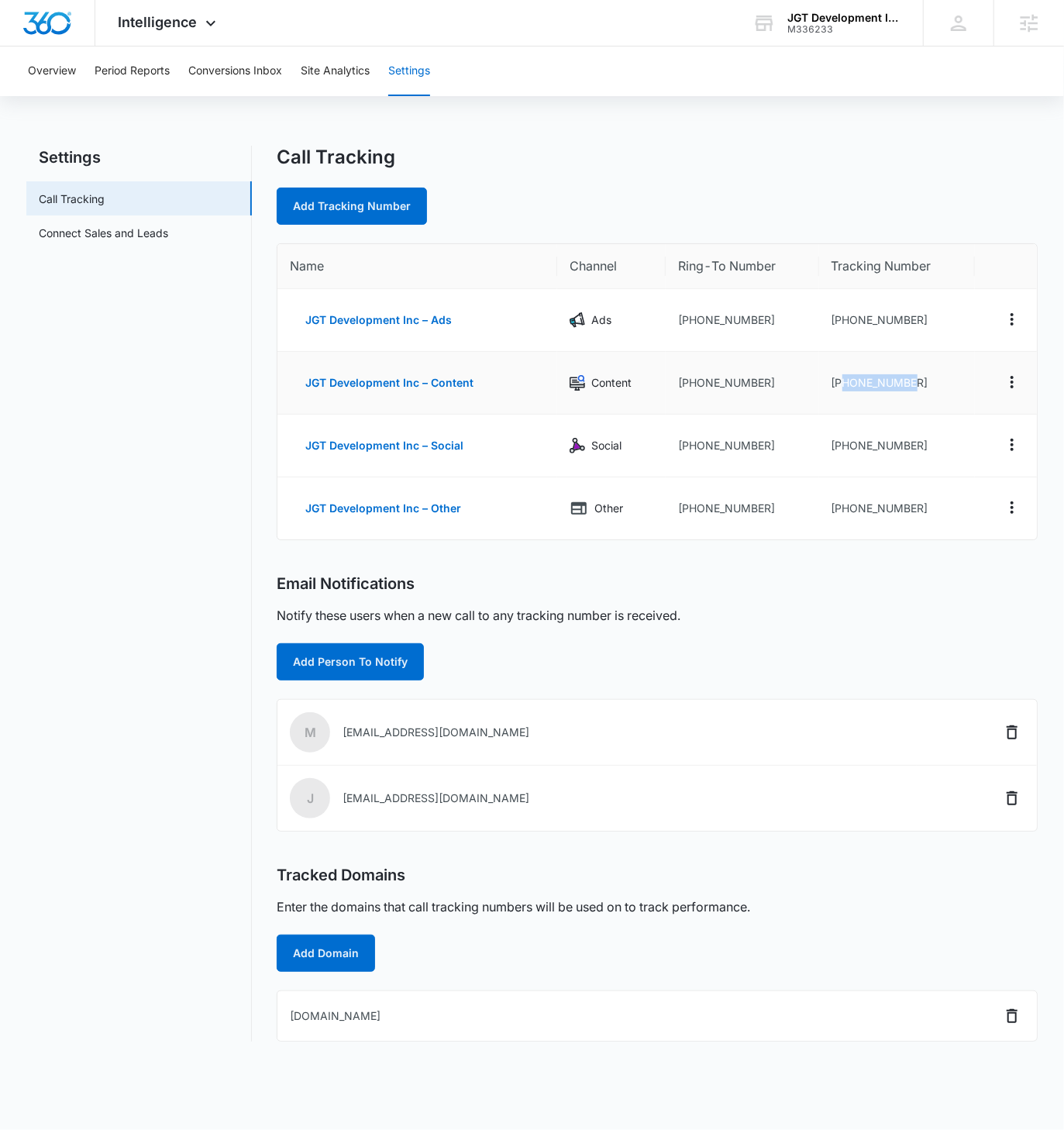
copy td "5512130846"
drag, startPoint x: 917, startPoint y: 444, endPoint x: 841, endPoint y: 444, distance: 76.0
click at [841, 444] on td "+15512230158" at bounding box center [897, 446] width 155 height 63
copy td "5512230158"
drag, startPoint x: 914, startPoint y: 509, endPoint x: 842, endPoint y: 511, distance: 72.0
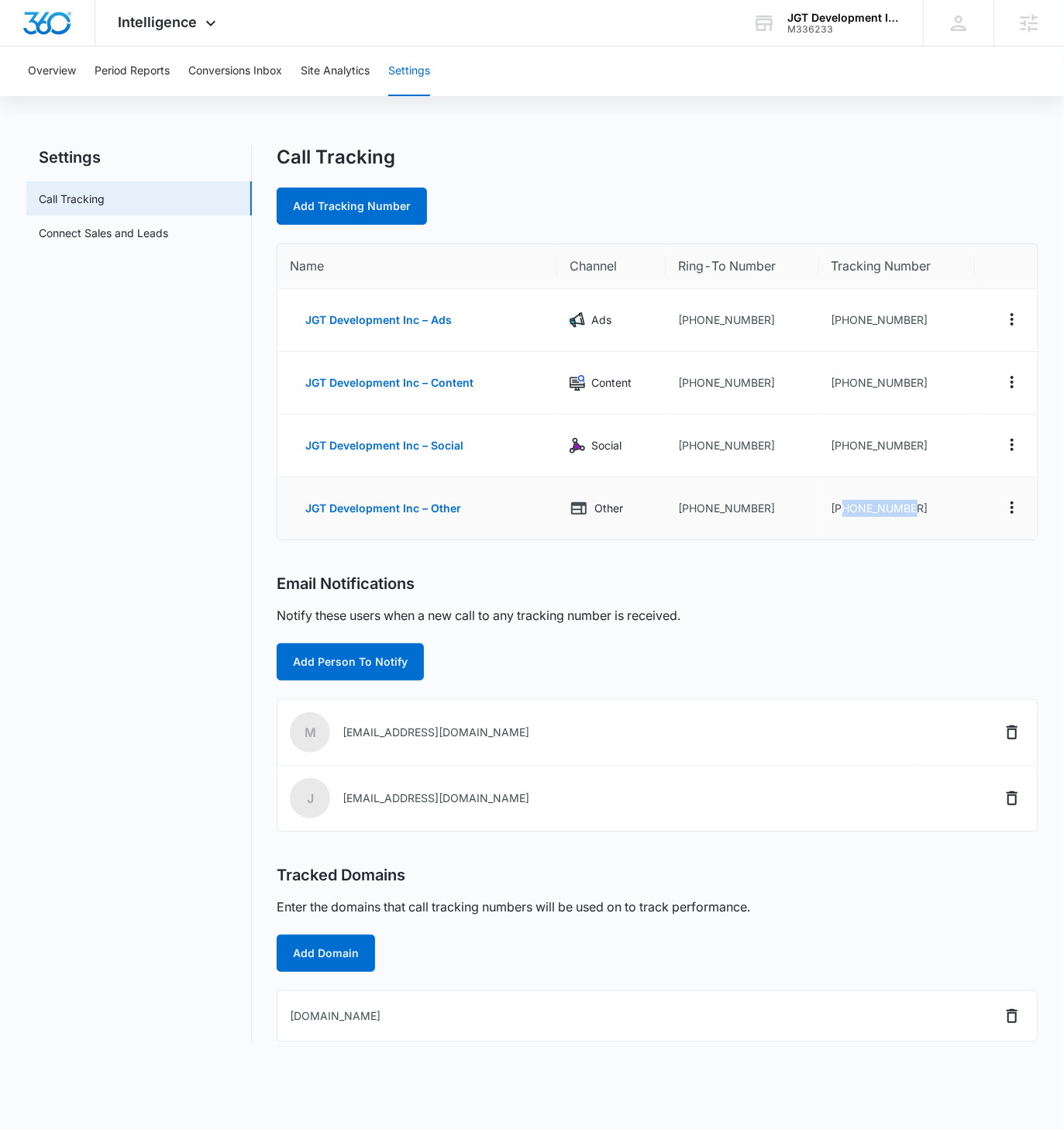
click at [842, 511] on td "+15512230162" at bounding box center [897, 508] width 155 height 62
copy td "5512230162"
click at [843, 14] on div "JGT Development Inc" at bounding box center [843, 18] width 113 height 13
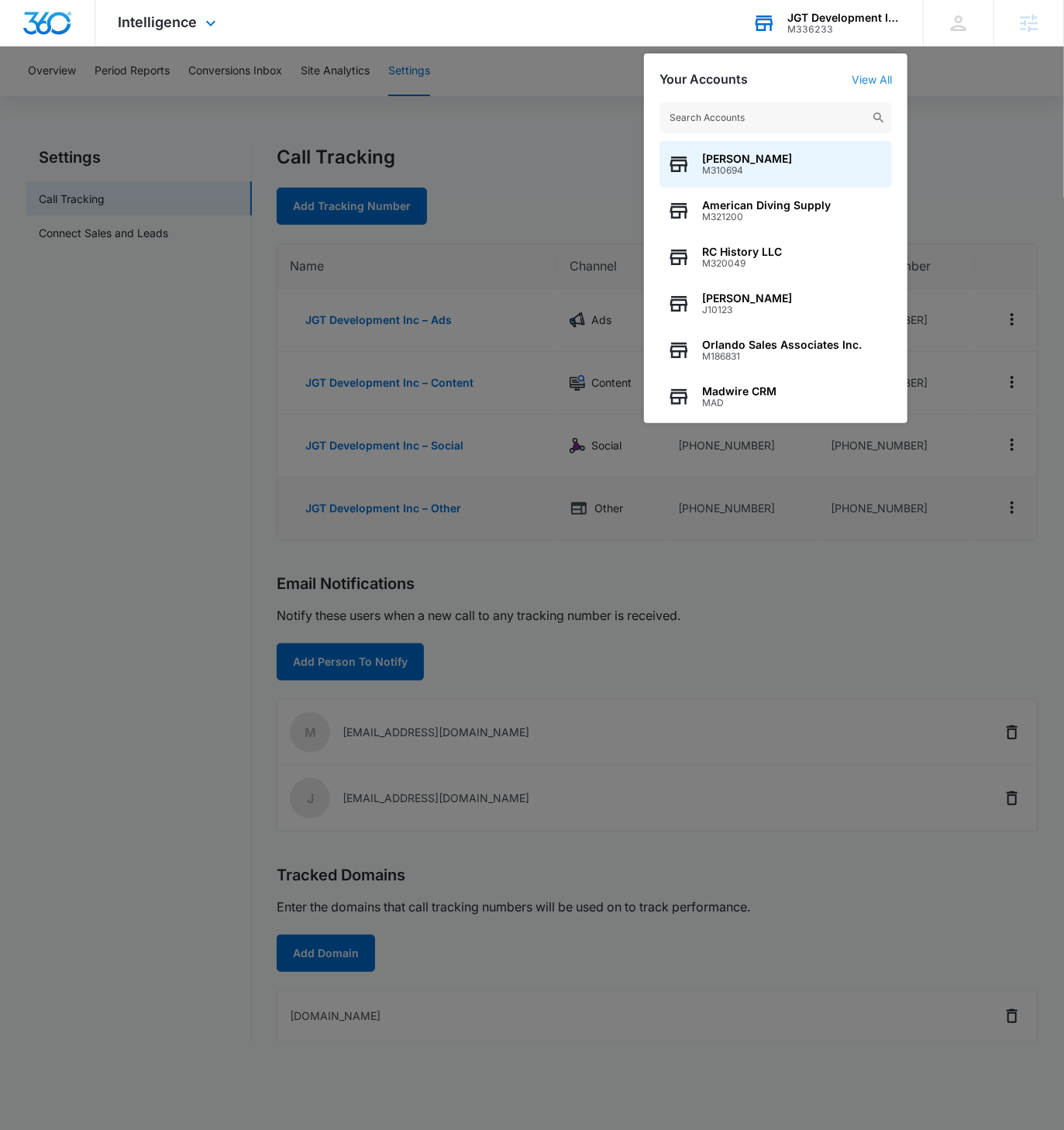
drag, startPoint x: 862, startPoint y: 66, endPoint x: 864, endPoint y: 74, distance: 8.2
click at [863, 66] on div "Your Accounts View All Laidlaw's Harley-Davidson M310694 American Diving Supply…" at bounding box center [775, 238] width 263 height 369
click at [864, 76] on link "View All" at bounding box center [871, 80] width 40 height 14
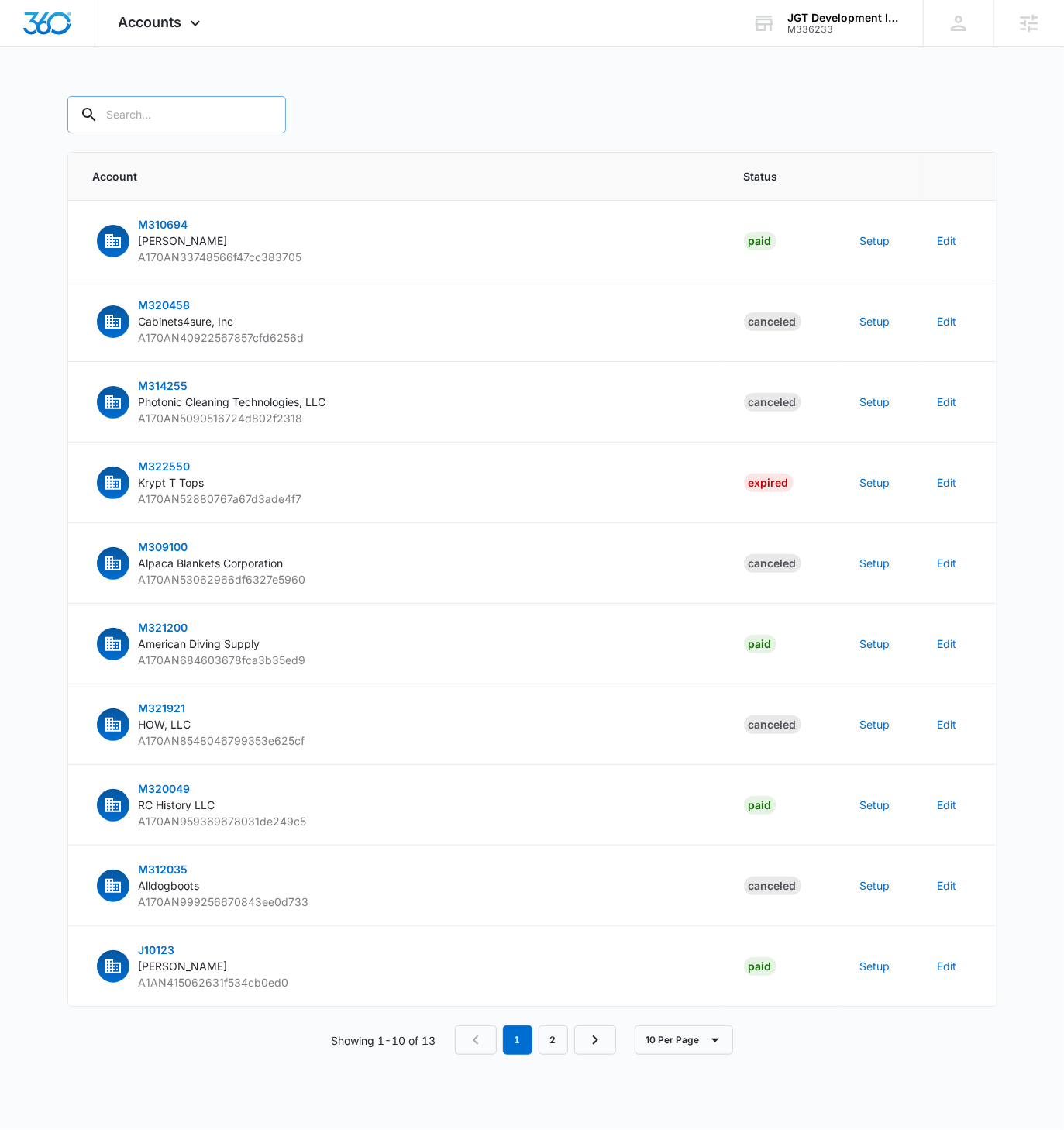
click at [147, 110] on input "text" at bounding box center [176, 115] width 218 height 37
paste input "M336233"
type input "M336233"
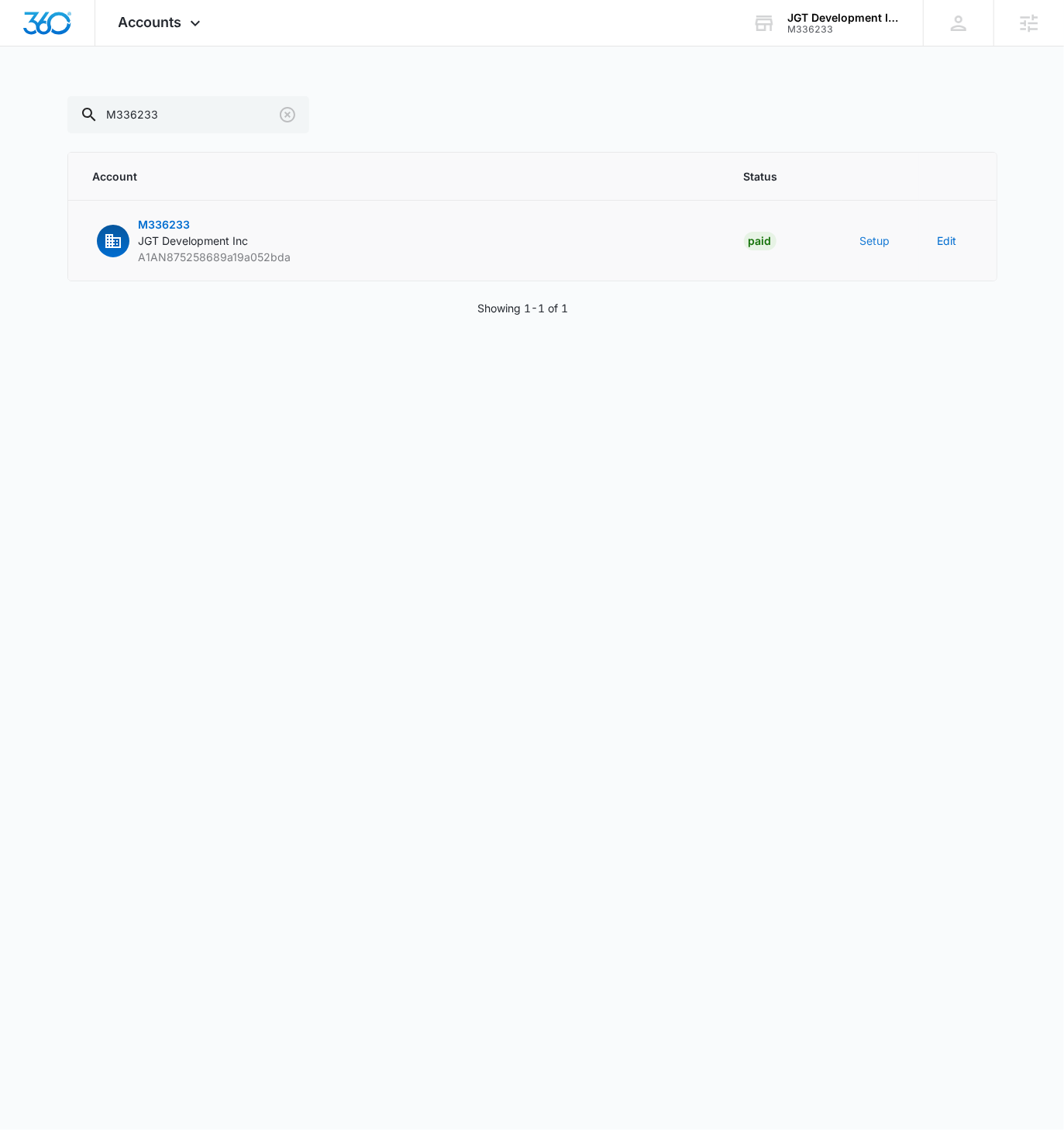
click at [875, 241] on button "Setup" at bounding box center [875, 240] width 31 height 16
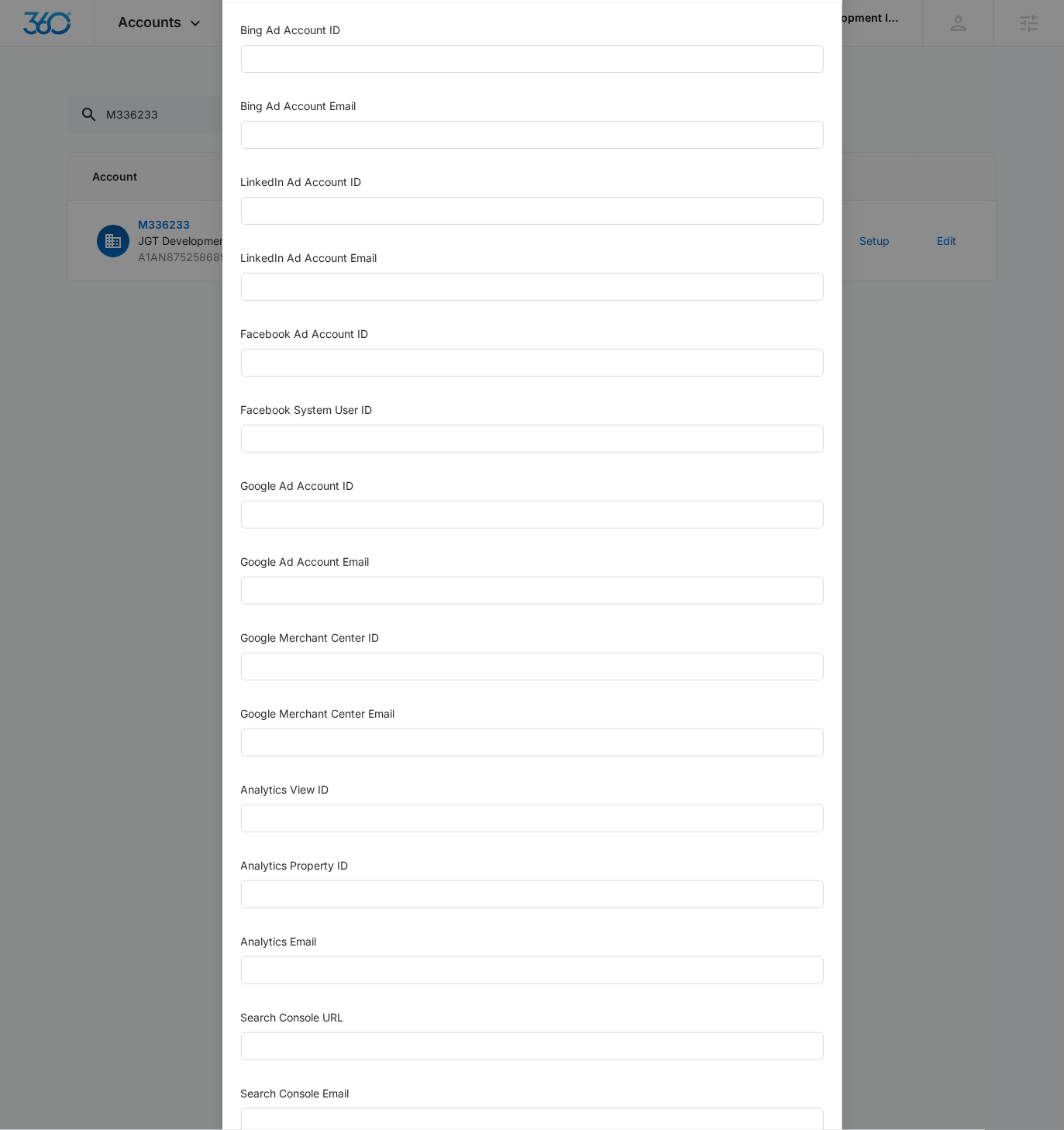
scroll to position [60, 0]
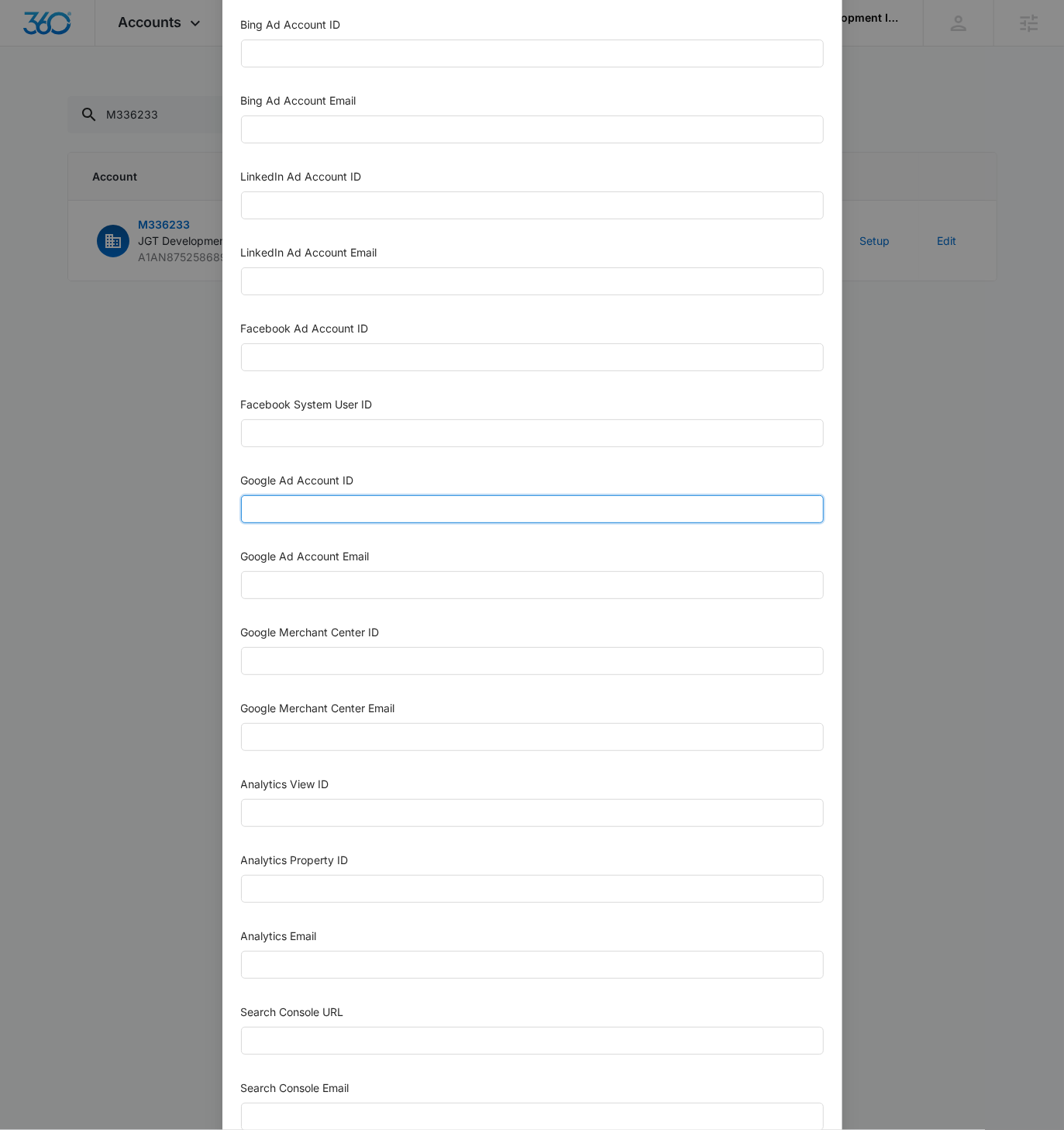
click at [304, 513] on input "Google Ad Account ID" at bounding box center [532, 509] width 583 height 28
paste input "[PHONE_NUMBER]"
type input "[PHONE_NUMBER]"
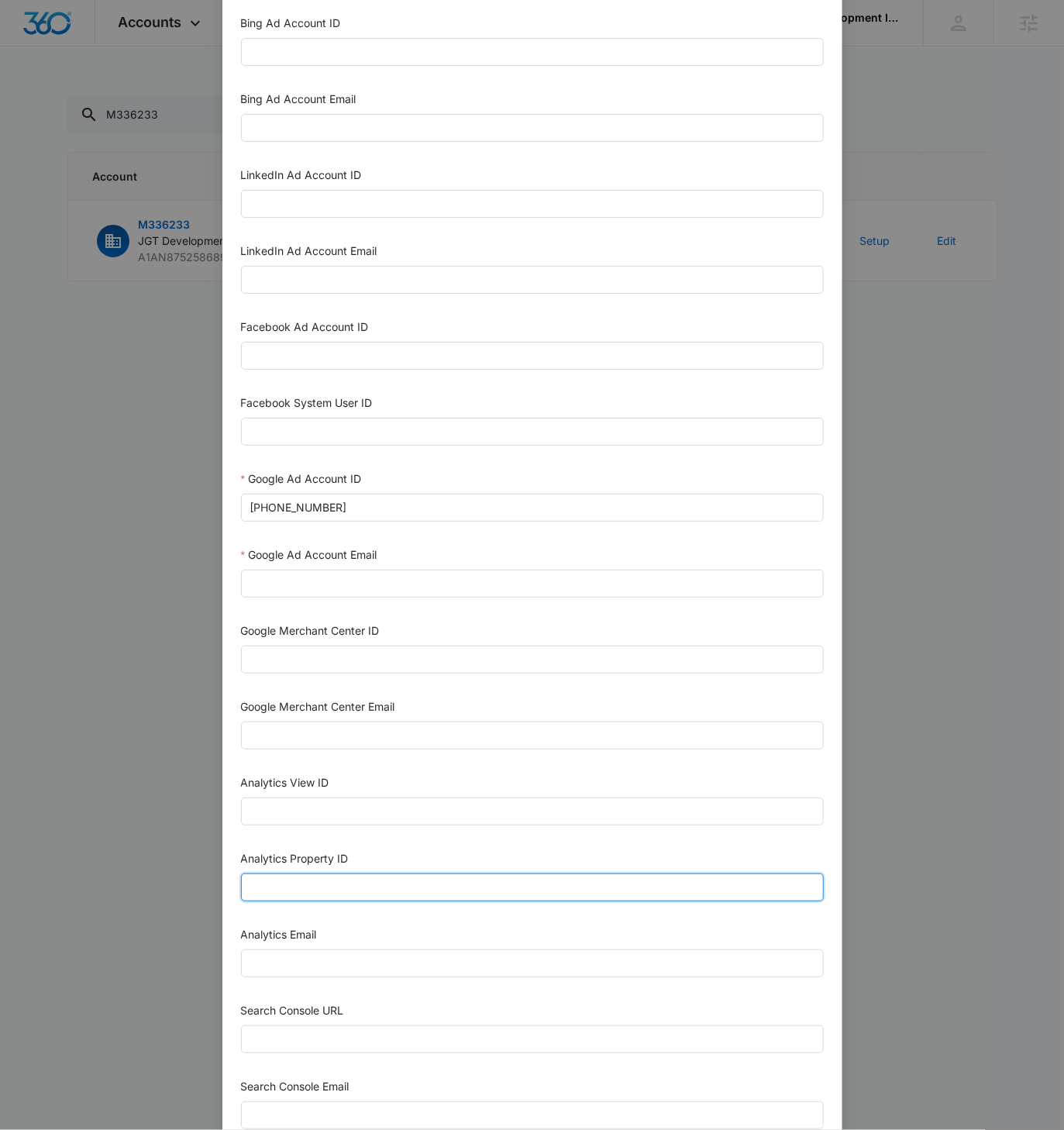
click at [294, 885] on input "Analytics Property ID" at bounding box center [532, 887] width 583 height 28
paste input "505416075"
type input "505416075"
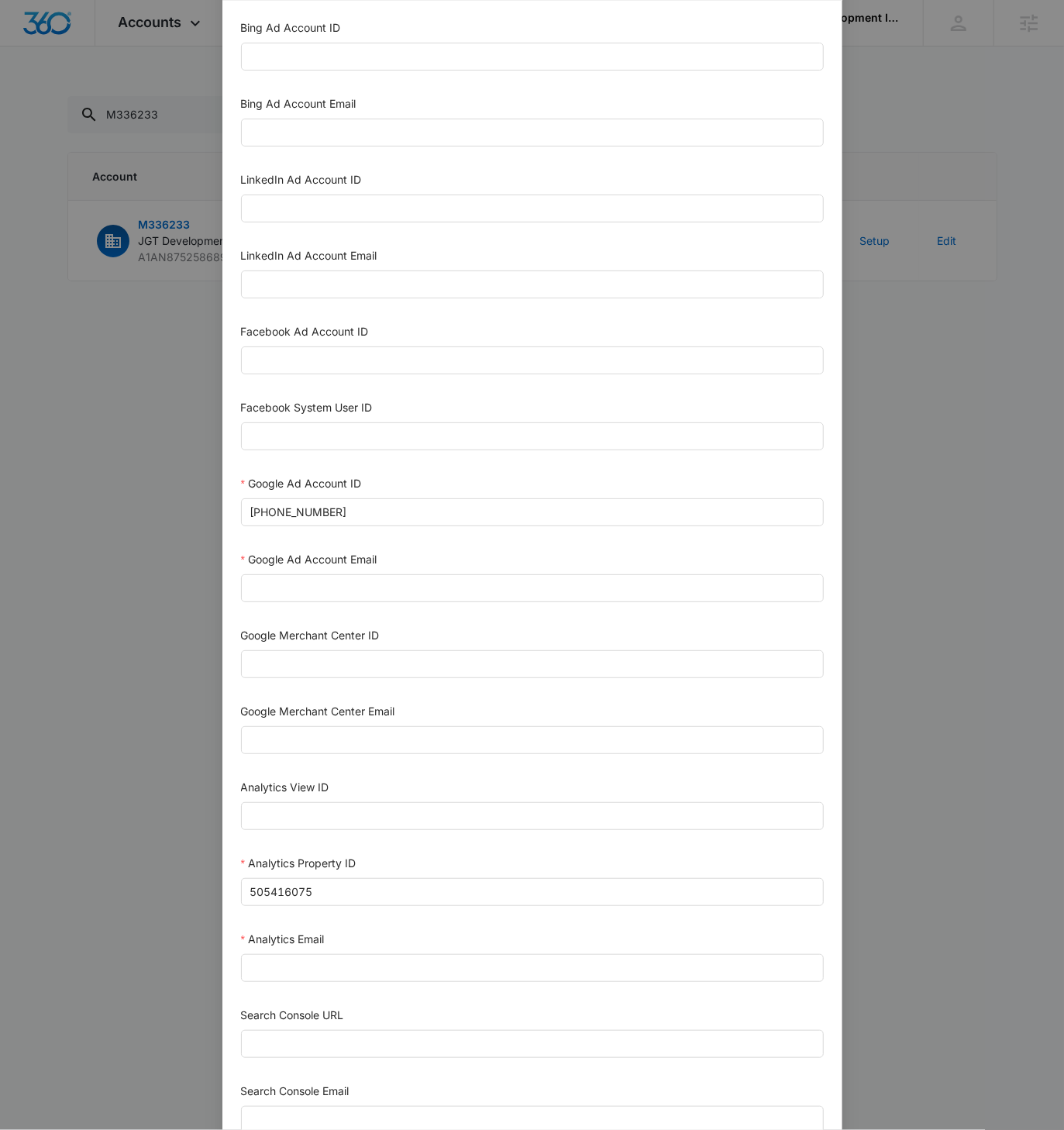
scroll to position [59, 0]
click at [312, 1027] on input "Search Console URL" at bounding box center [532, 1041] width 583 height 28
paste input "https://jgtdevelopmentinc.com"
type input "https://jgtdevelopmentinc.com"
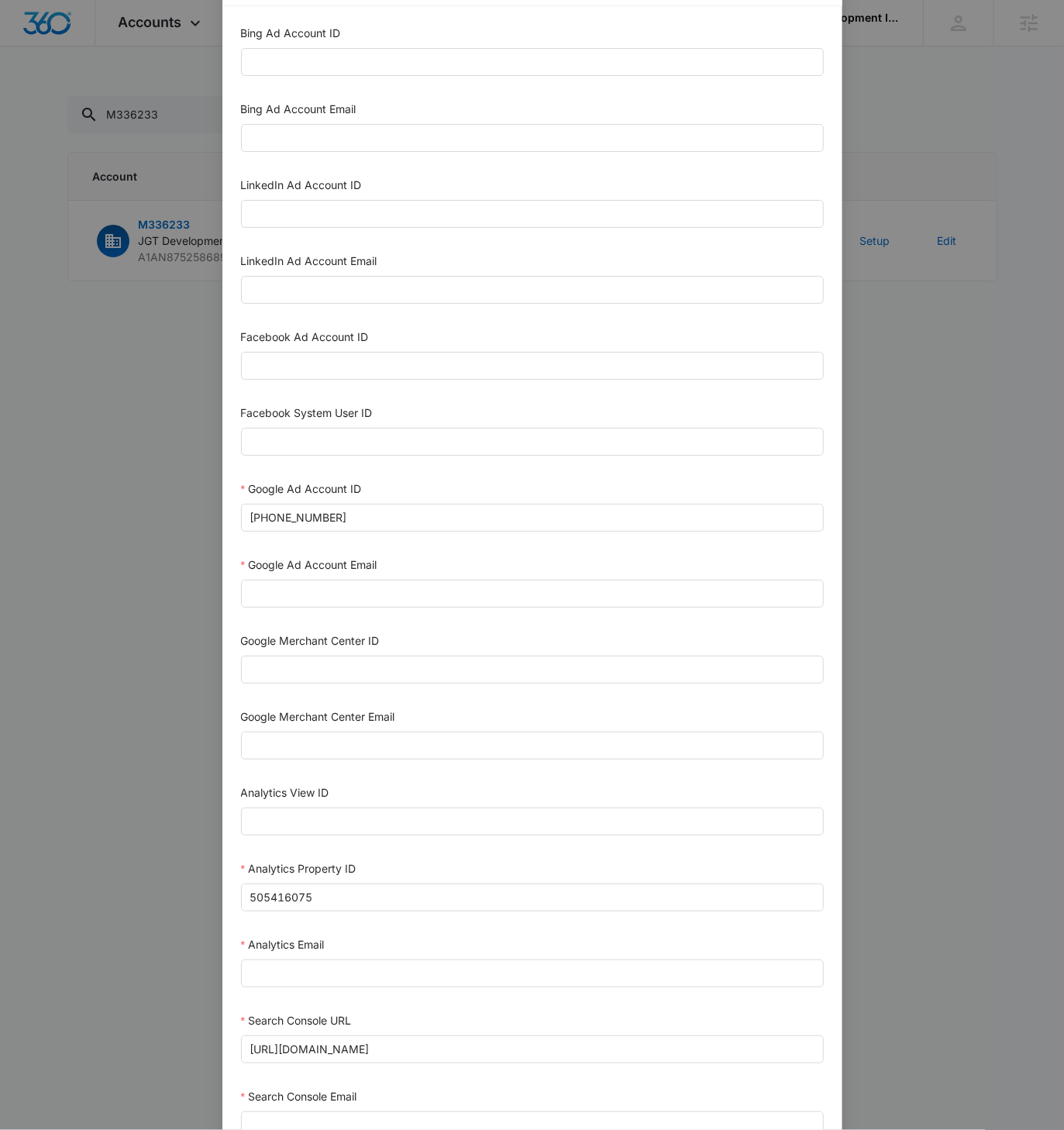
scroll to position [240, 0]
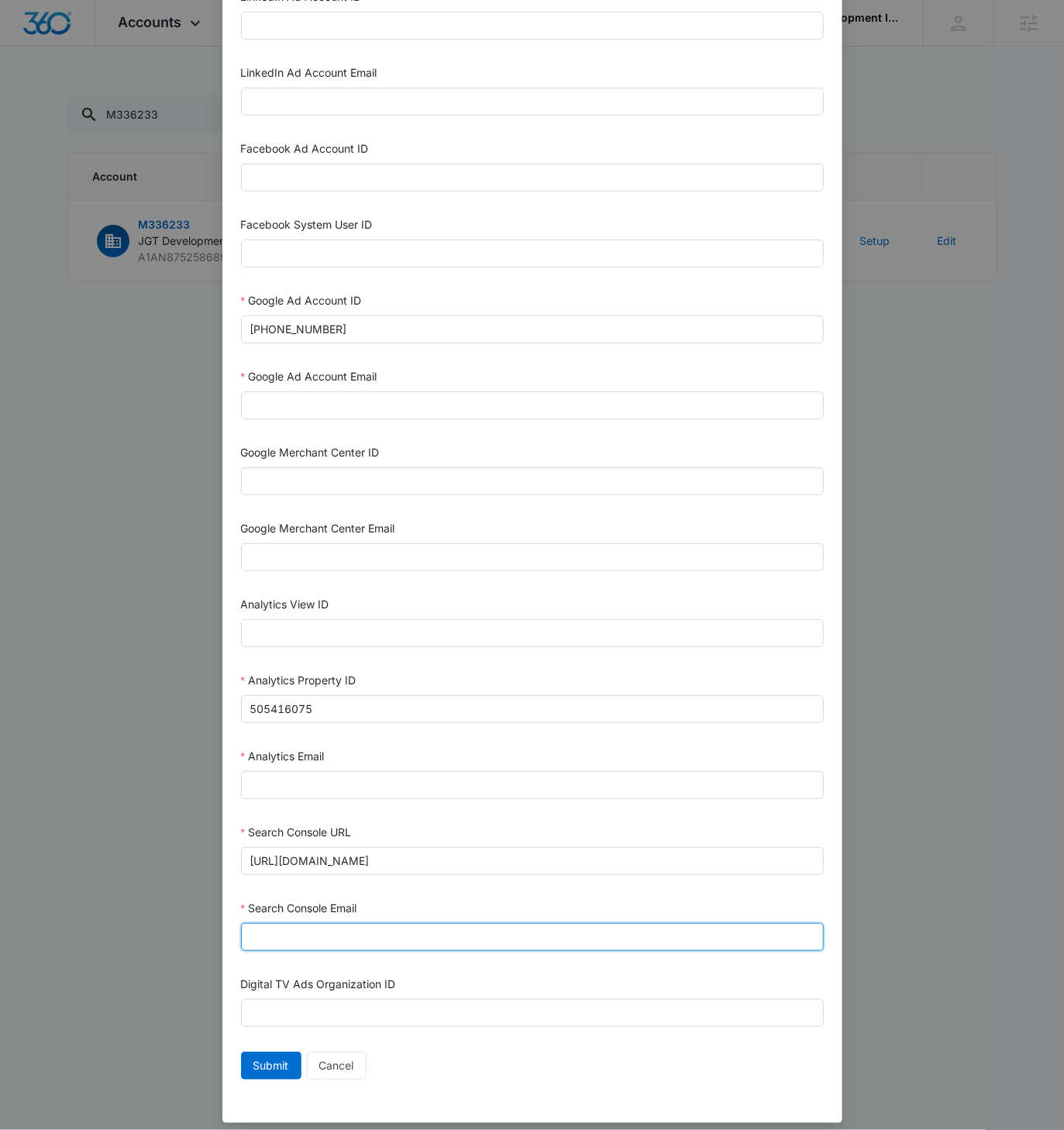
click at [297, 923] on input "Search Console Email" at bounding box center [532, 936] width 583 height 28
paste input "M360+Accounts1023@madwiremedia.com"
type input "M360+Accounts1023@madwiremedia.com"
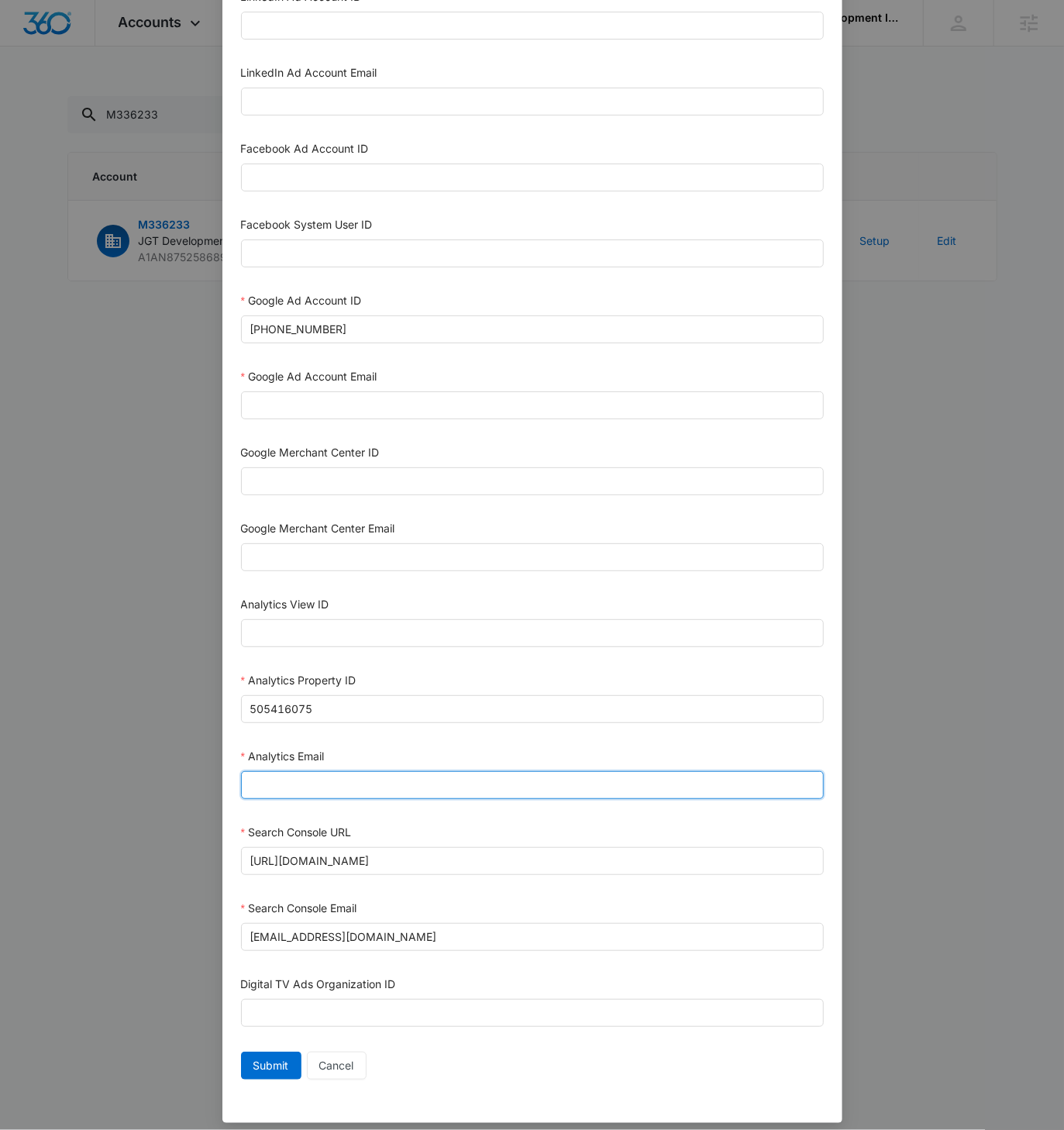
click at [285, 771] on input "Analytics Email" at bounding box center [532, 784] width 583 height 28
paste input "M360+Accounts1023@madwiremedia.com"
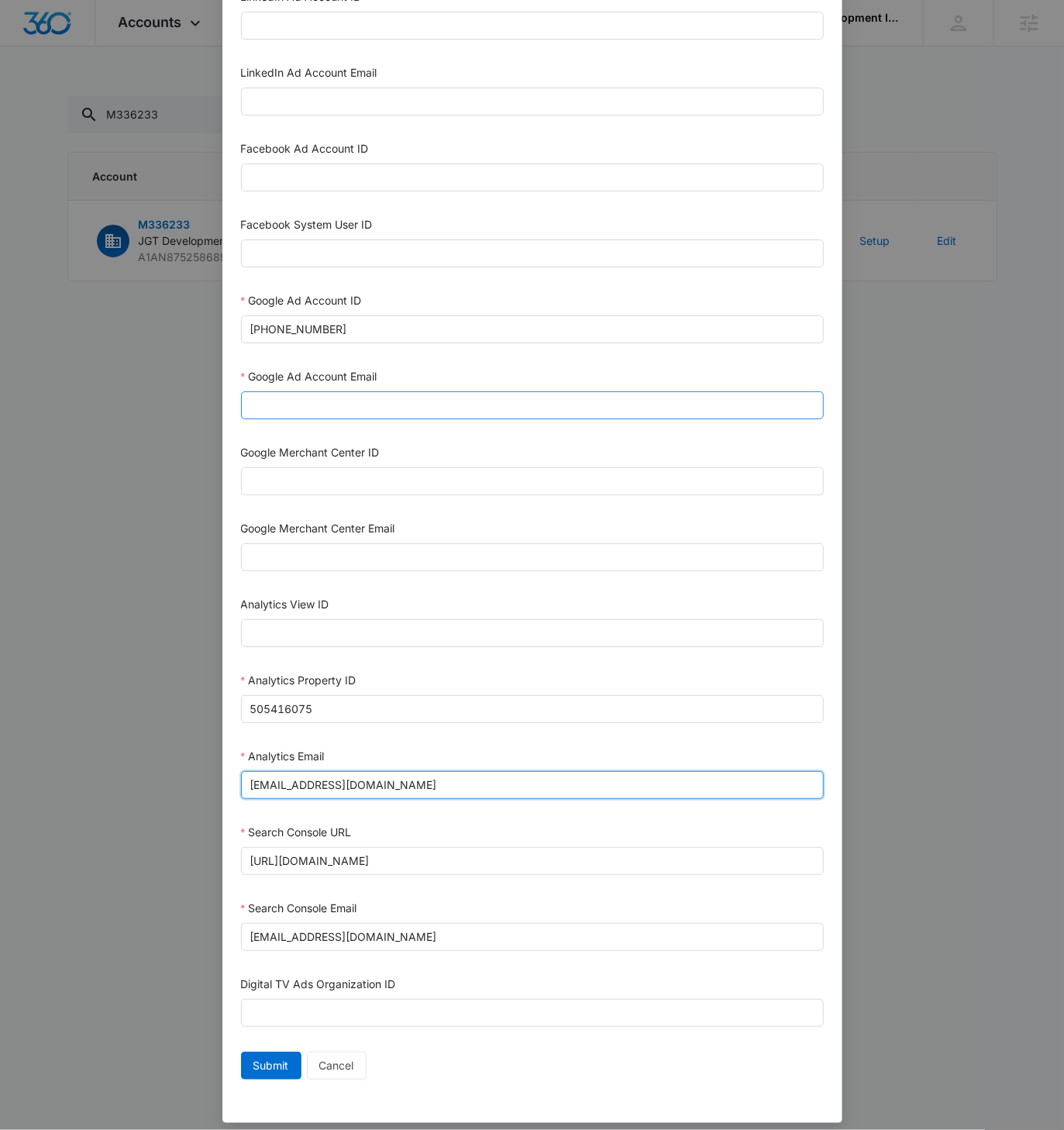
type input "M360+Accounts1023@madwiremedia.com"
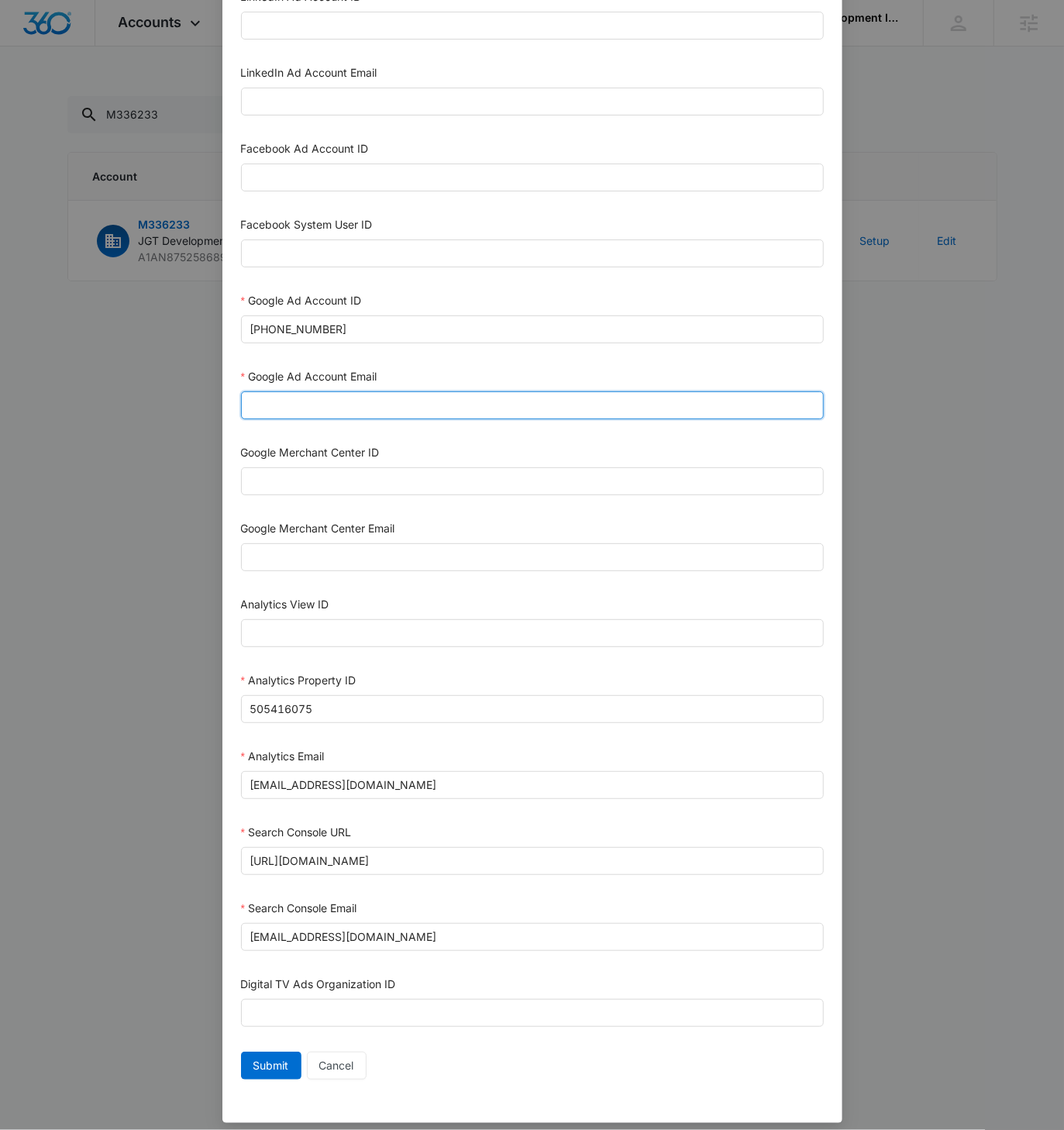
click at [267, 396] on input "Google Ad Account Email" at bounding box center [532, 405] width 583 height 28
paste input "M360+Accounts1023@madwiremedia.com"
type input "M360+Accounts1023@madwiremedia.com"
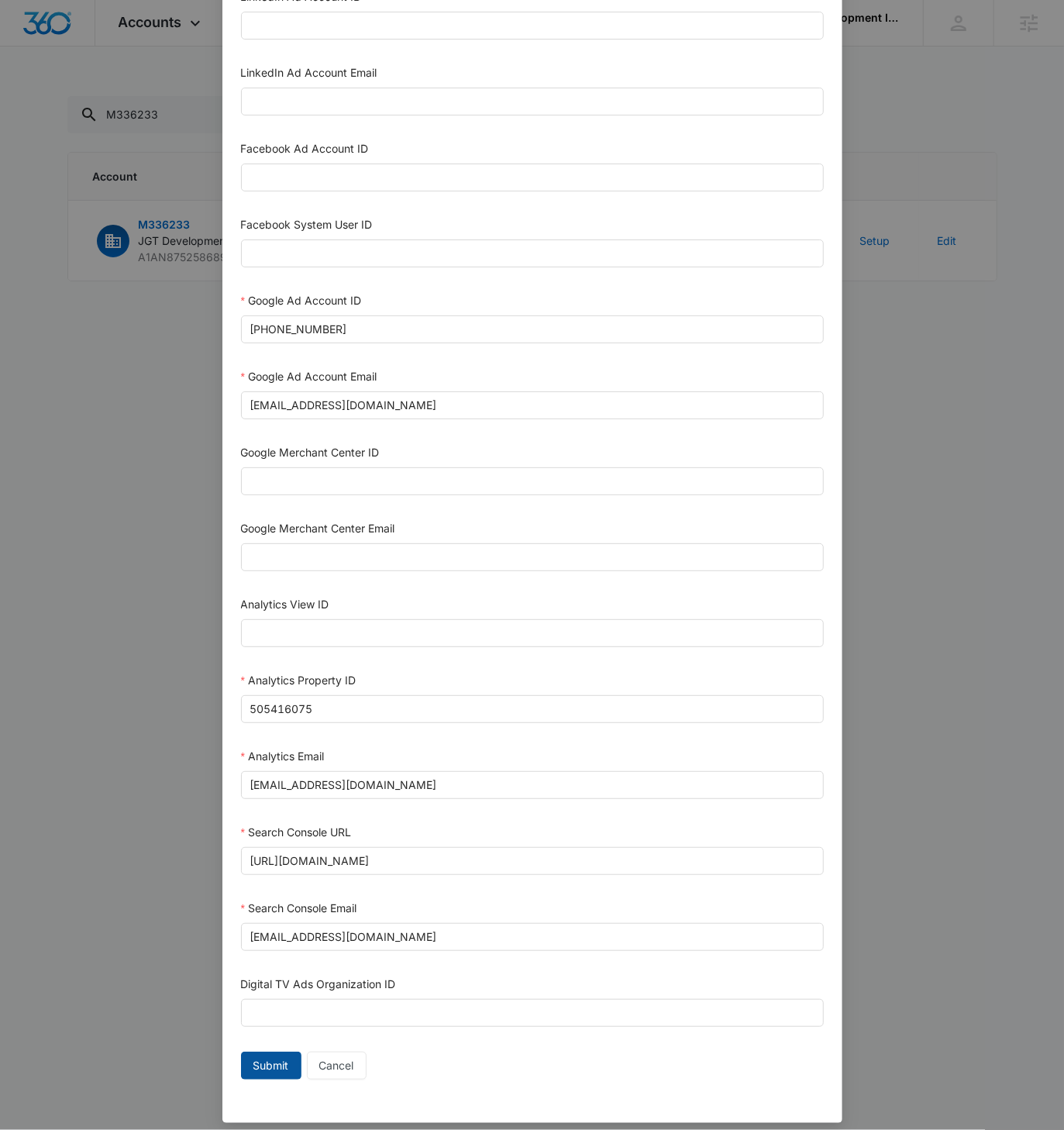
drag, startPoint x: 267, startPoint y: 1056, endPoint x: 396, endPoint y: 1057, distance: 129.0
click at [267, 1057] on span "Submit" at bounding box center [271, 1065] width 36 height 17
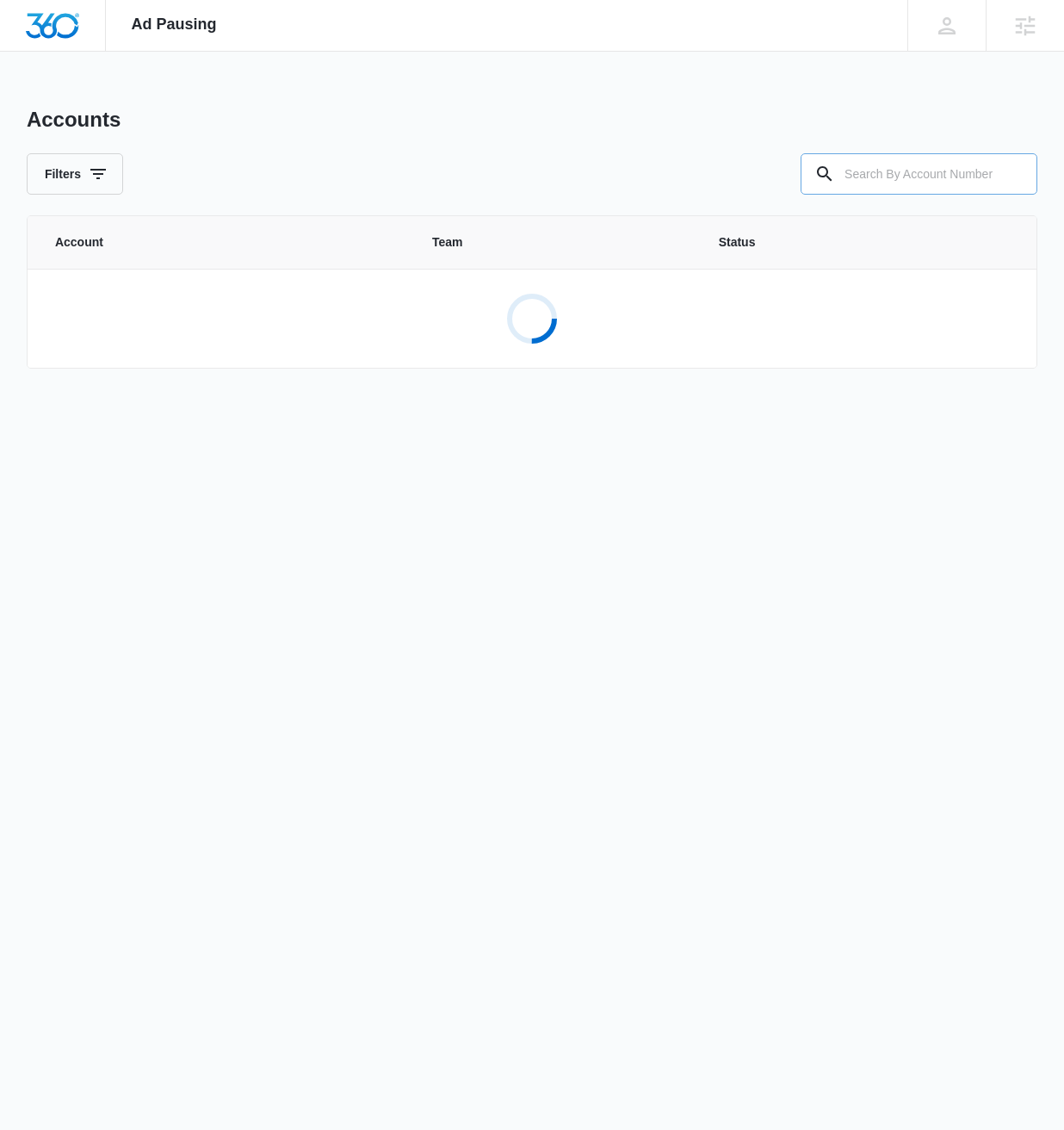
click at [923, 183] on input "text" at bounding box center [919, 174] width 237 height 42
paste input "M336233"
type input "M336233"
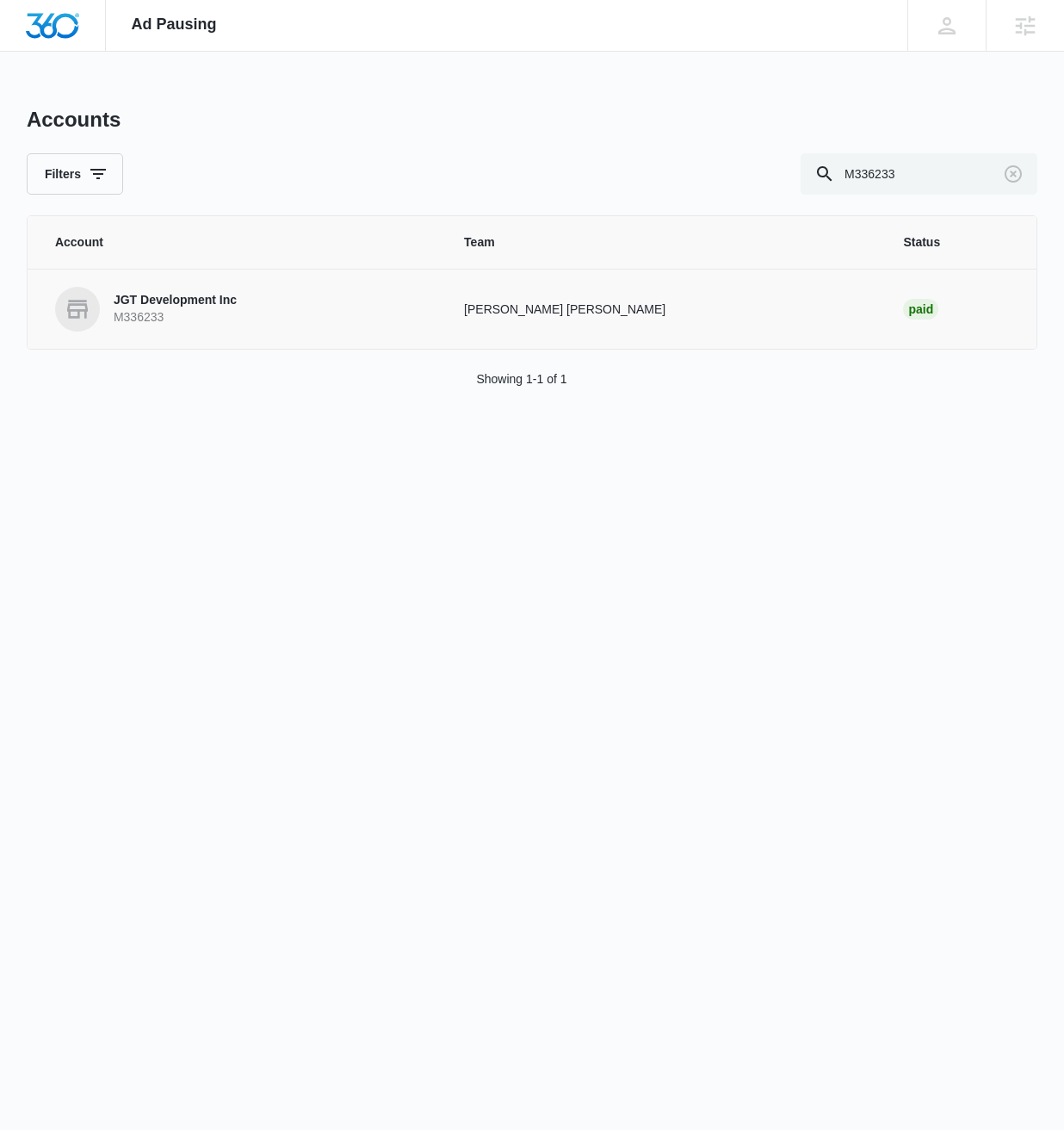
click at [173, 304] on p "JGT Development Inc" at bounding box center [175, 300] width 124 height 17
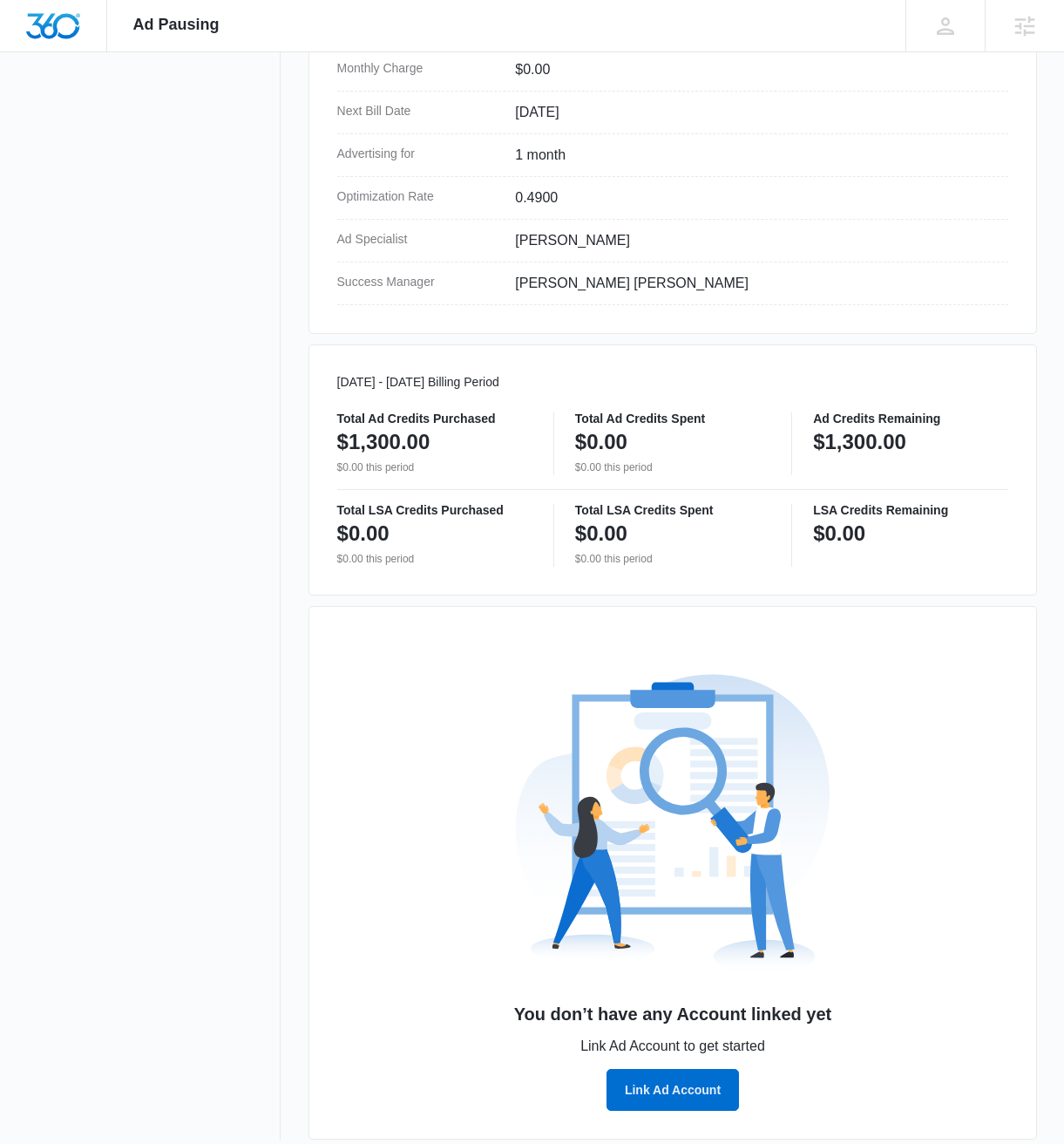
scroll to position [589, 0]
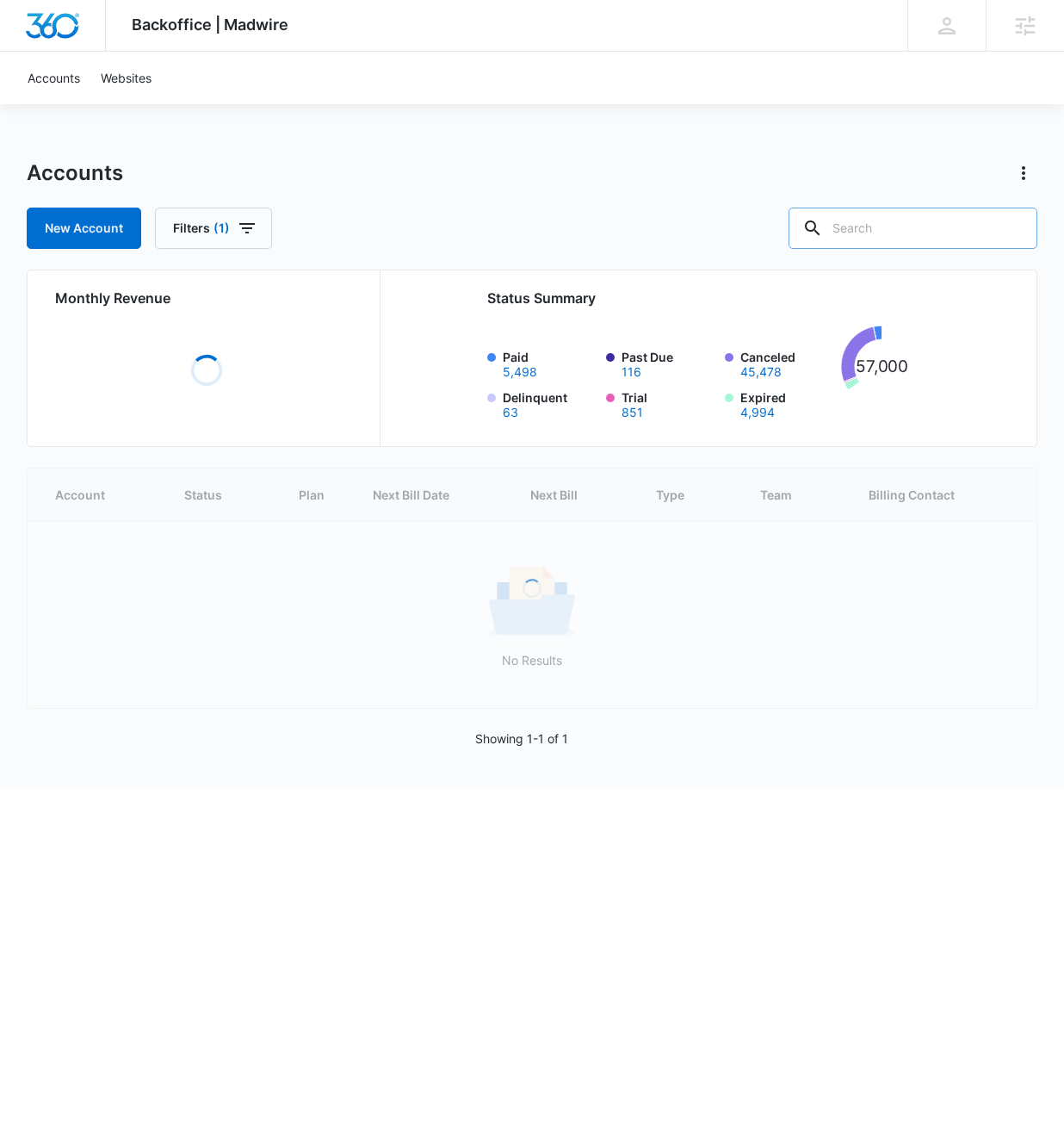
click at [917, 224] on input "text" at bounding box center [913, 228] width 249 height 42
paste input "M336233"
type input "M336233"
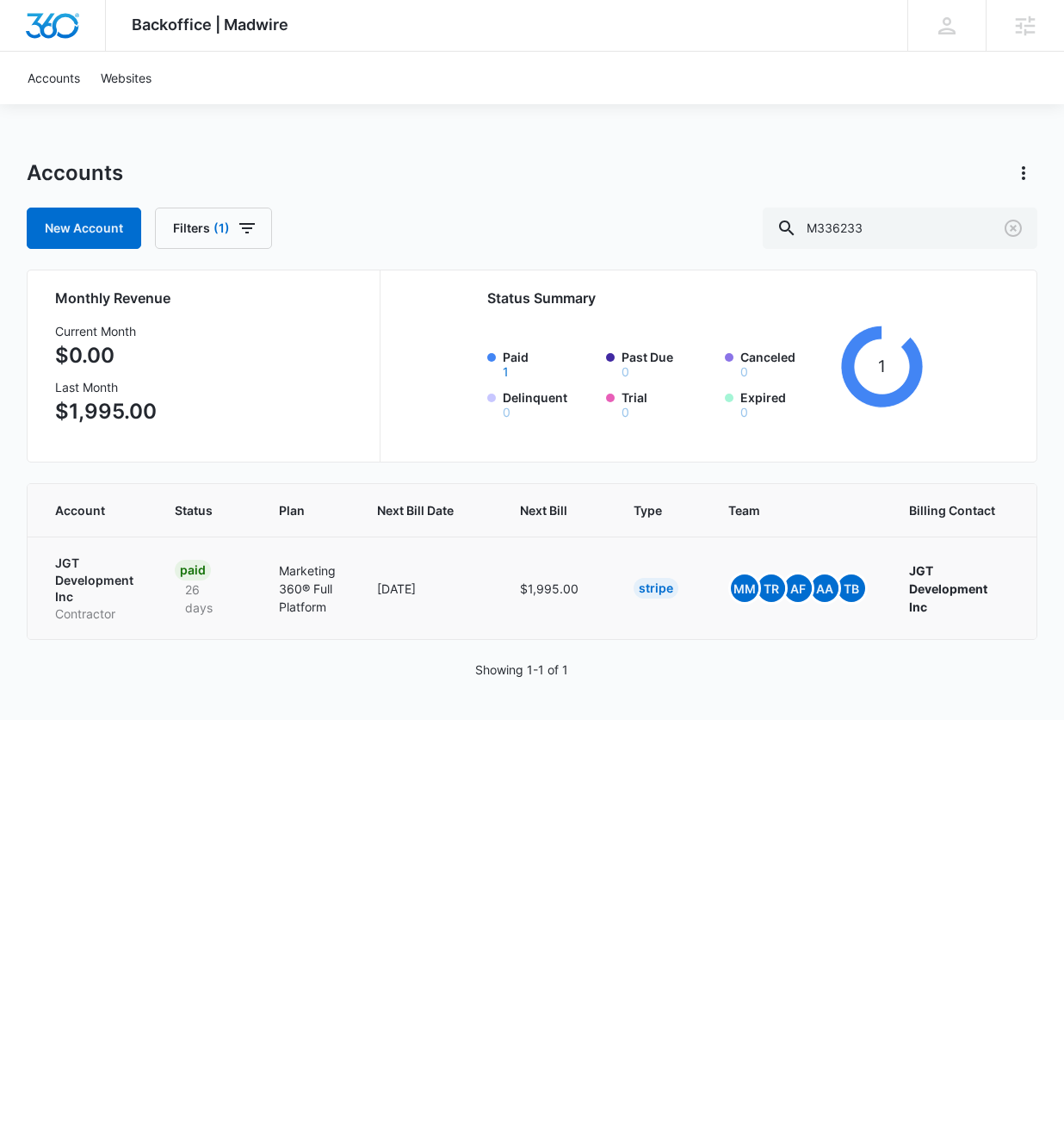
click at [87, 566] on p "JGT Development Inc" at bounding box center [93, 580] width 78 height 51
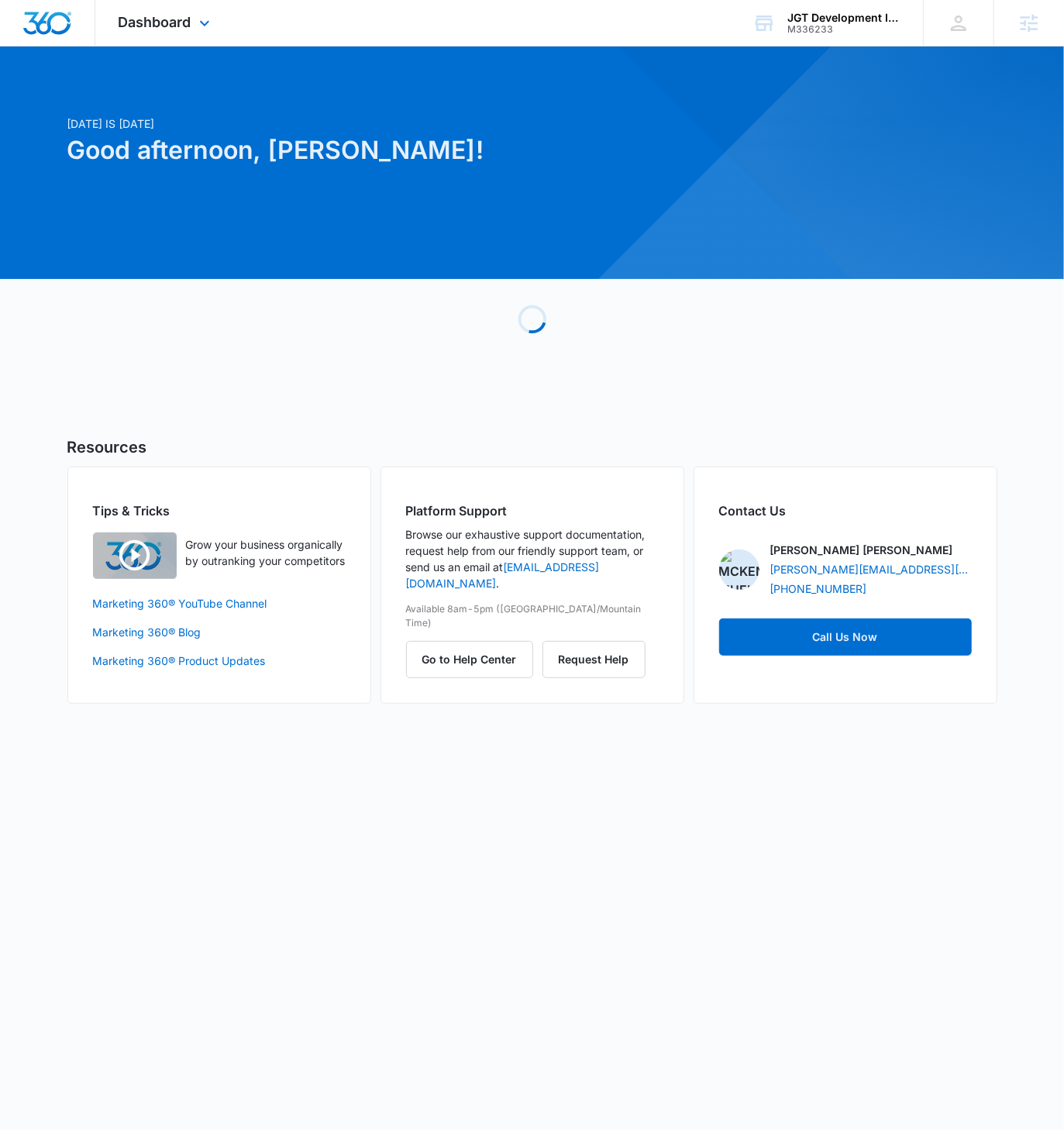
click at [176, 31] on div "Dashboard Apps Reputation Websites Forms CRM Email Social Content Ads Intellige…" at bounding box center [166, 23] width 142 height 46
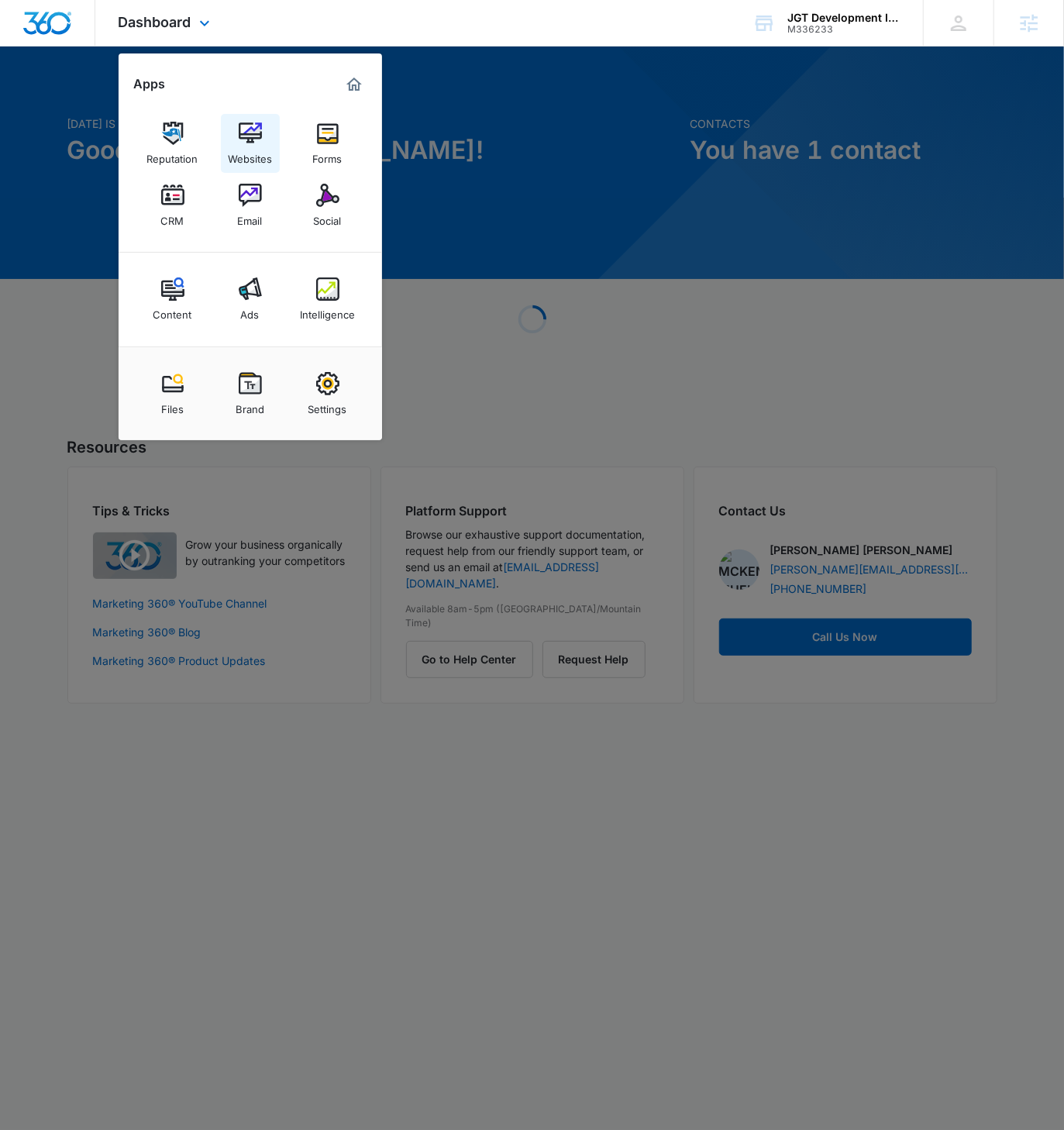
click at [260, 132] on img at bounding box center [250, 132] width 23 height 23
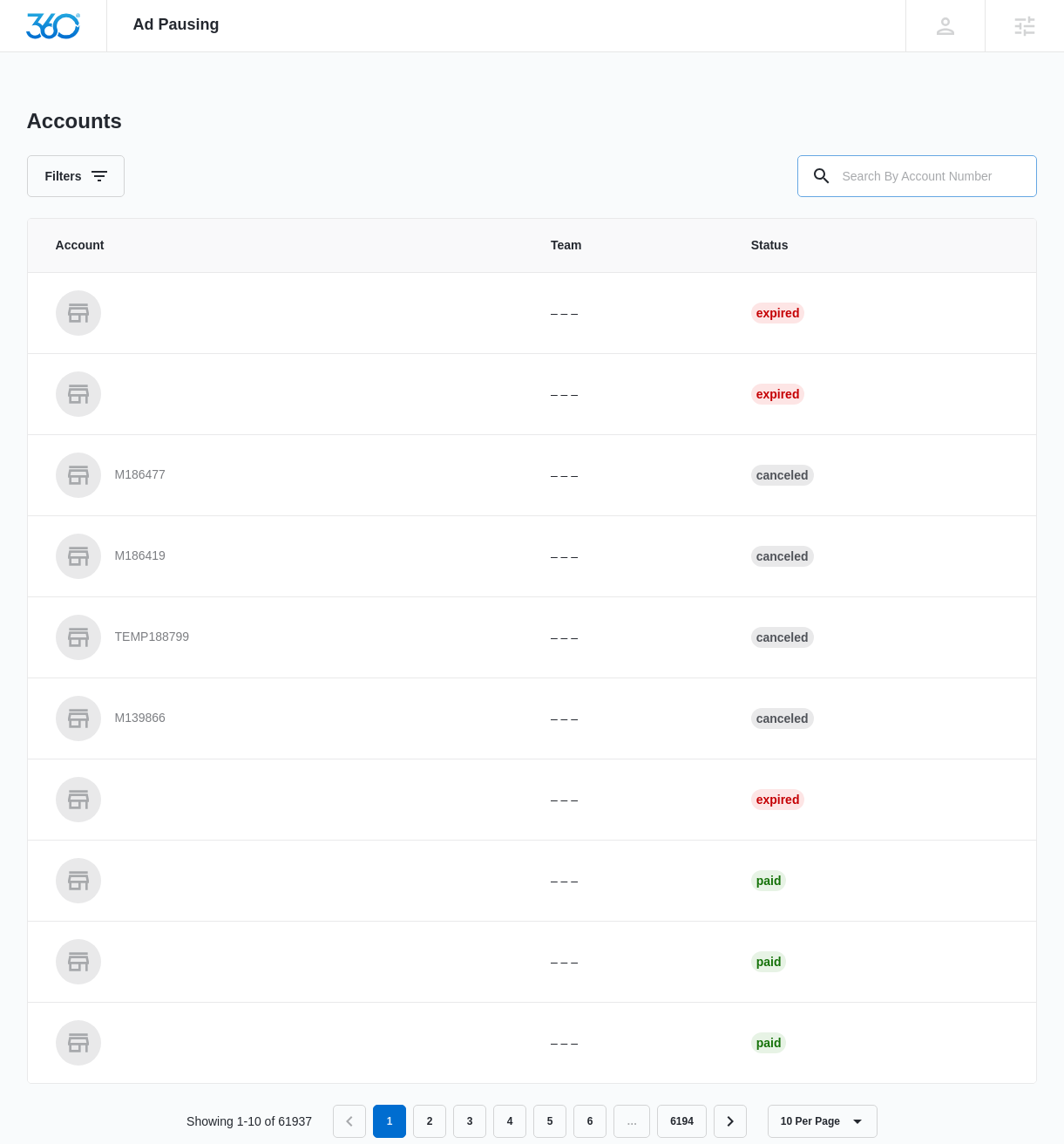
click at [883, 171] on input "text" at bounding box center [917, 176] width 240 height 42
paste input "M336233"
type input "M336233"
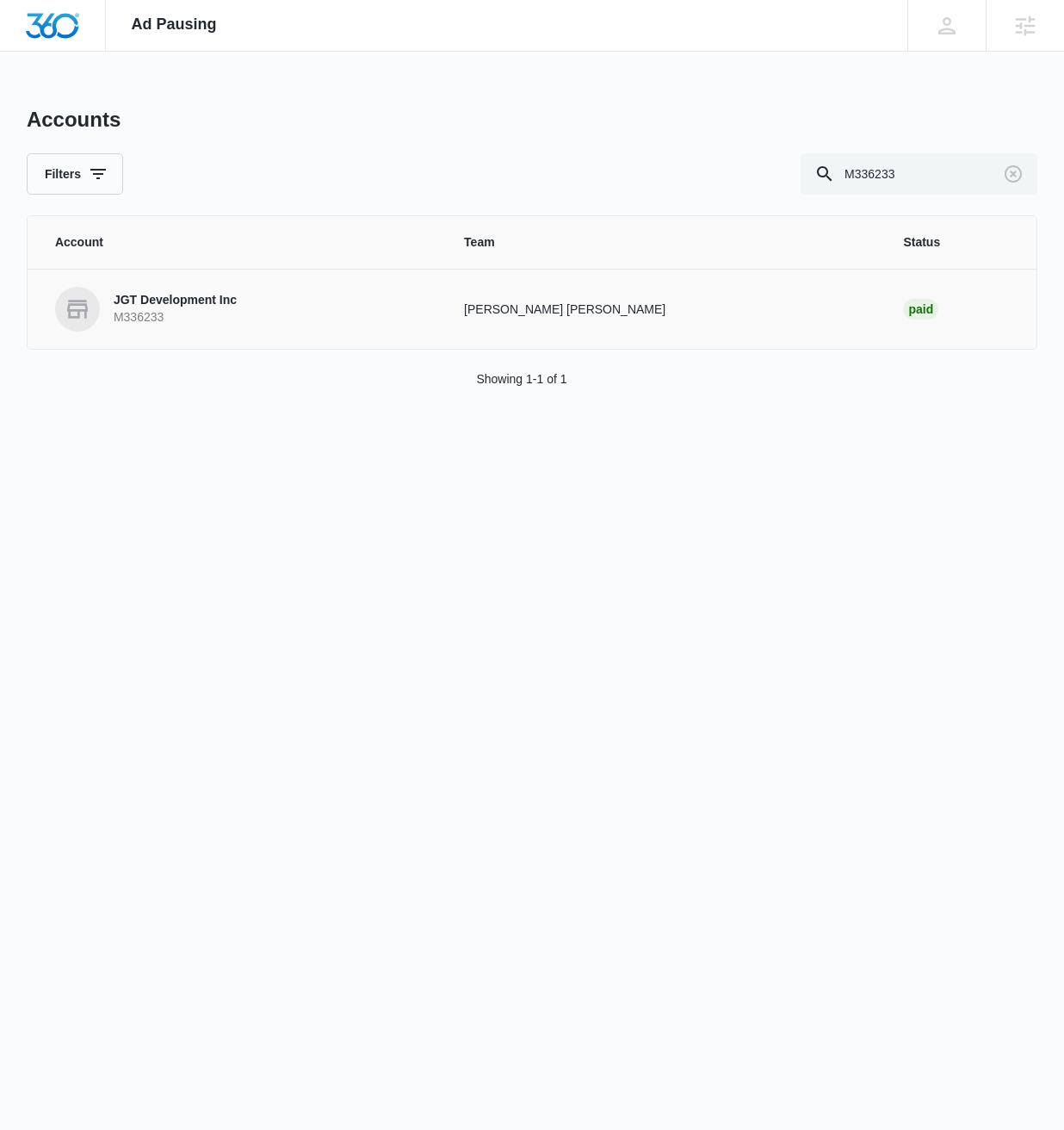
click at [195, 294] on p "JGT Development Inc" at bounding box center [175, 300] width 124 height 17
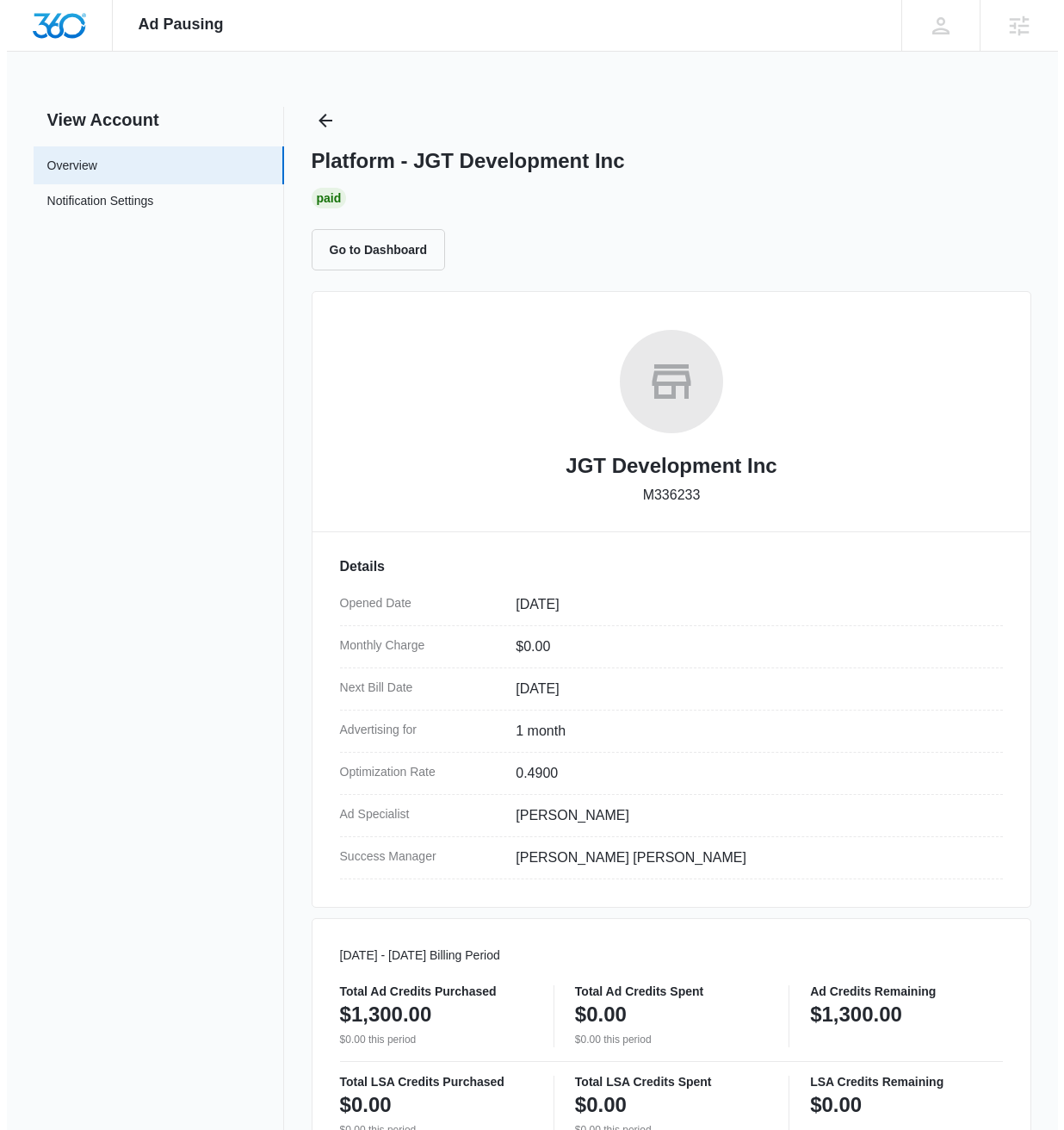
scroll to position [594, 0]
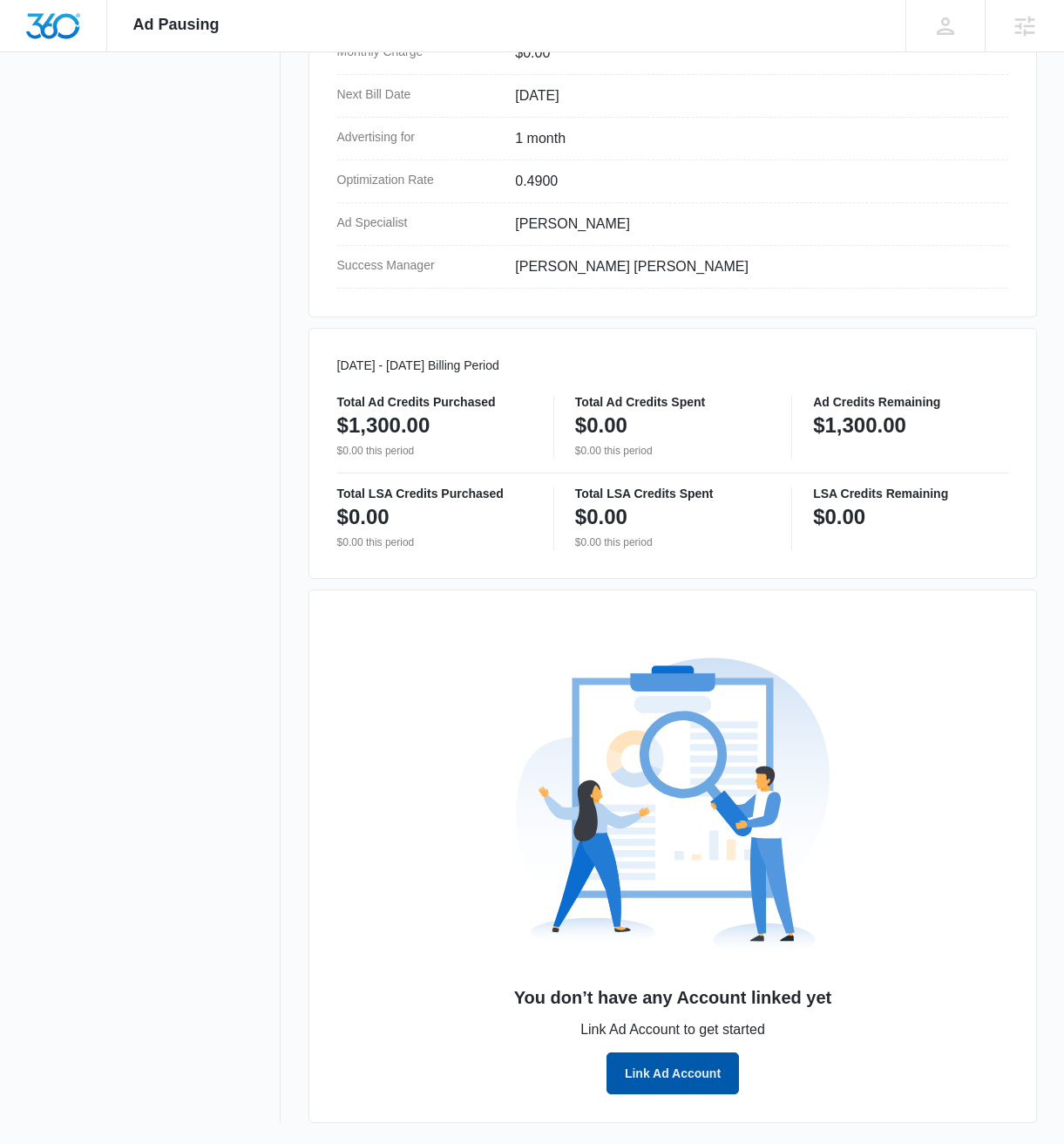
click at [692, 1067] on button "Link Ad Account" at bounding box center [672, 1073] width 133 height 42
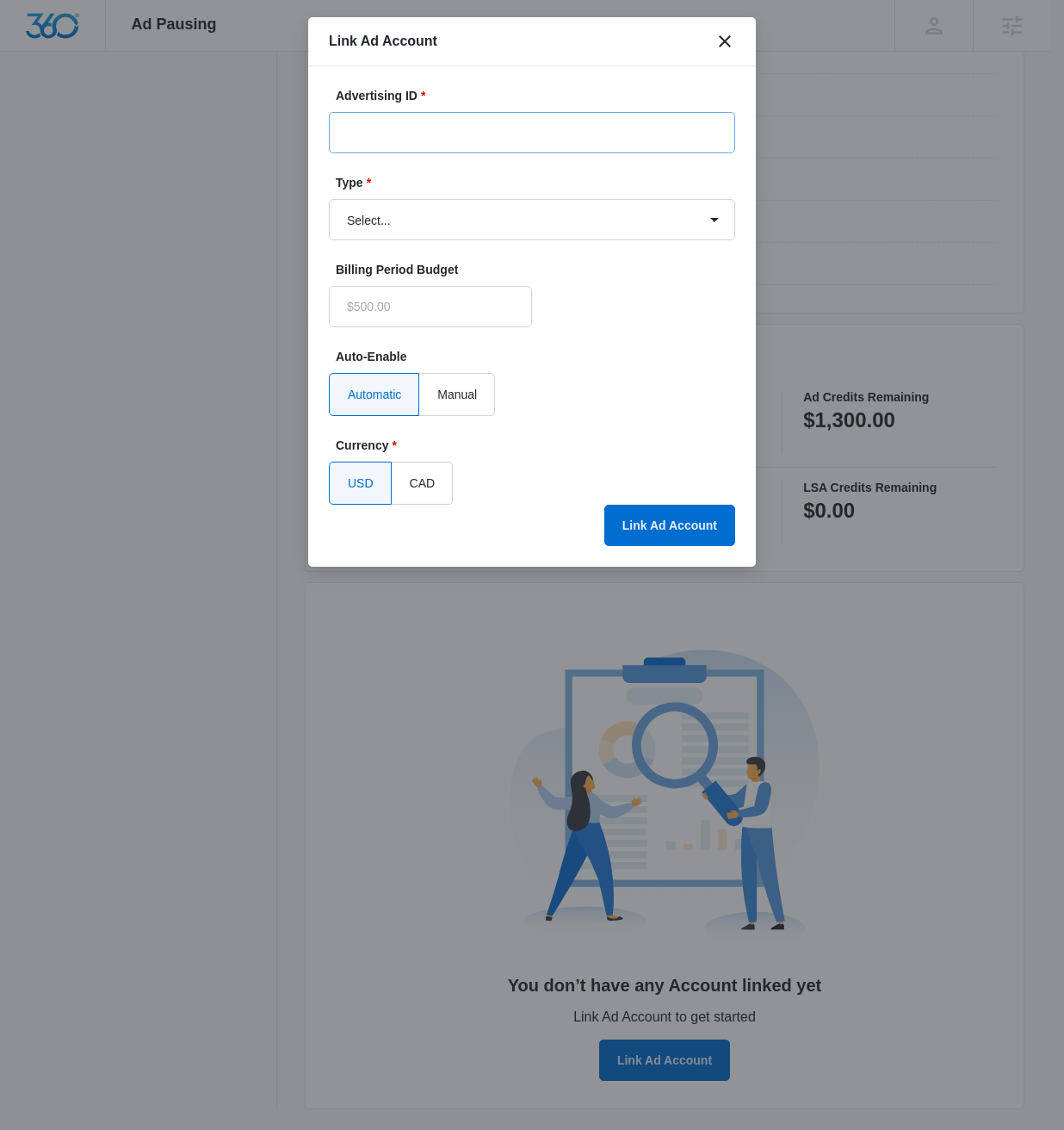
type input "$0.00"
click at [441, 143] on input "Advertising ID *" at bounding box center [532, 133] width 407 height 42
paste input "976-613-5352"
type input "976-613-5352"
click at [534, 220] on select "Select... Bing Ads Facebook Ads Google Ads" at bounding box center [532, 220] width 407 height 42
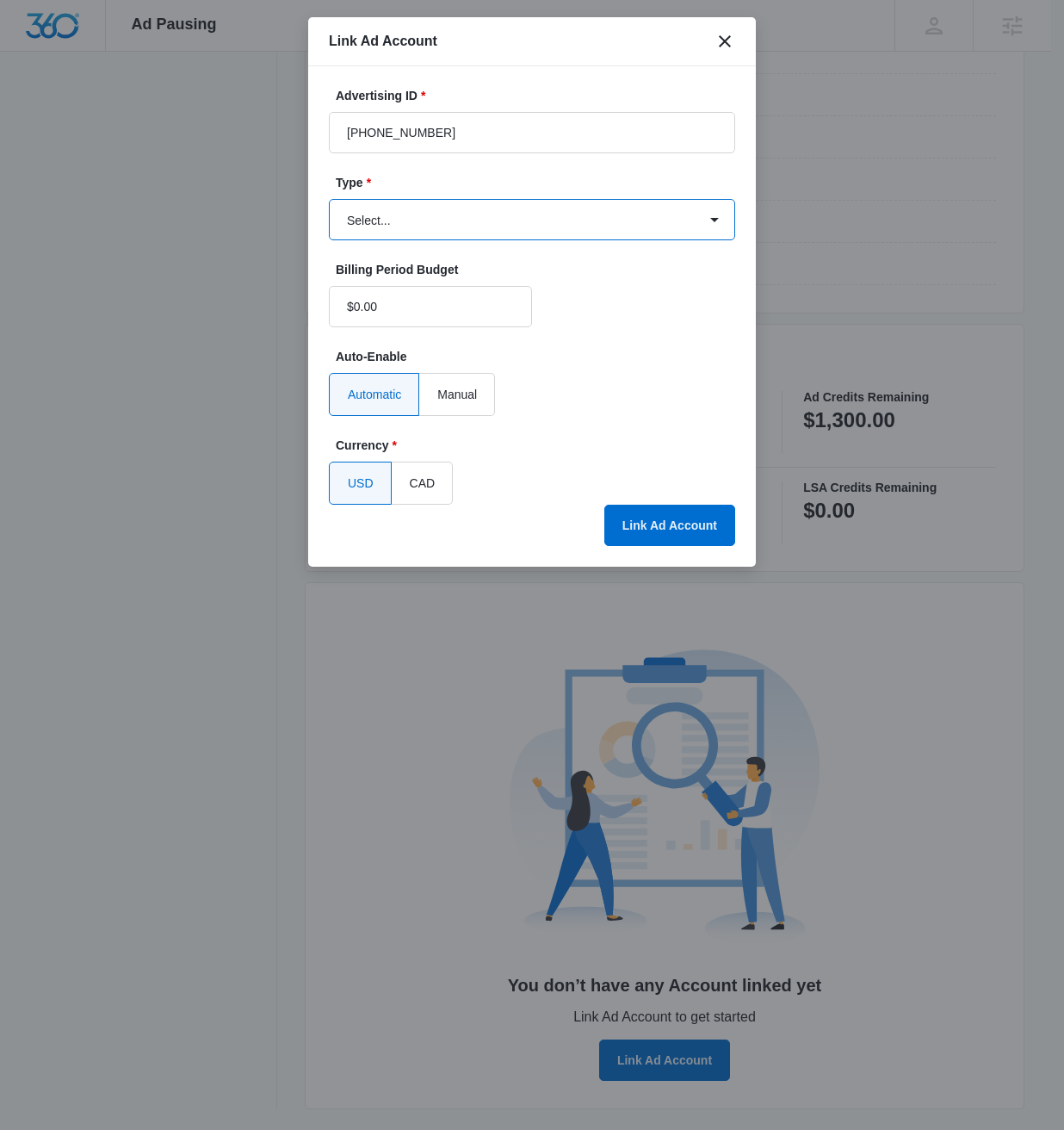
select select "google"
click at [329, 199] on select "Select... Bing Ads Facebook Ads Google Ads" at bounding box center [532, 220] width 407 height 42
click at [671, 517] on button "Link Ad Account" at bounding box center [670, 525] width 131 height 42
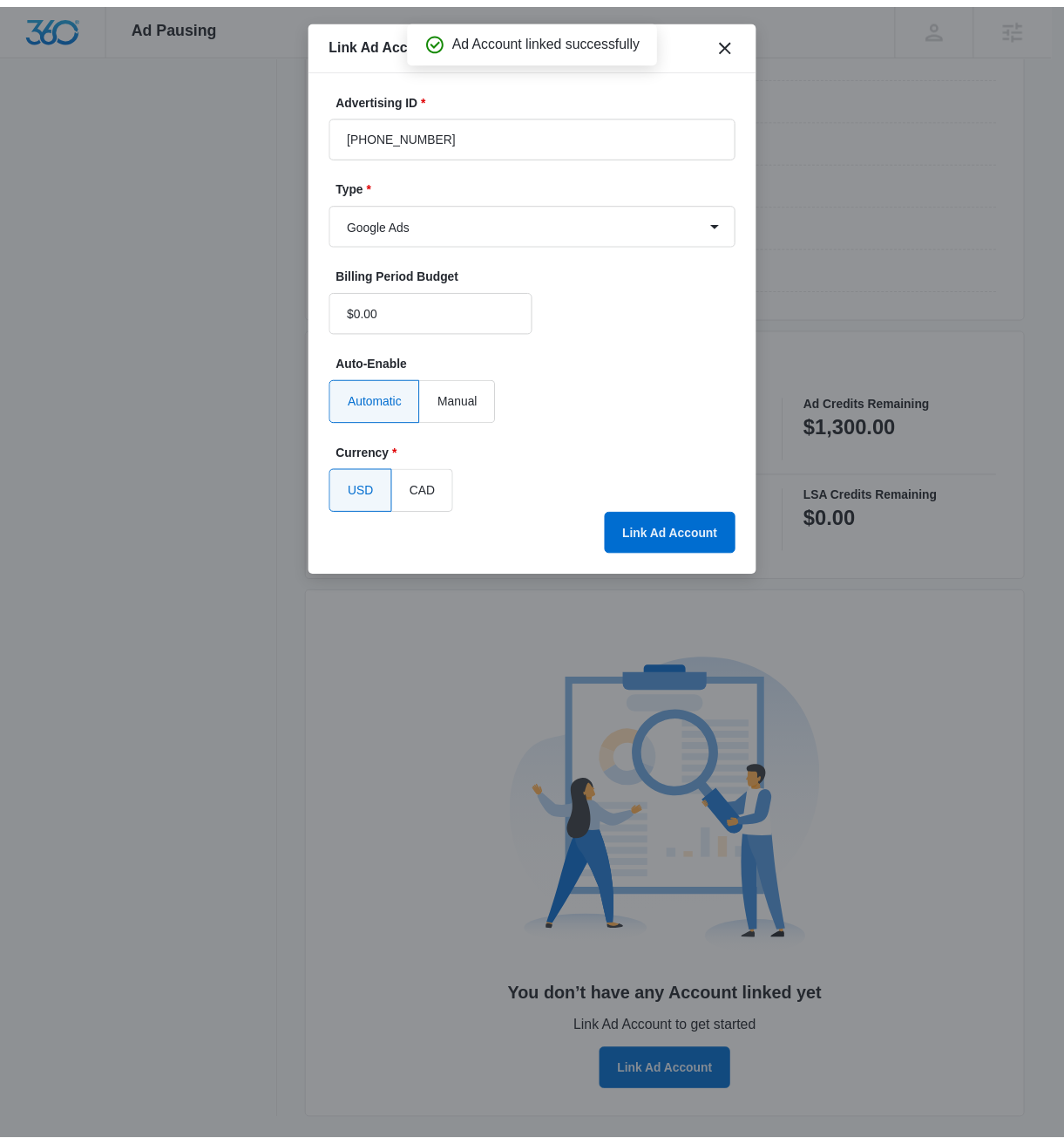
scroll to position [284, 0]
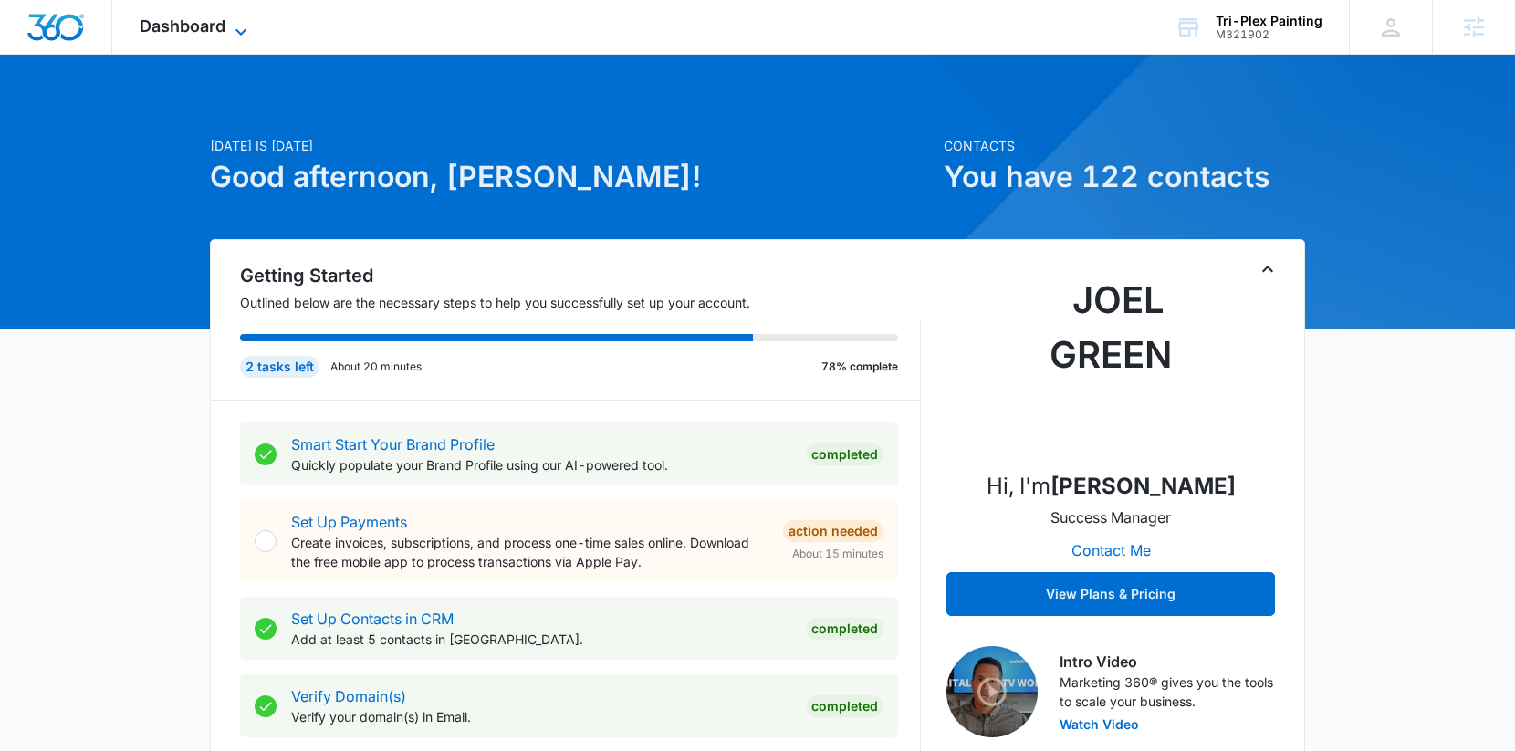
click at [248, 34] on icon at bounding box center [241, 32] width 22 height 22
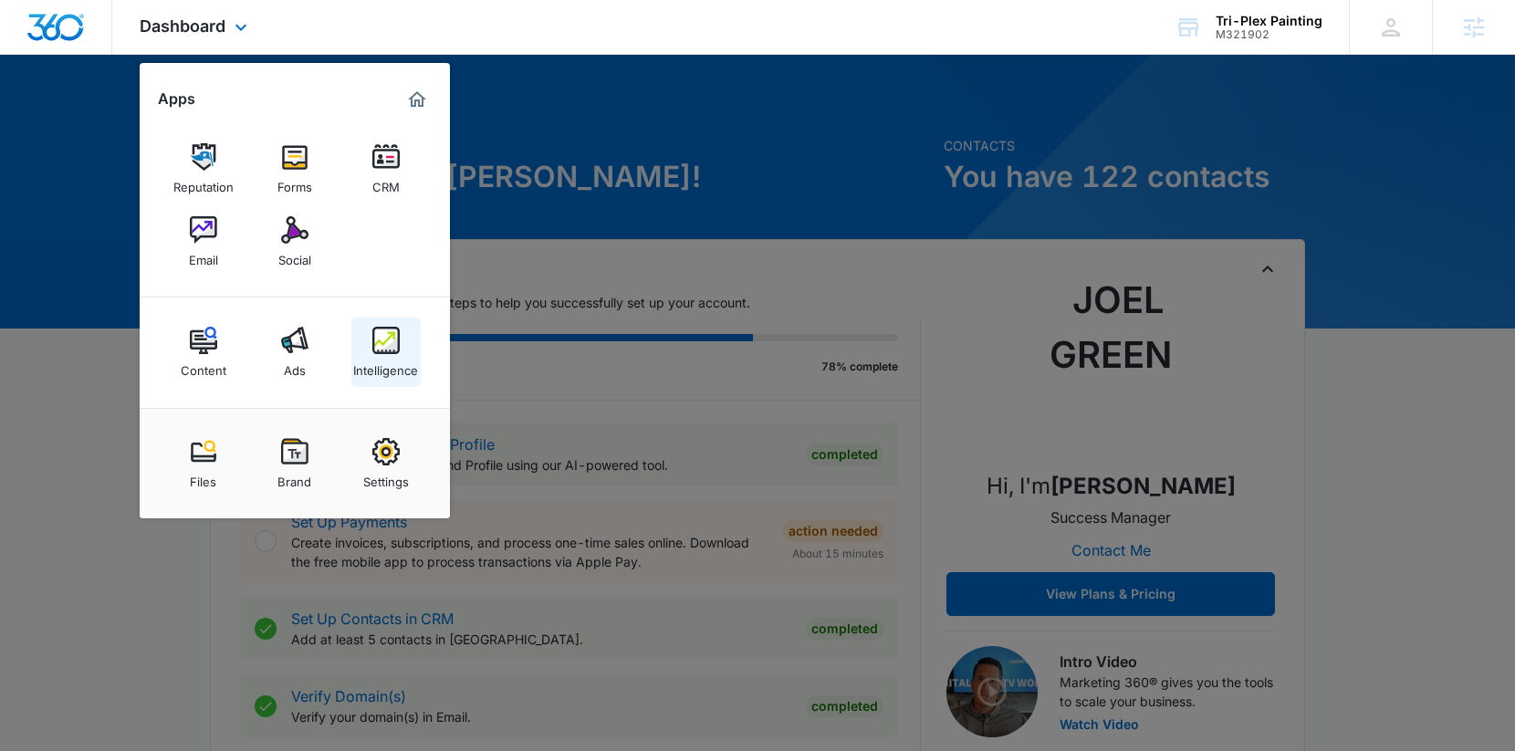
click at [391, 360] on div "Intelligence" at bounding box center [385, 366] width 65 height 24
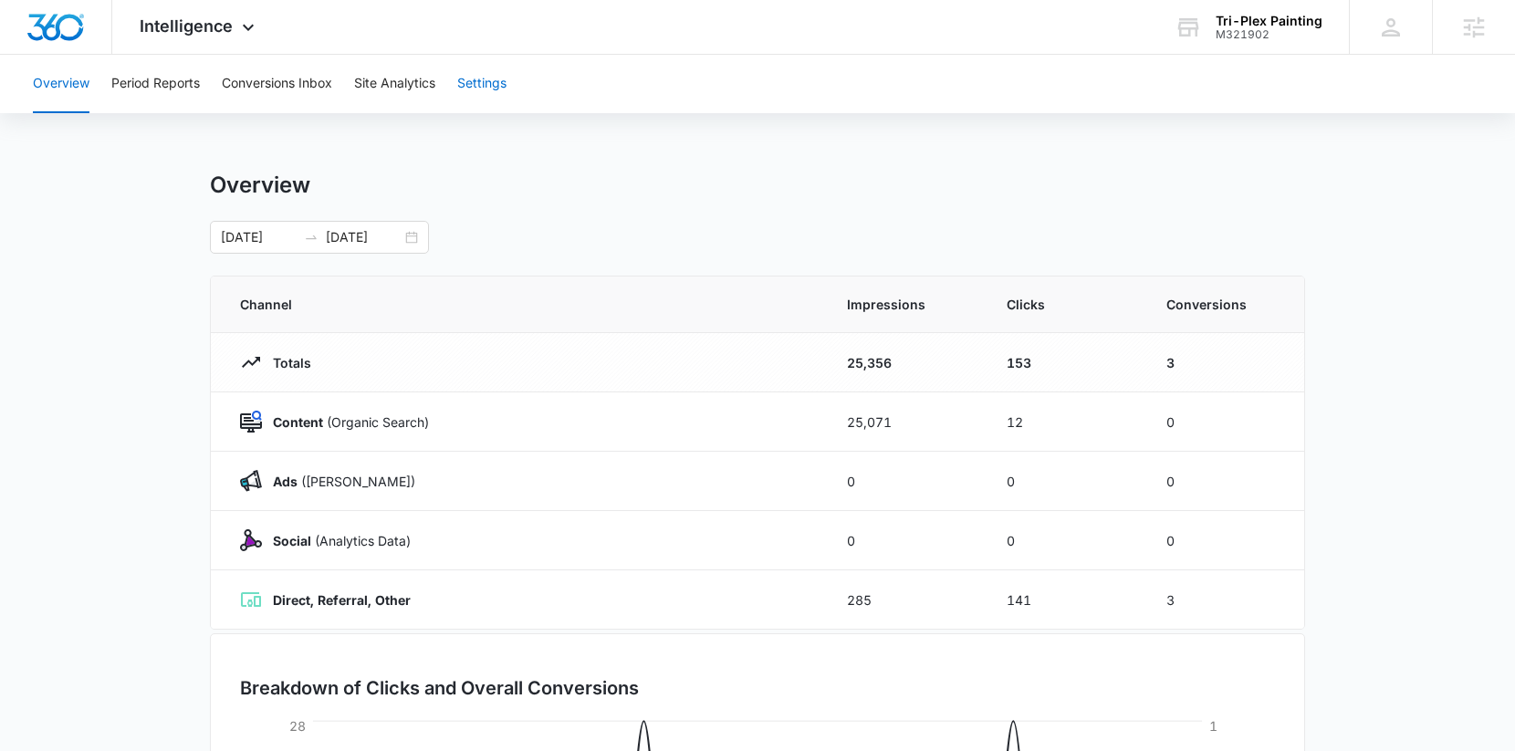
click at [487, 88] on button "Settings" at bounding box center [481, 84] width 49 height 58
